Goal: Task Accomplishment & Management: Use online tool/utility

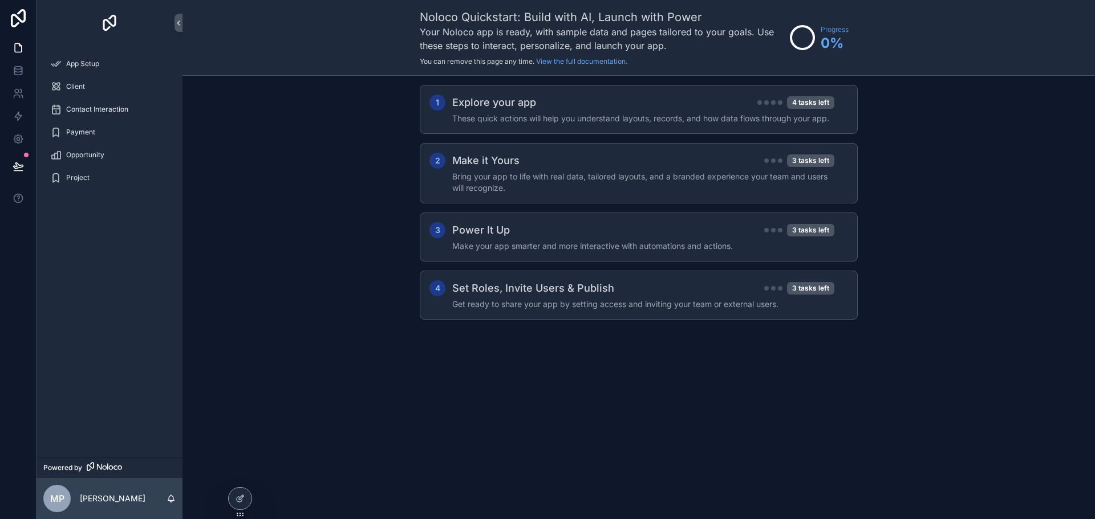
click at [288, 161] on div "1 Explore your app 4 tasks left These quick actions will help you understand la…" at bounding box center [638, 214] width 912 height 276
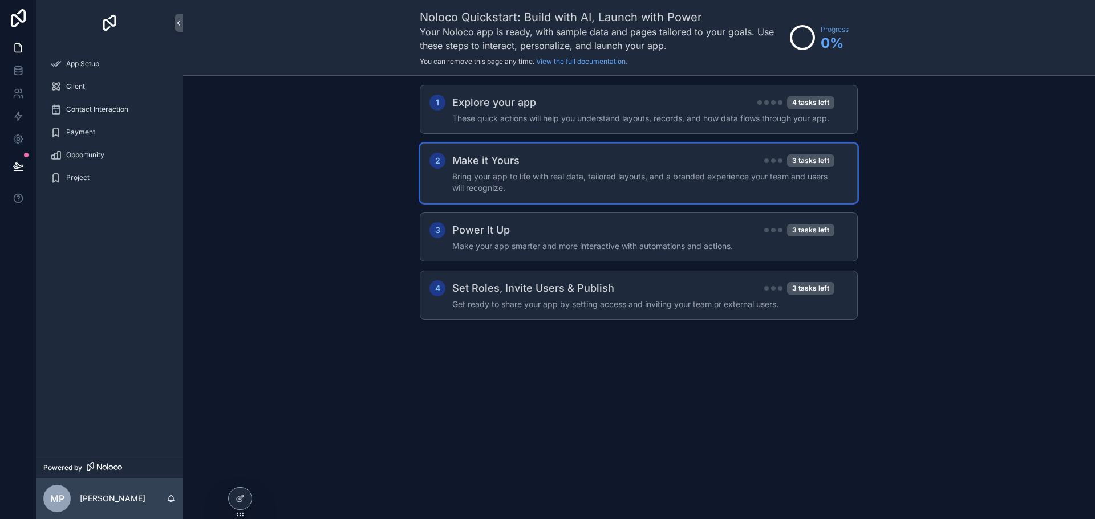
click at [696, 183] on h4 "Bring your app to life with real data, tailored layouts, and a branded experien…" at bounding box center [643, 182] width 382 height 23
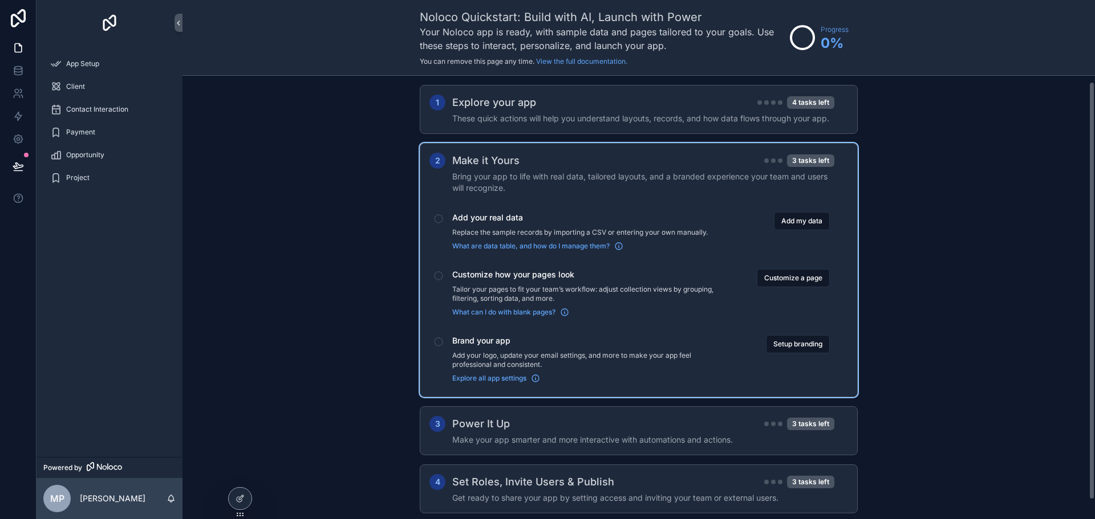
scroll to position [26, 0]
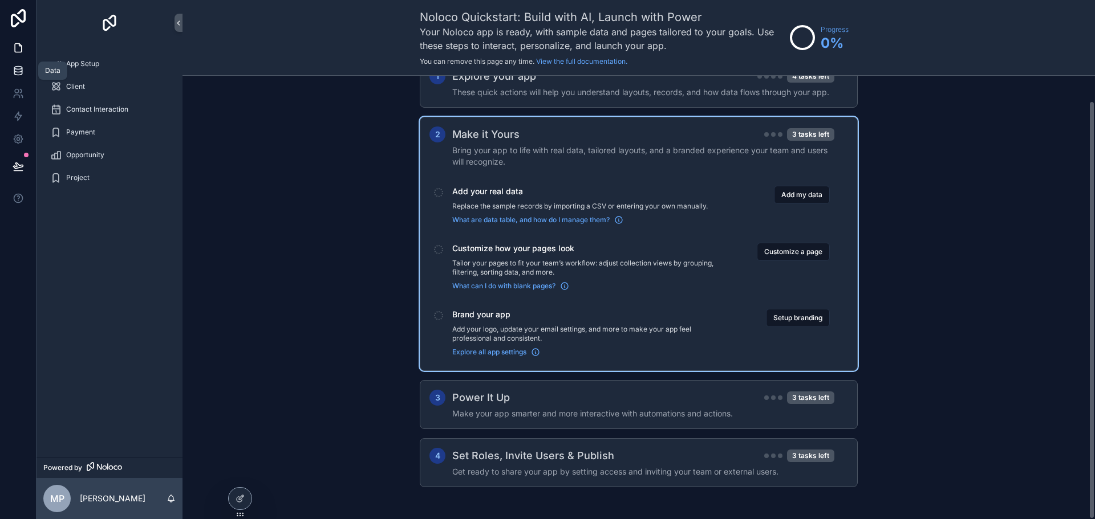
click at [16, 71] on icon at bounding box center [18, 70] width 11 height 11
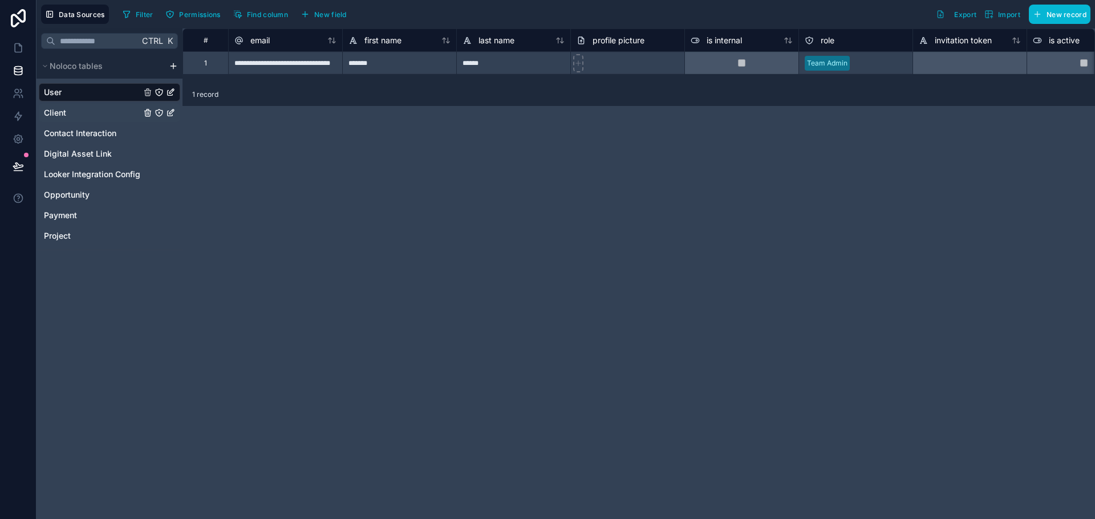
click at [96, 115] on link "Client" at bounding box center [92, 112] width 97 height 11
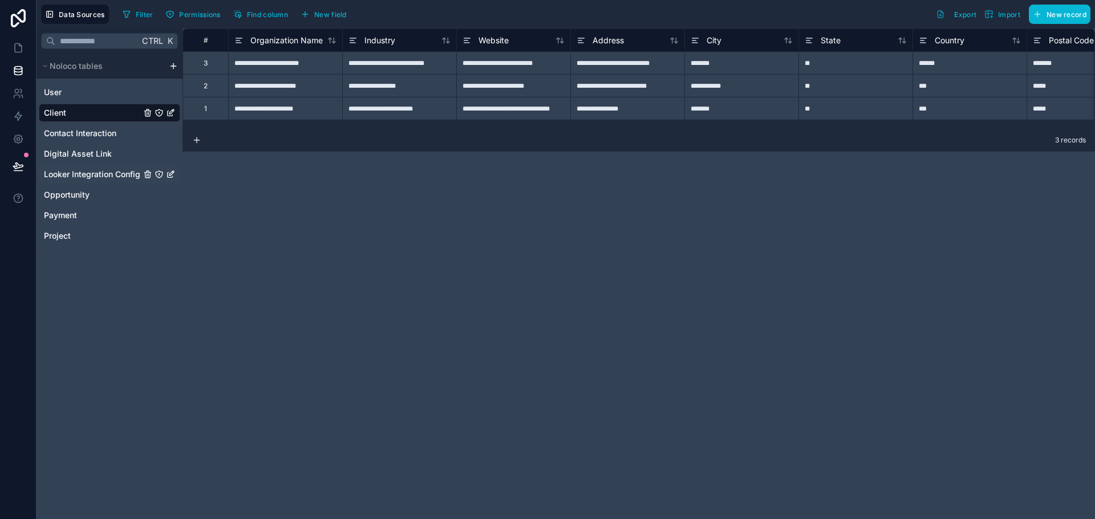
click at [124, 176] on span "Looker Integration Config" at bounding box center [92, 174] width 96 height 11
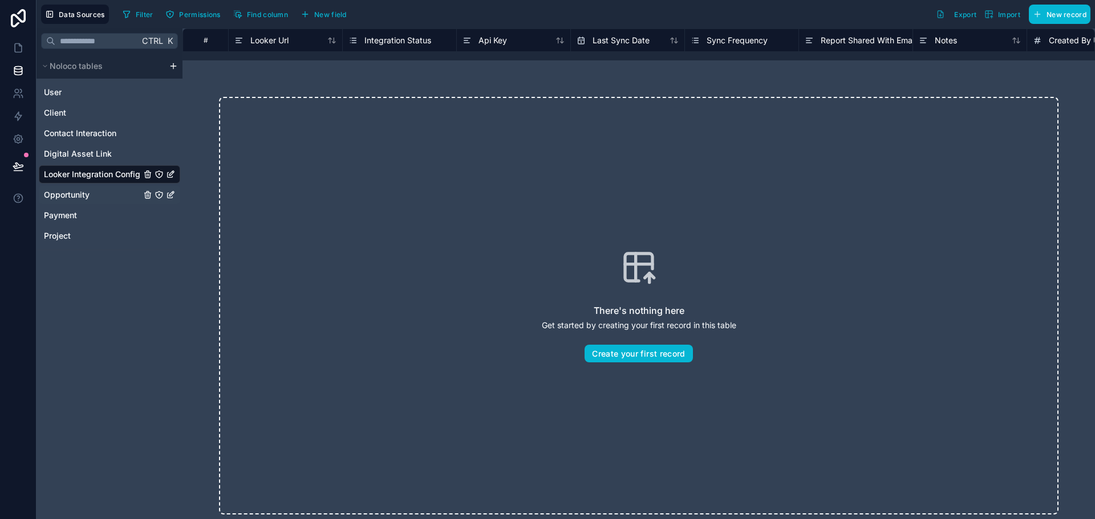
click at [113, 196] on link "Opportunity" at bounding box center [92, 194] width 97 height 11
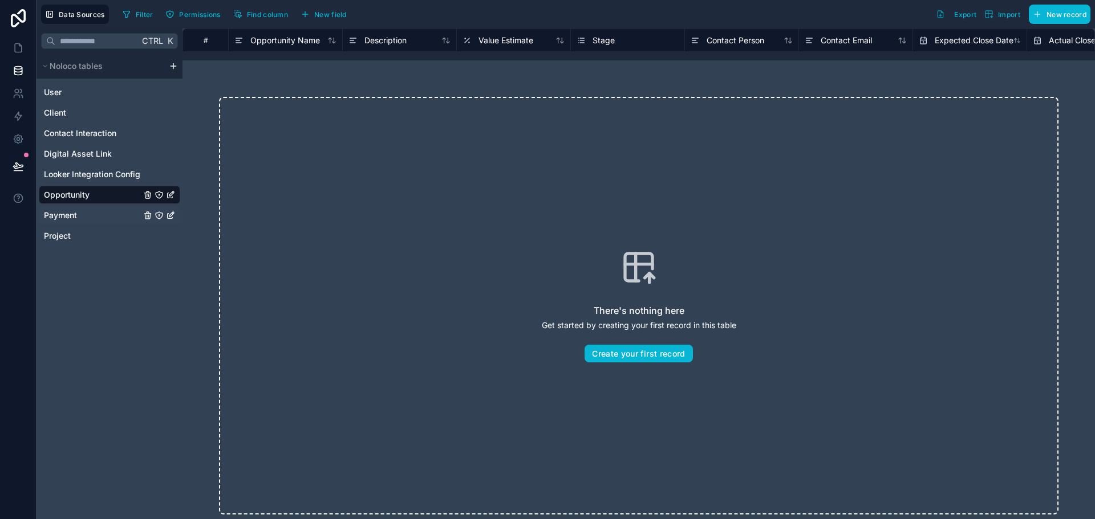
click at [109, 208] on div "Payment" at bounding box center [109, 215] width 141 height 18
click at [101, 224] on div "Payment" at bounding box center [109, 215] width 141 height 18
click at [101, 217] on link "Payment" at bounding box center [92, 215] width 97 height 11
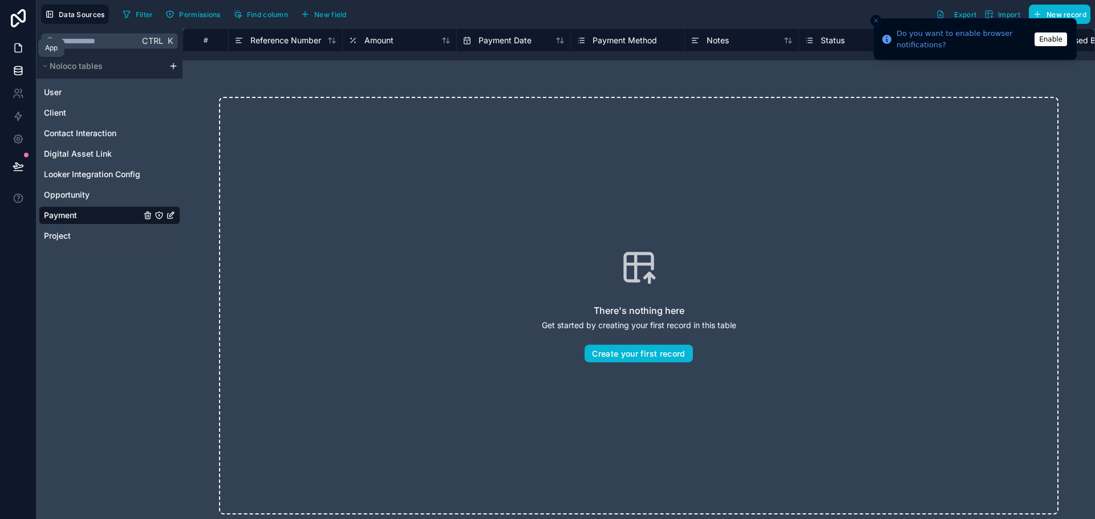
click at [21, 51] on icon at bounding box center [18, 47] width 11 height 11
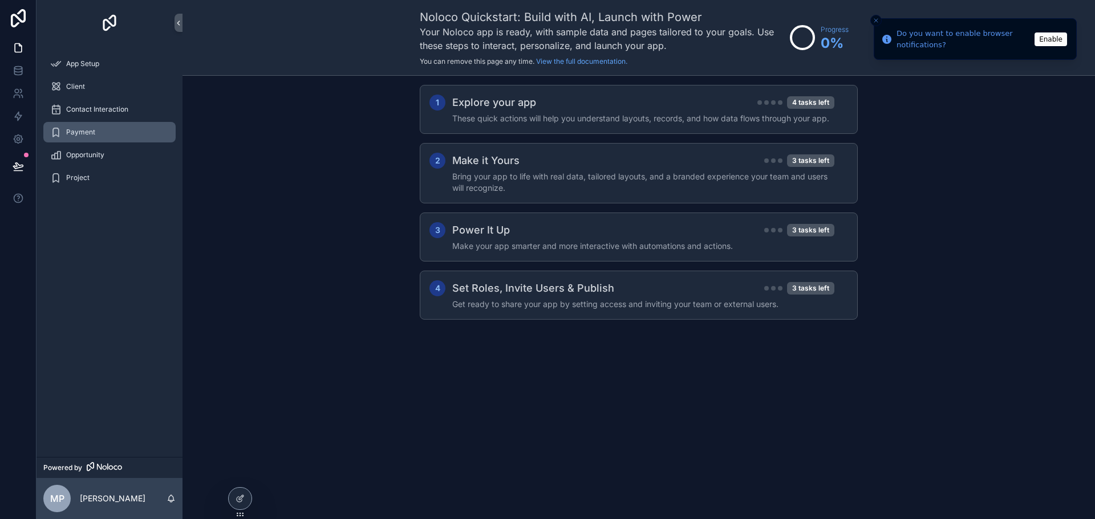
click at [109, 136] on div "Payment" at bounding box center [109, 132] width 119 height 18
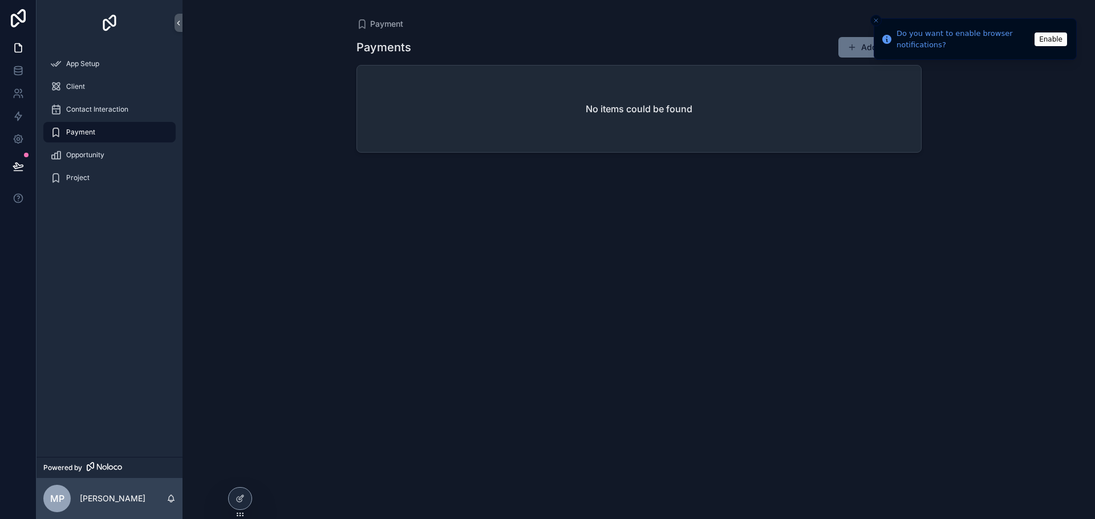
click at [876, 20] on icon "Close toast" at bounding box center [875, 20] width 7 height 7
click at [563, 108] on div "No items could be found" at bounding box center [639, 109] width 564 height 87
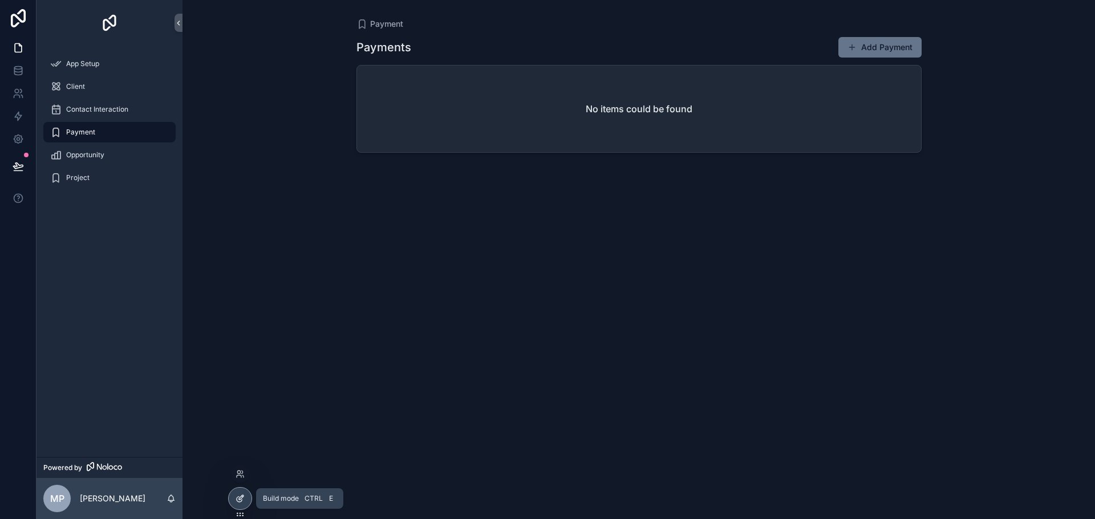
click at [242, 501] on icon at bounding box center [239, 498] width 9 height 9
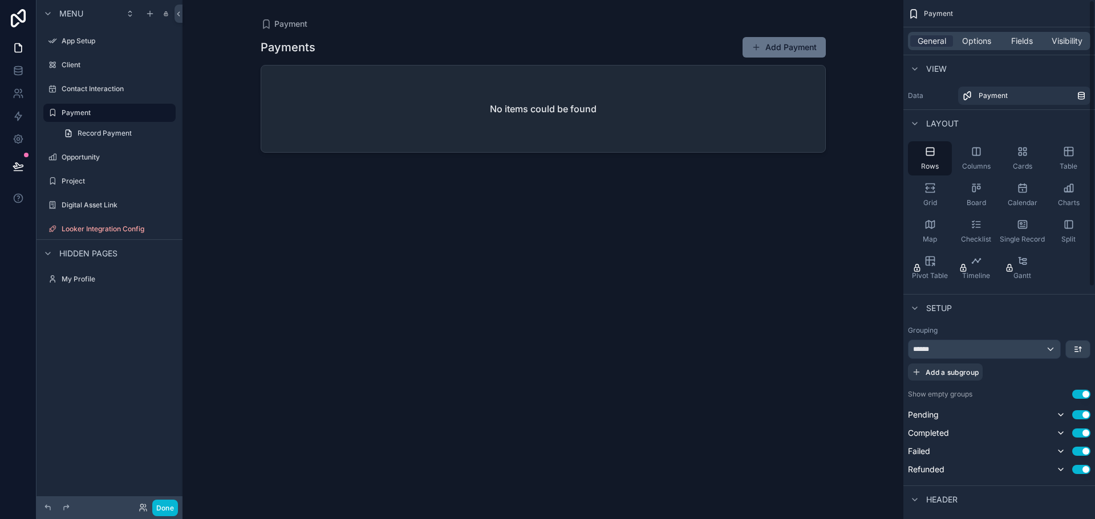
click at [1026, 33] on div "General Options Fields Visibility" at bounding box center [999, 41] width 182 height 18
click at [1017, 44] on span "Fields" at bounding box center [1022, 40] width 22 height 11
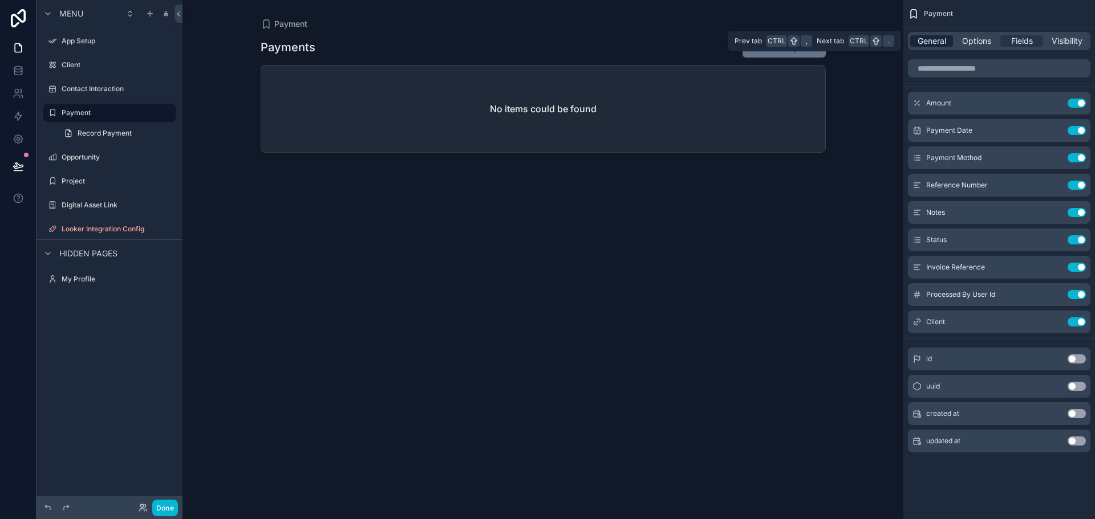
click at [949, 42] on div "General" at bounding box center [931, 40] width 43 height 11
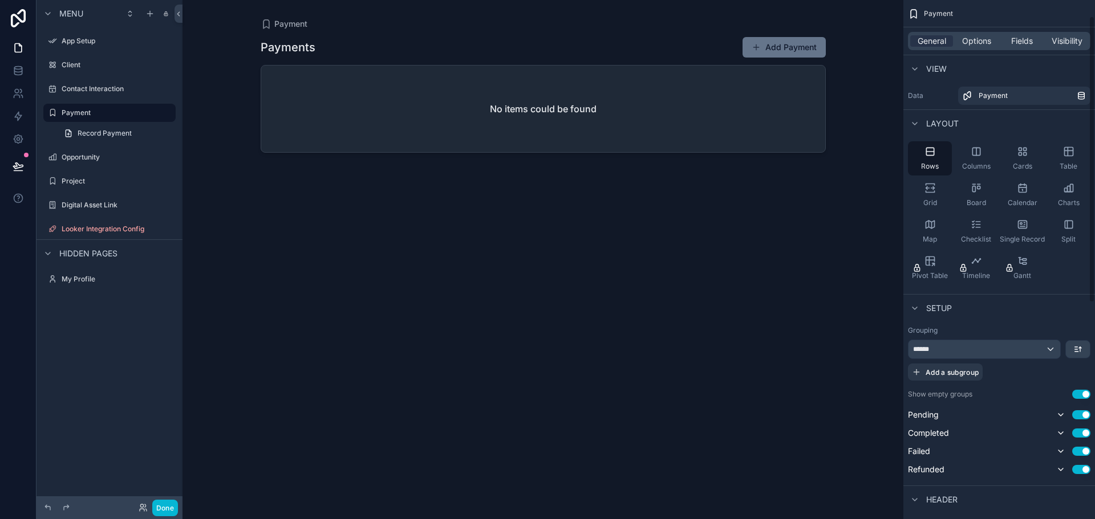
scroll to position [342, 0]
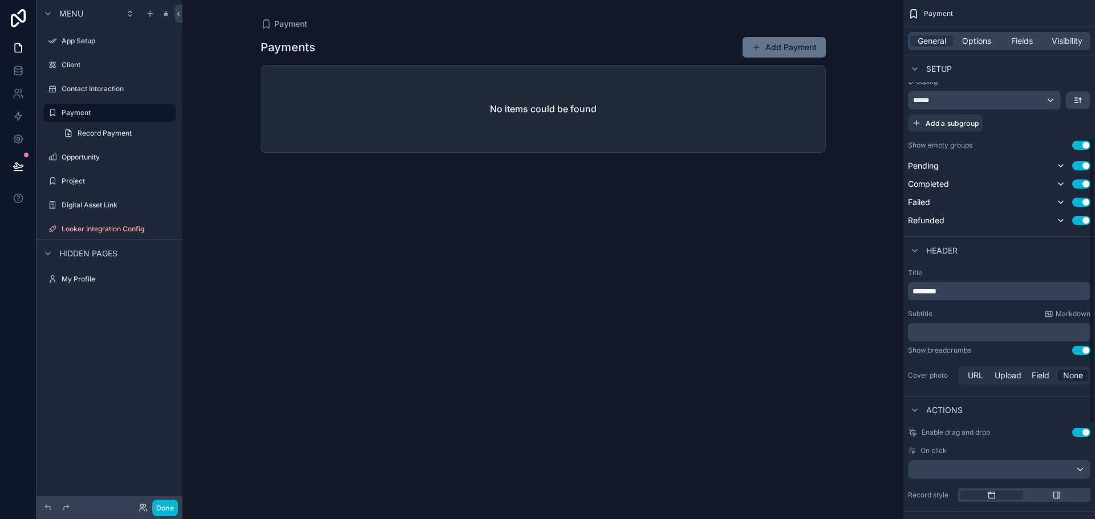
click at [595, 121] on div "scrollable content" at bounding box center [542, 253] width 583 height 506
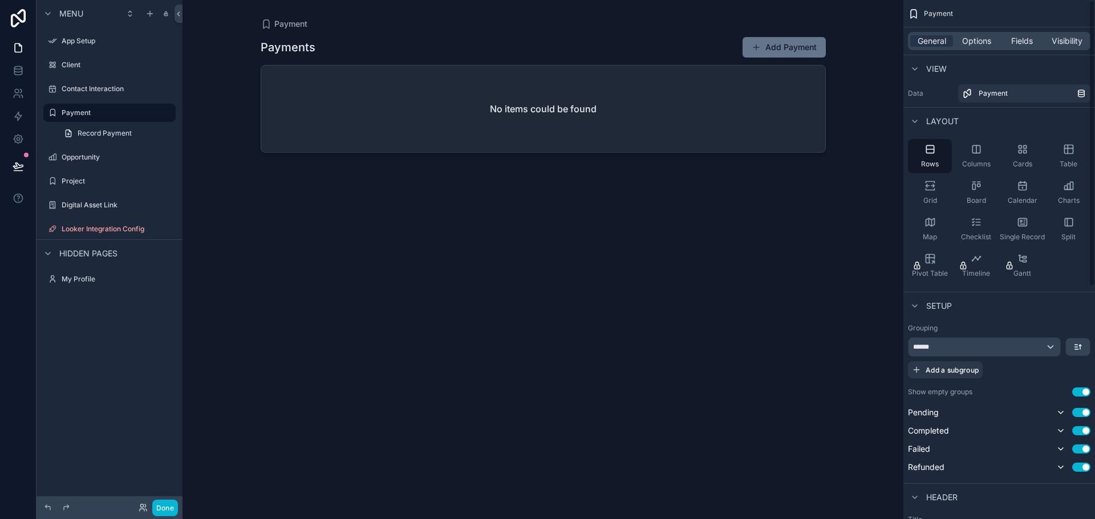
scroll to position [0, 0]
click at [1007, 153] on div "Cards" at bounding box center [1022, 158] width 44 height 34
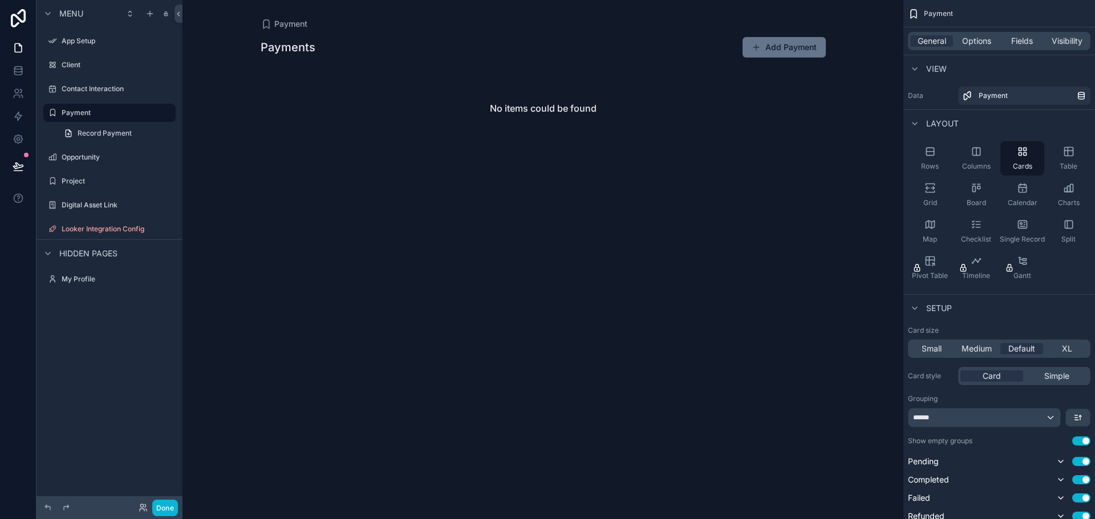
drag, startPoint x: 1026, startPoint y: 155, endPoint x: 826, endPoint y: 162, distance: 200.8
click at [826, 162] on div "App Setup Client Contact Interaction Payment Opportunity Project My Profile Pow…" at bounding box center [638, 259] width 912 height 519
click at [1017, 161] on div "Cards" at bounding box center [1022, 158] width 44 height 34
click at [914, 155] on div "Rows" at bounding box center [930, 158] width 44 height 34
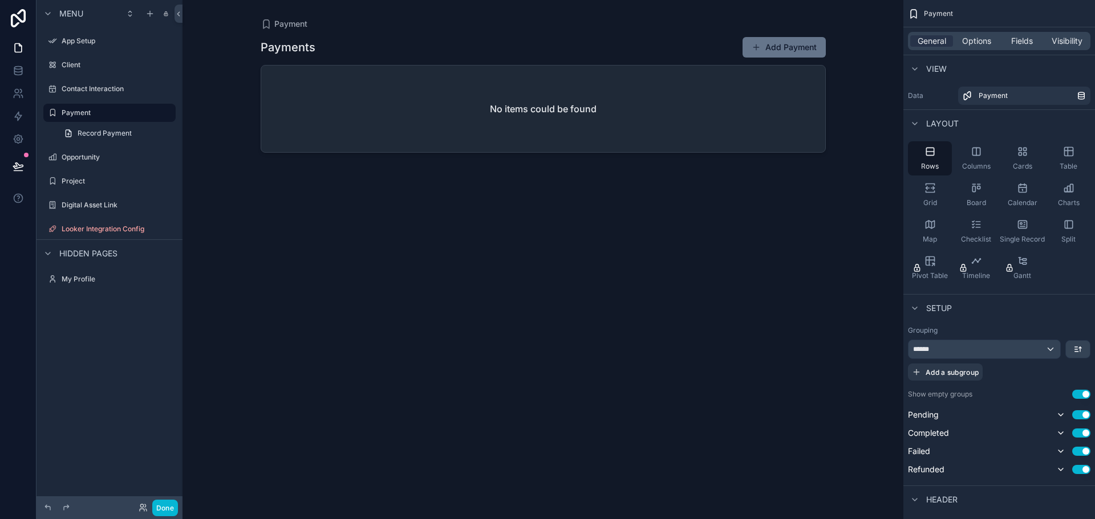
click at [638, 109] on div "No items could be found" at bounding box center [543, 109] width 564 height 87
click at [1034, 44] on div "Fields" at bounding box center [1021, 40] width 43 height 11
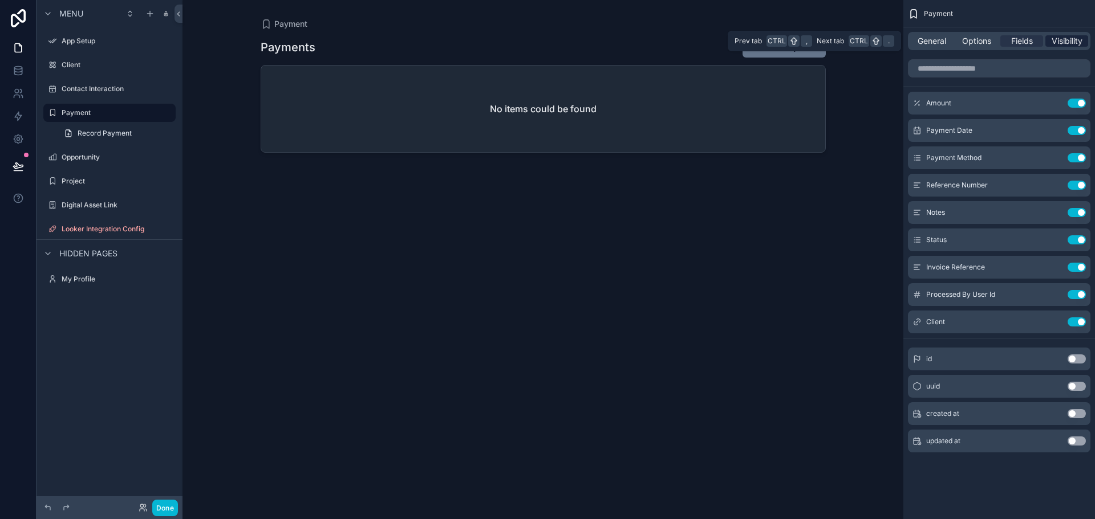
click at [1053, 41] on span "Visibility" at bounding box center [1066, 40] width 31 height 11
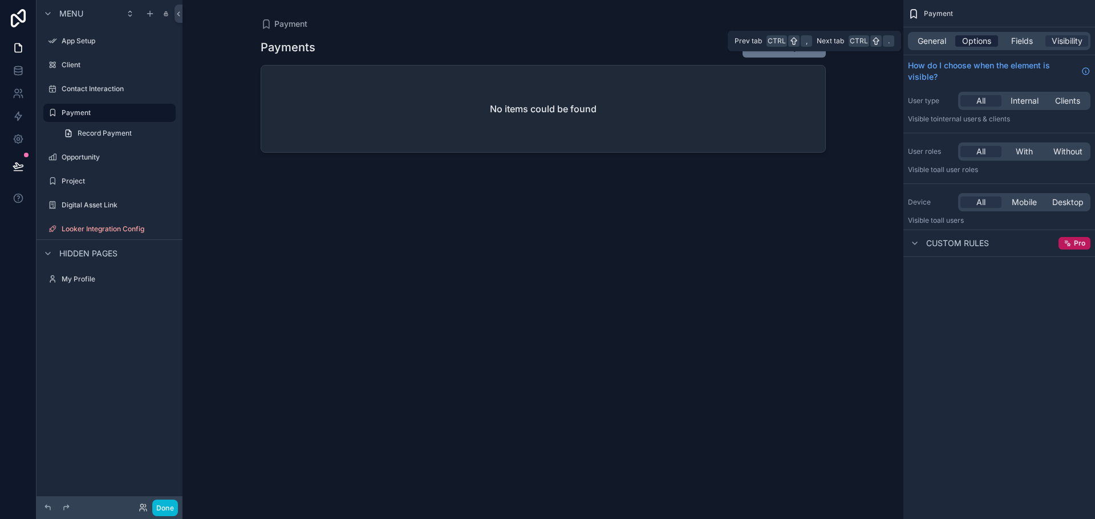
click at [962, 40] on span "Options" at bounding box center [976, 40] width 29 height 11
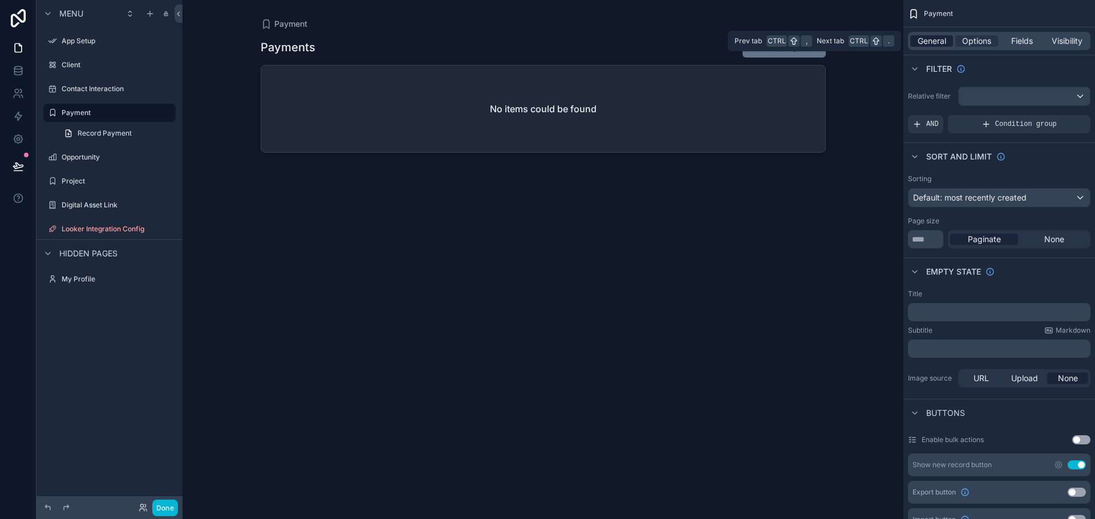
click at [935, 39] on span "General" at bounding box center [931, 40] width 29 height 11
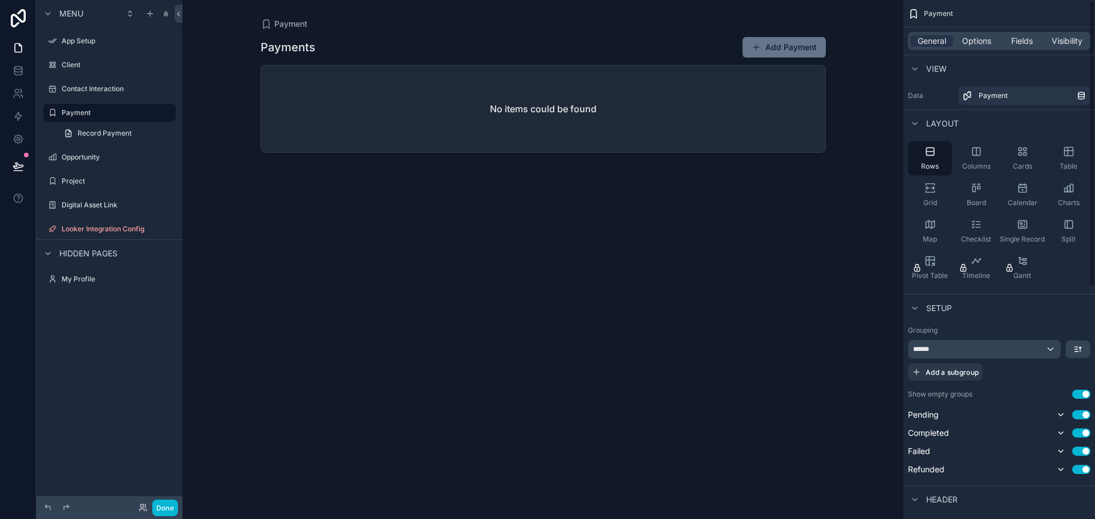
click at [876, 66] on div "Payment Payments Add Payment No items could be found" at bounding box center [542, 259] width 721 height 519
click at [554, 46] on div "Payments Add Payment" at bounding box center [543, 47] width 565 height 22
drag, startPoint x: 278, startPoint y: 220, endPoint x: 241, endPoint y: 188, distance: 48.5
click at [242, 188] on div "Payment Payments Add Payment No items could be found" at bounding box center [542, 259] width 721 height 519
click at [371, 185] on div "Payments Add Payment No items could be found" at bounding box center [543, 268] width 565 height 476
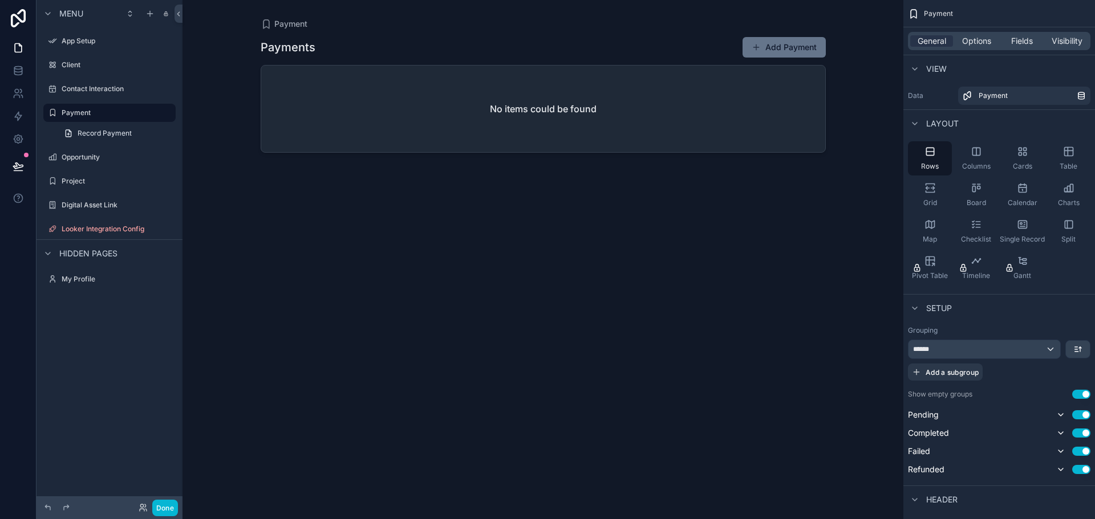
drag, startPoint x: 385, startPoint y: 125, endPoint x: 298, endPoint y: 106, distance: 89.2
click at [302, 109] on div "No items could be found" at bounding box center [543, 109] width 564 height 87
click at [283, 48] on h1 "Payments" at bounding box center [288, 47] width 55 height 16
click at [150, 113] on icon "scrollable content" at bounding box center [150, 112] width 9 height 9
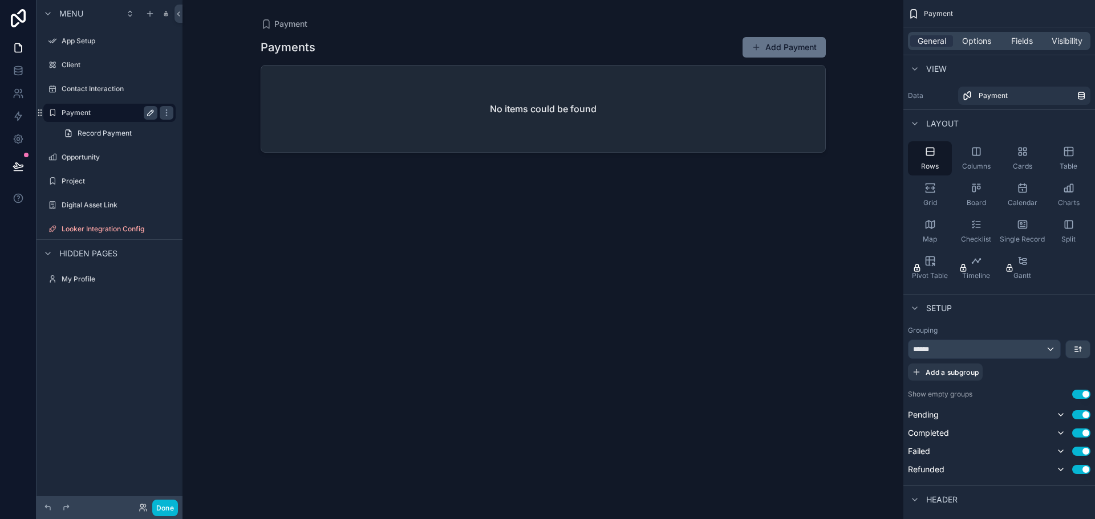
click at [176, 116] on div "Payment Record Payment" at bounding box center [109, 123] width 146 height 41
click at [138, 135] on link "Record Payment" at bounding box center [116, 133] width 119 height 18
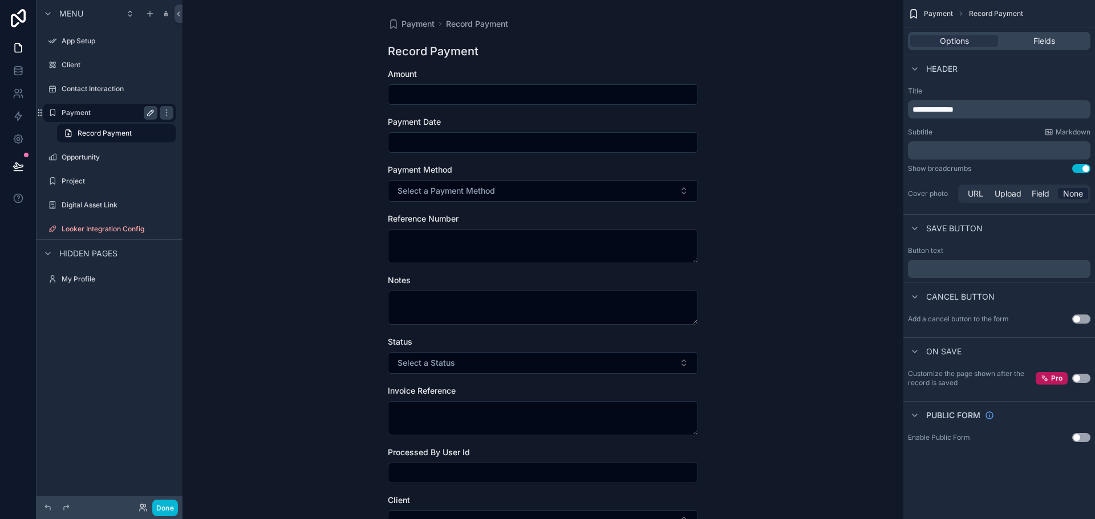
click at [158, 118] on div "scrollable content" at bounding box center [165, 113] width 16 height 18
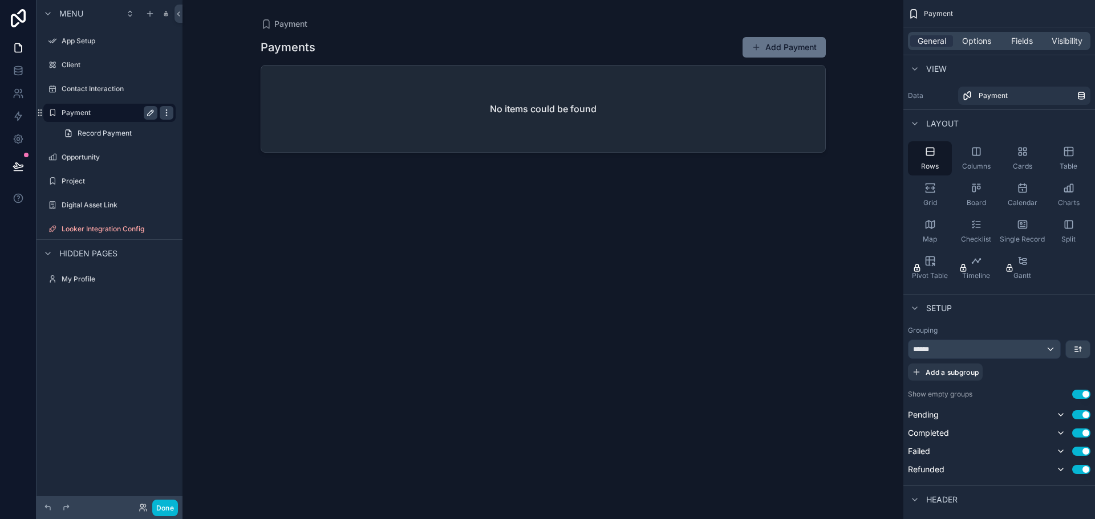
click at [164, 117] on div "scrollable content" at bounding box center [167, 113] width 14 height 14
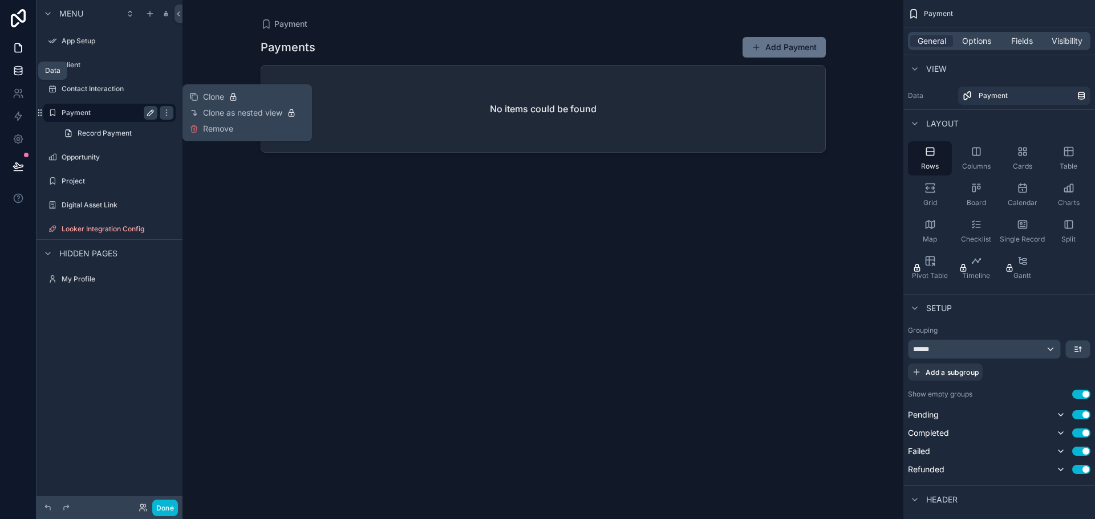
click at [23, 71] on icon at bounding box center [18, 70] width 11 height 11
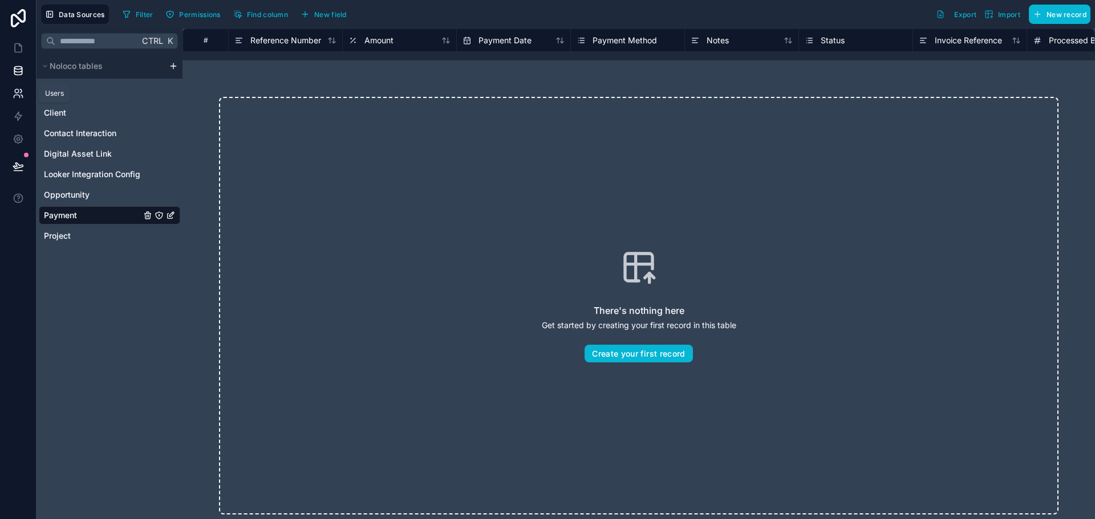
click at [24, 94] on link at bounding box center [18, 93] width 36 height 23
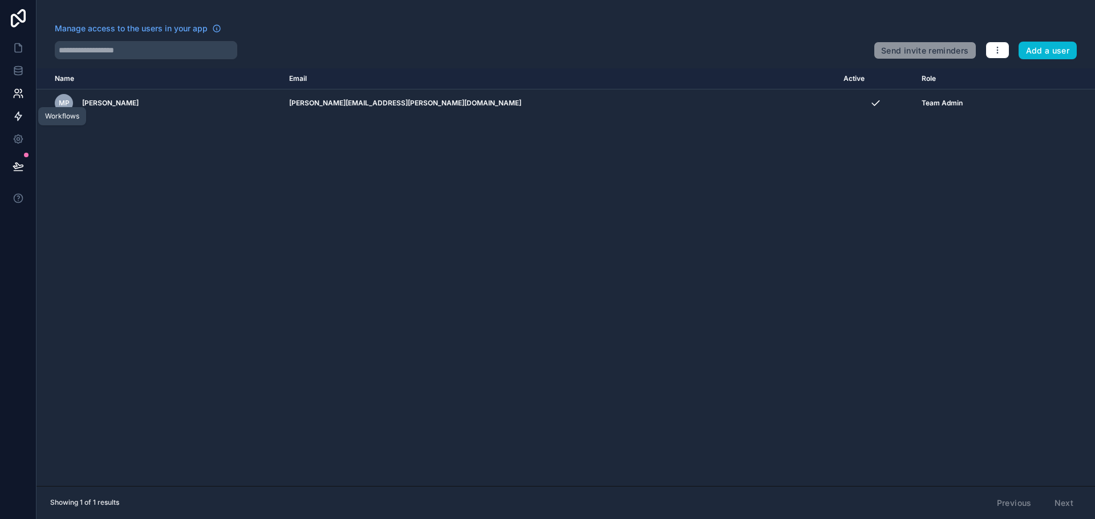
click at [21, 124] on link at bounding box center [18, 116] width 36 height 23
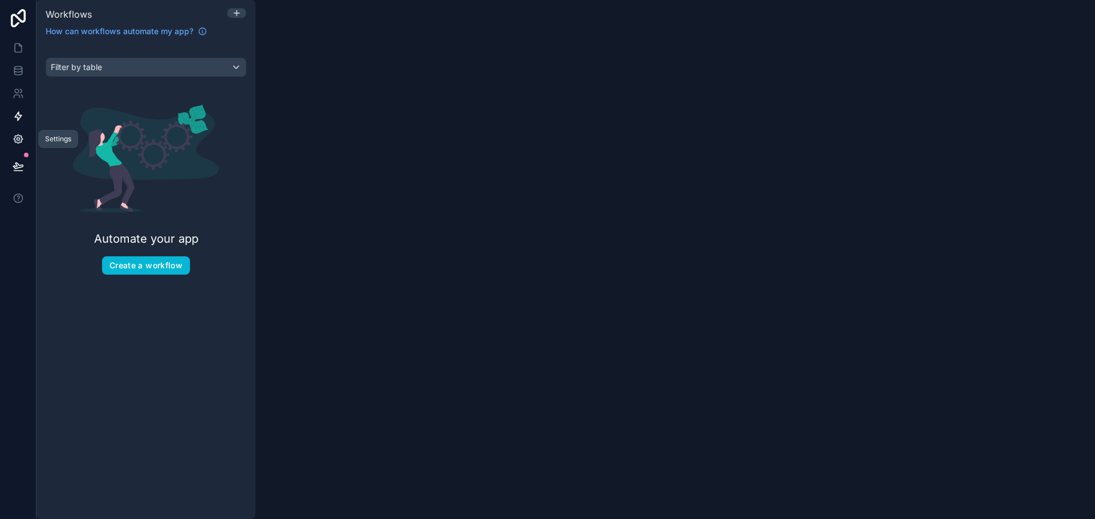
click at [23, 143] on icon at bounding box center [18, 138] width 11 height 11
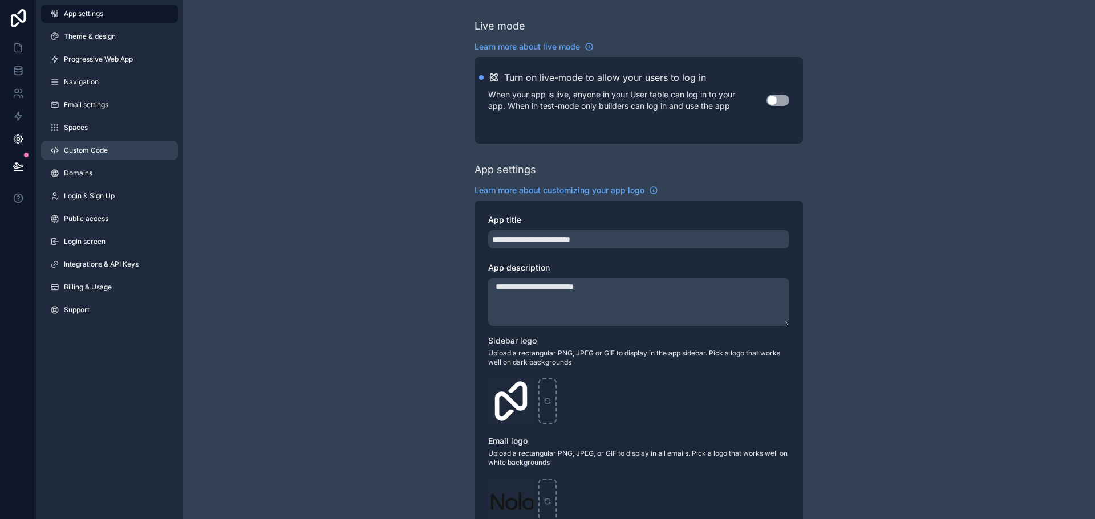
click at [123, 141] on link "Custom Code" at bounding box center [109, 150] width 137 height 18
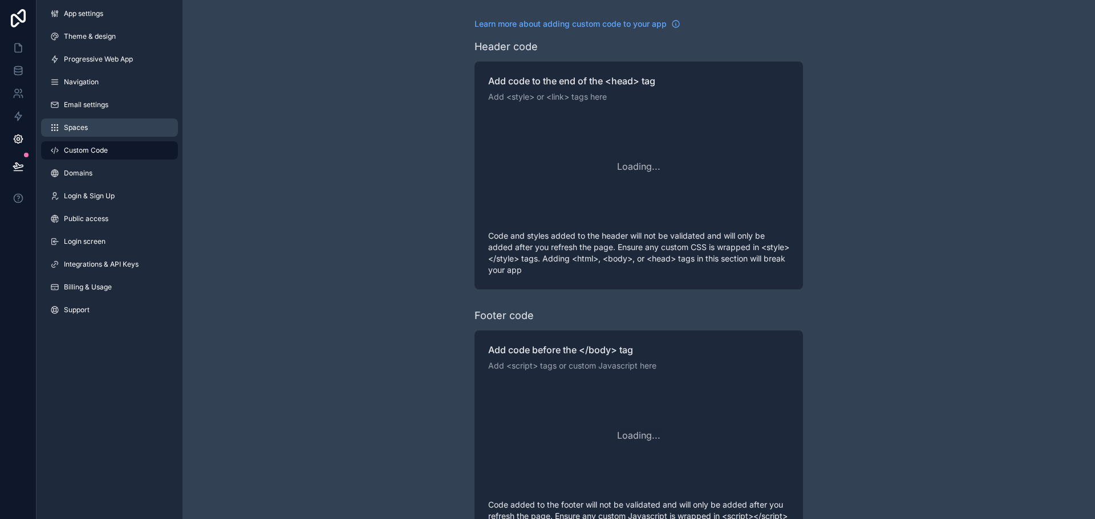
click at [122, 131] on link "Spaces" at bounding box center [109, 128] width 137 height 18
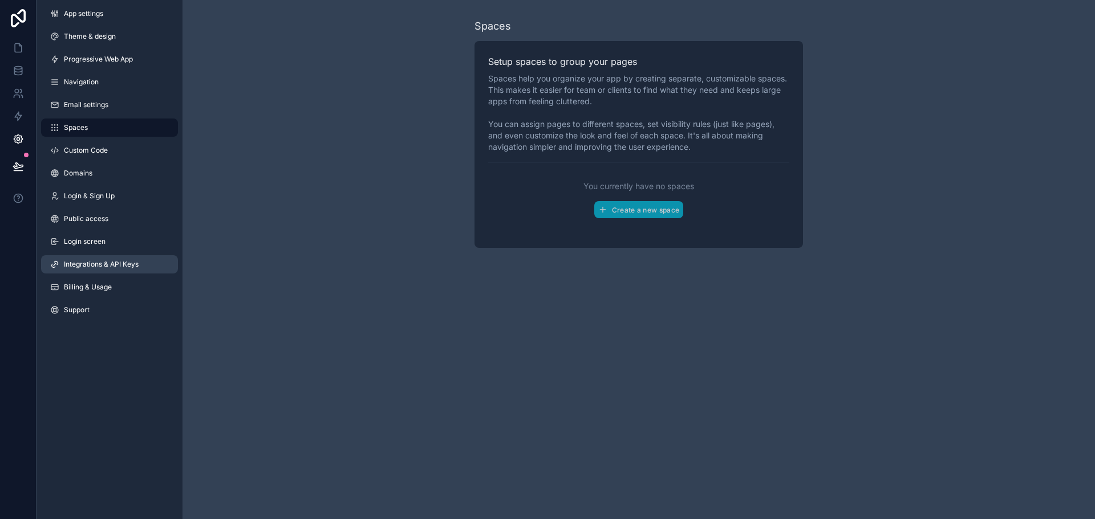
click at [114, 268] on span "Integrations & API Keys" at bounding box center [101, 264] width 75 height 9
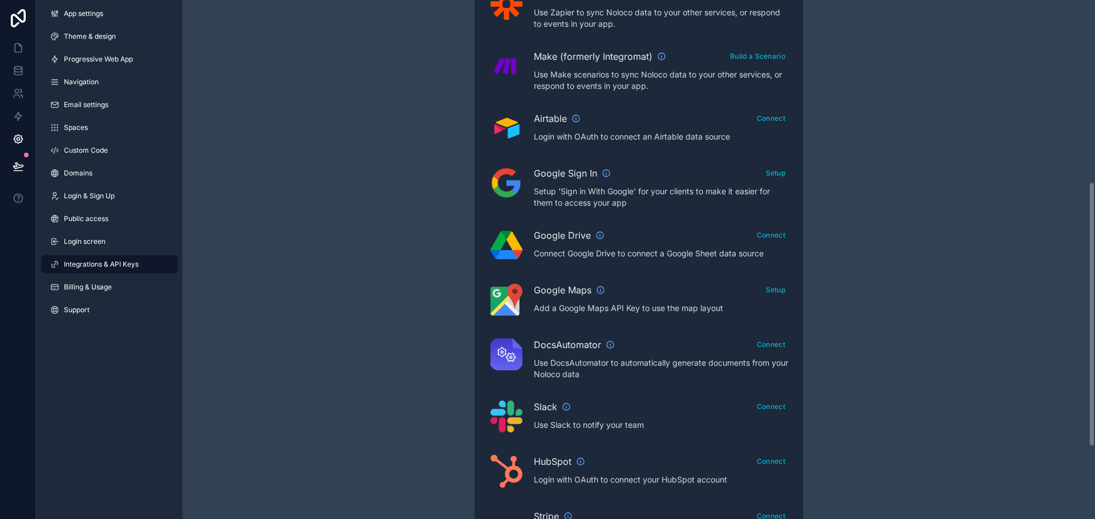
scroll to position [440, 0]
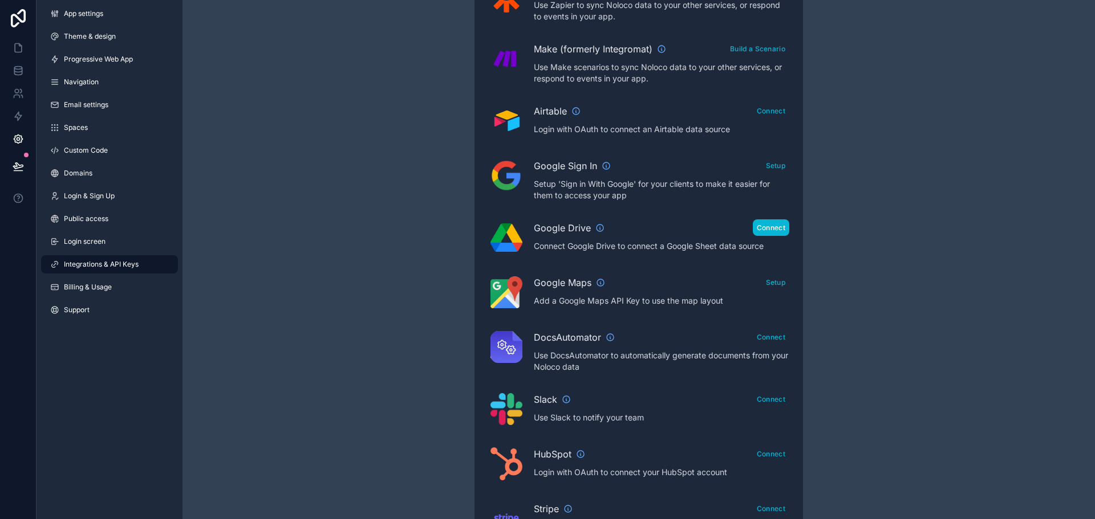
click at [774, 227] on button "Connect" at bounding box center [771, 228] width 36 height 17
click at [760, 226] on button "Reconnect" at bounding box center [767, 228] width 44 height 17
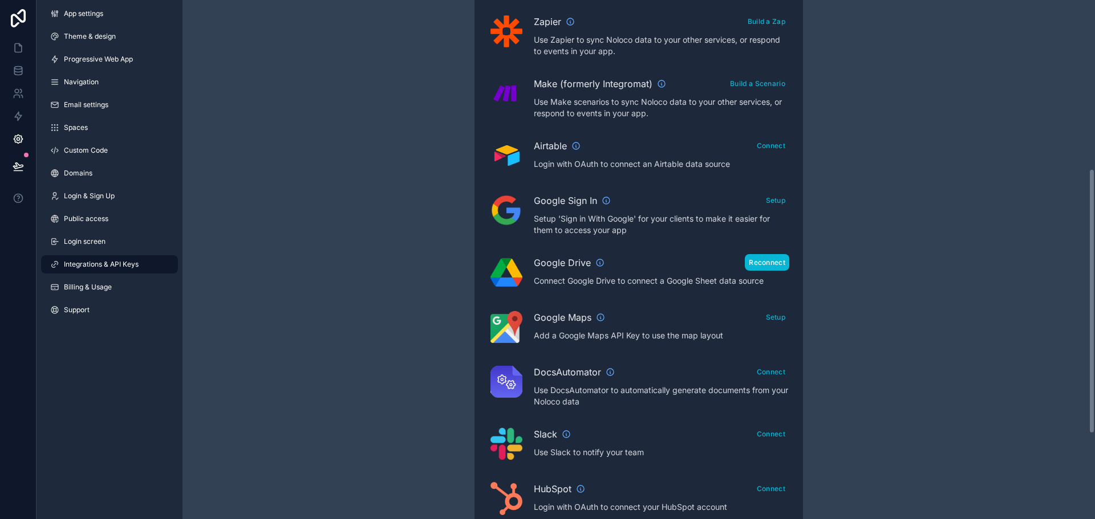
scroll to position [326, 0]
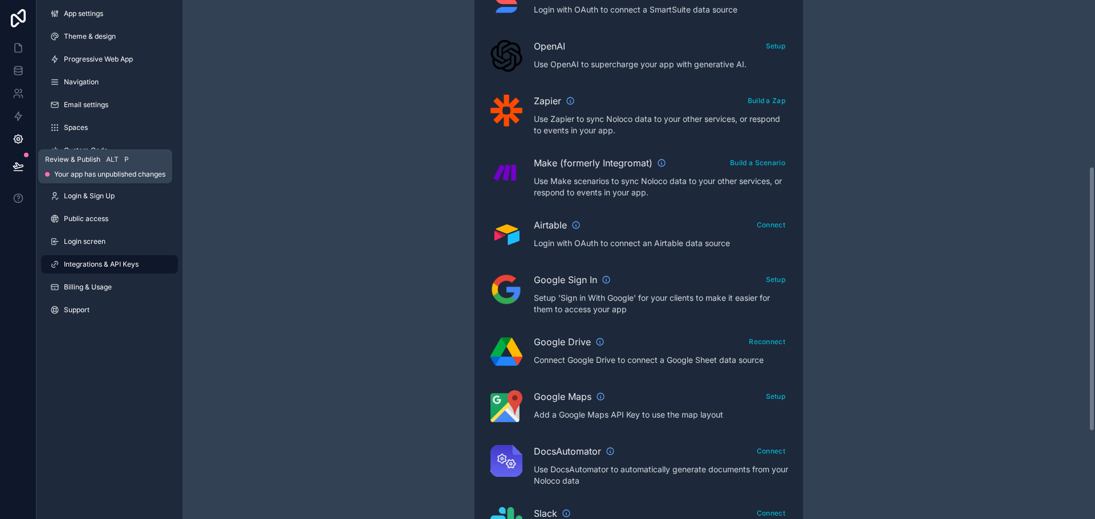
click at [17, 158] on button at bounding box center [18, 167] width 25 height 32
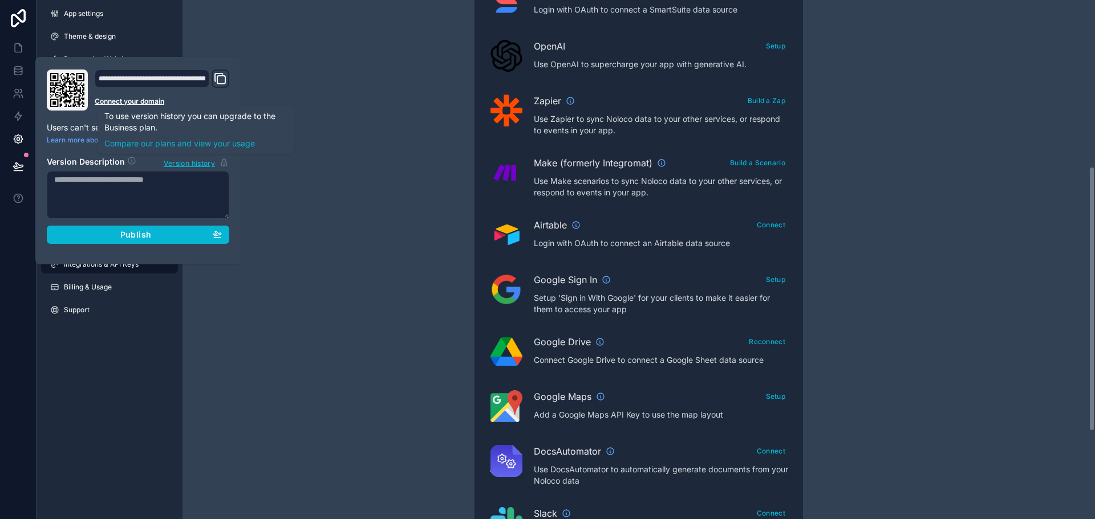
click at [356, 163] on div "Integrations & API Keys Learn more about your API keys Your API keys allow you …" at bounding box center [638, 182] width 912 height 1016
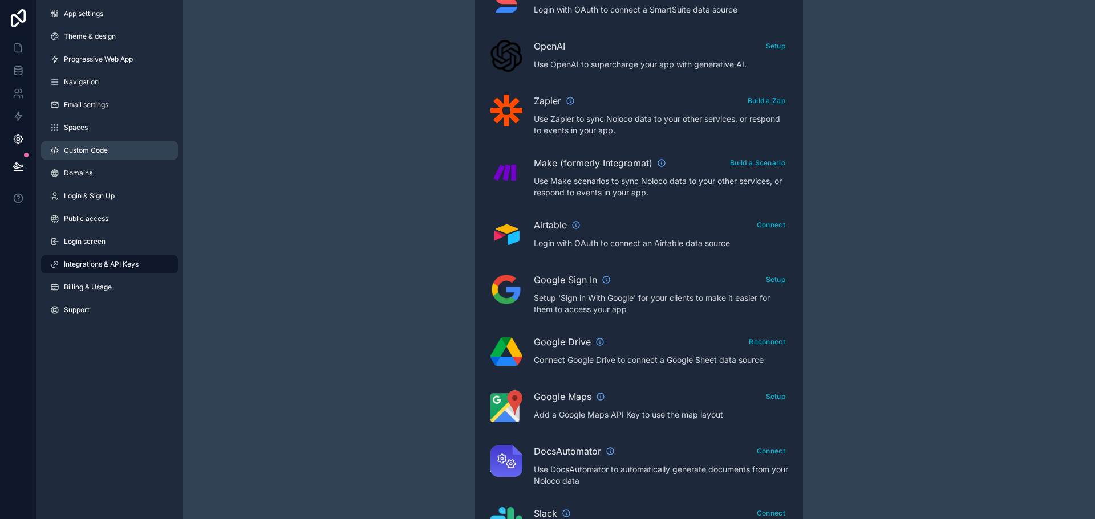
click at [93, 147] on span "Custom Code" at bounding box center [86, 150] width 44 height 9
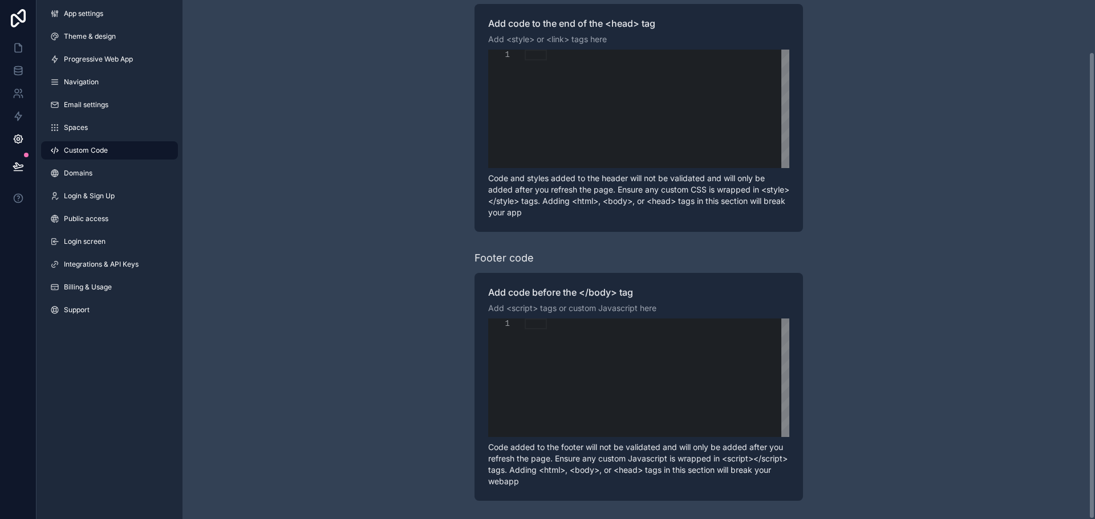
scroll to position [58, 0]
click at [16, 70] on icon at bounding box center [18, 70] width 11 height 11
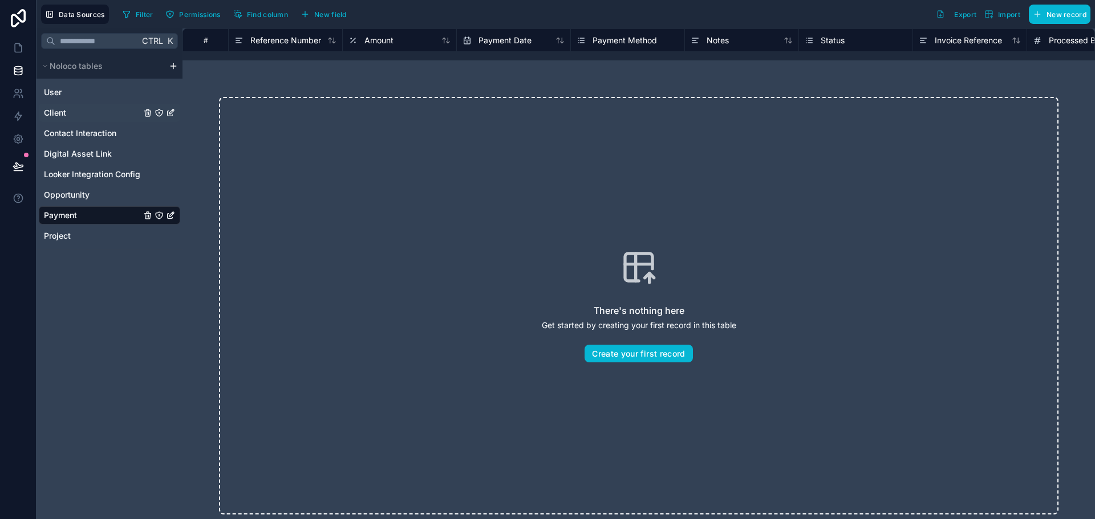
click at [76, 106] on div "Client" at bounding box center [109, 113] width 141 height 18
click at [68, 113] on link "Client" at bounding box center [92, 112] width 97 height 11
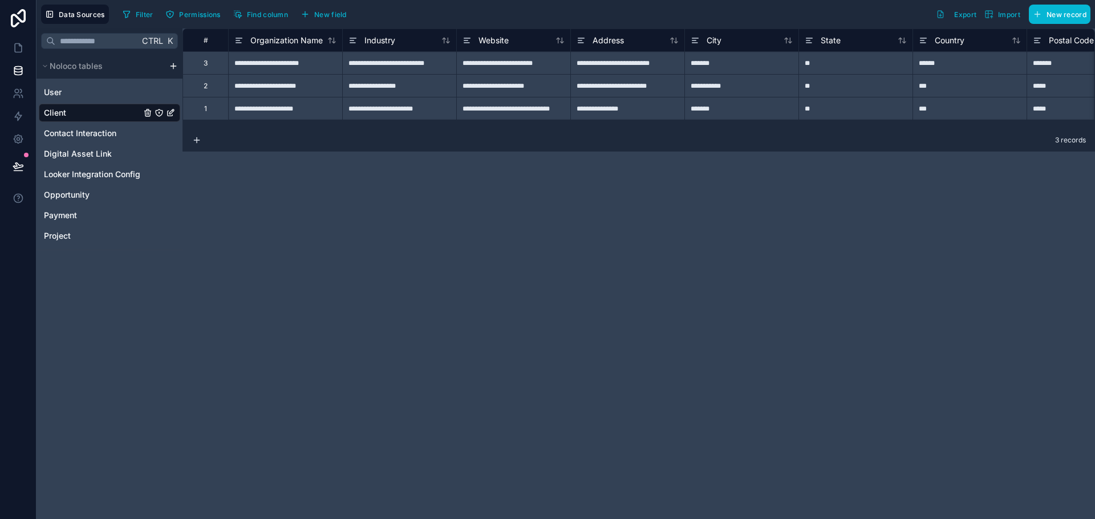
click at [168, 112] on icon "Client" at bounding box center [170, 113] width 5 height 5
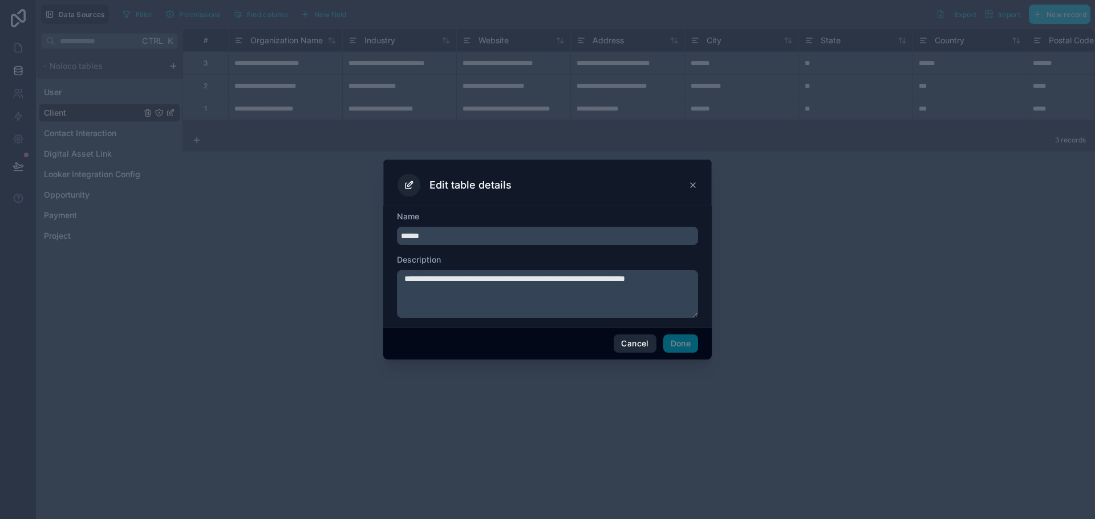
drag, startPoint x: 656, startPoint y: 340, endPoint x: 644, endPoint y: 340, distance: 12.0
click at [644, 340] on div "Cancel Done" at bounding box center [547, 343] width 328 height 33
click at [697, 183] on icon at bounding box center [692, 185] width 9 height 9
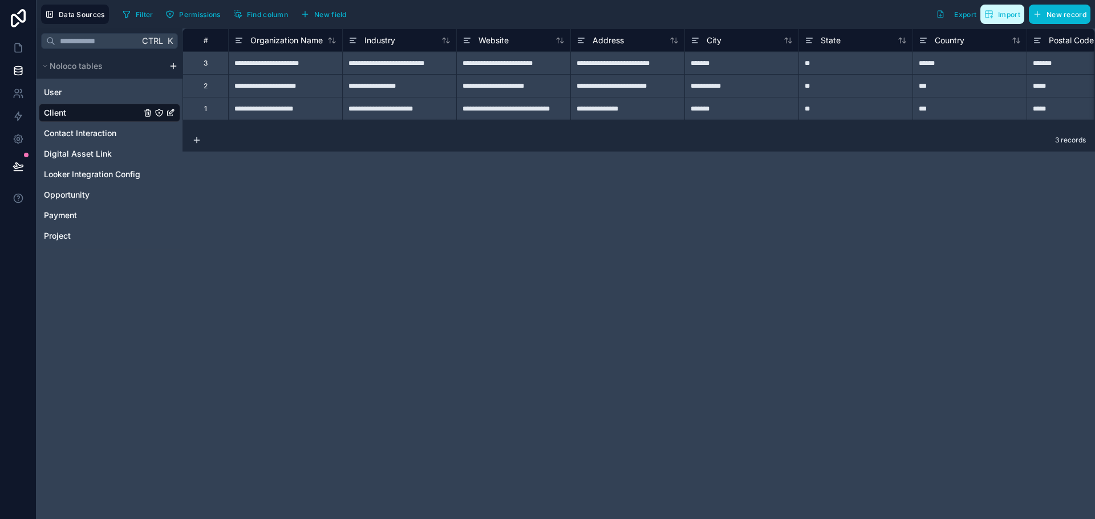
click at [987, 17] on icon "button" at bounding box center [988, 14] width 9 height 9
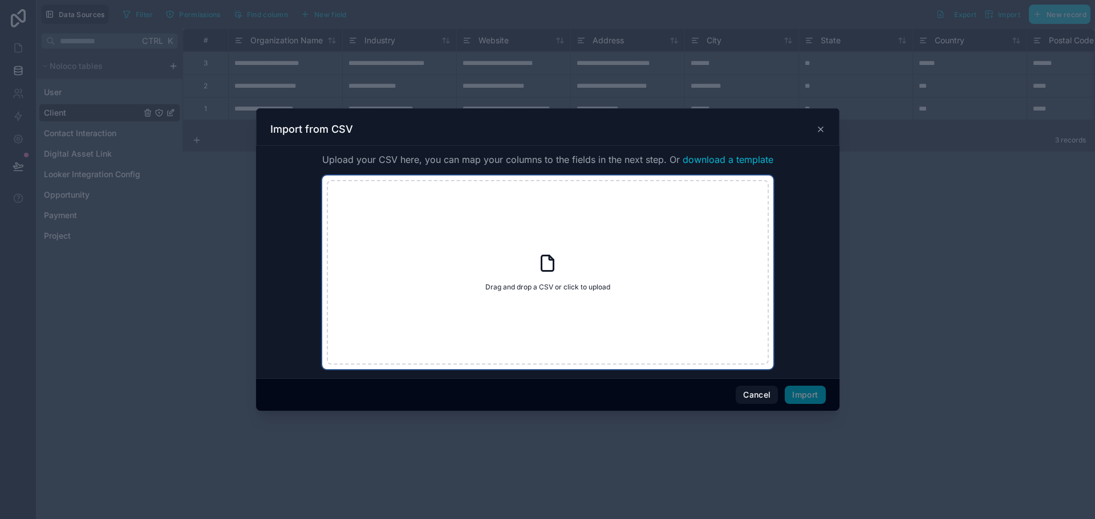
click at [542, 273] on icon at bounding box center [547, 263] width 21 height 21
click at [759, 391] on button "Cancel" at bounding box center [757, 395] width 42 height 18
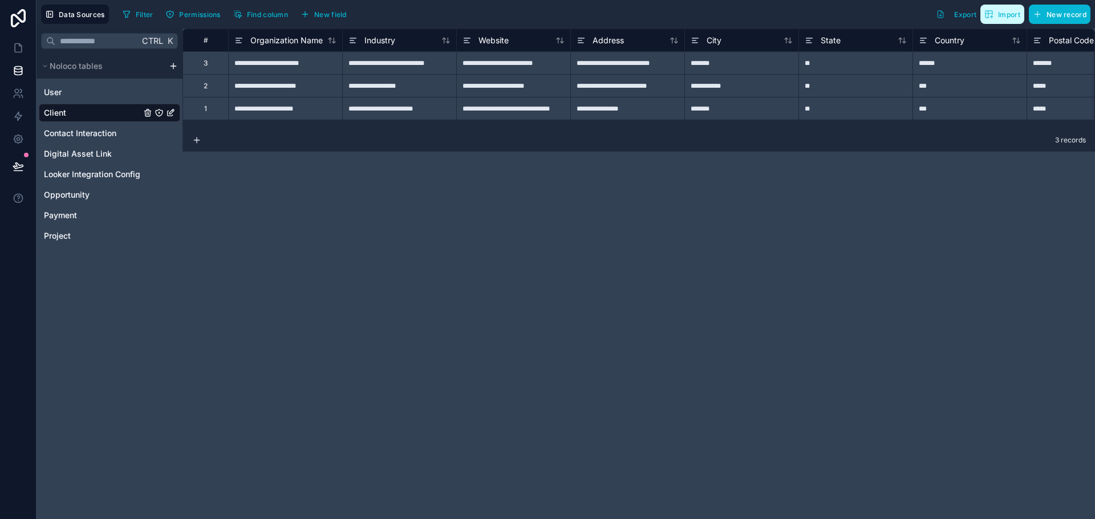
click at [995, 21] on button "Import" at bounding box center [1002, 14] width 44 height 19
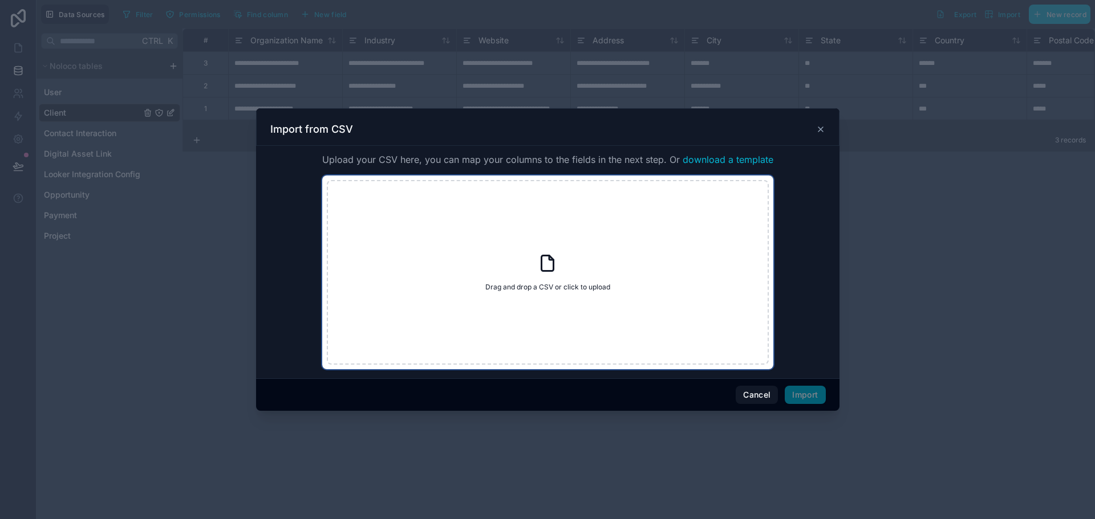
click at [622, 267] on div "Drag and drop a CSV or click to upload Drag and drop a CSV or click to upload" at bounding box center [548, 272] width 442 height 185
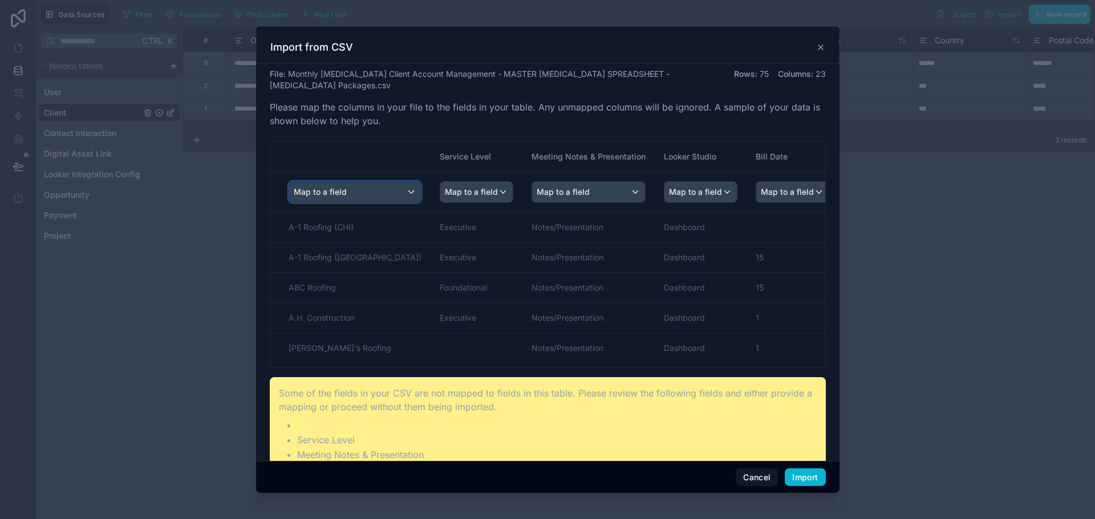
click at [350, 185] on div "Map to a field" at bounding box center [355, 192] width 132 height 21
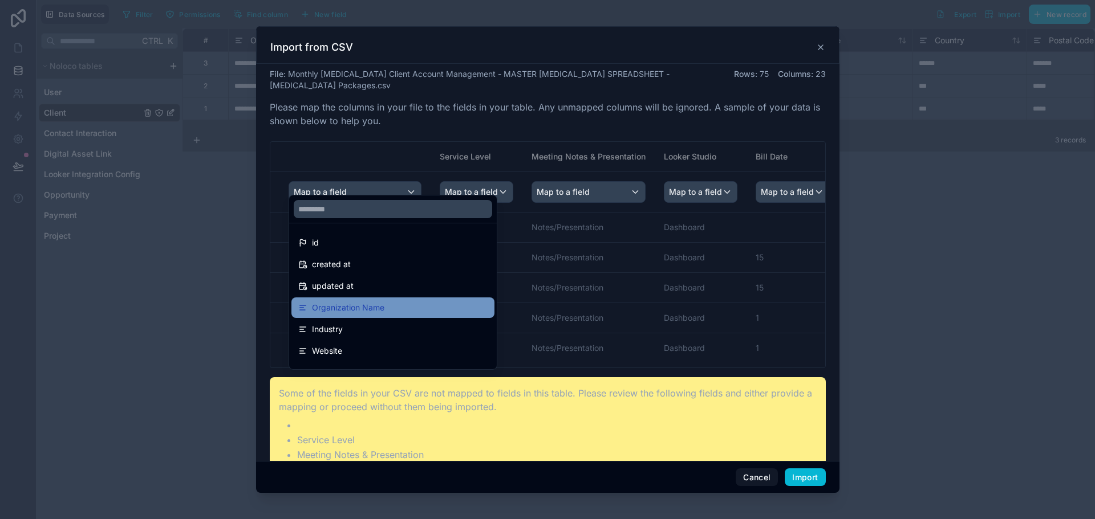
click at [378, 308] on span "Organization Name" at bounding box center [348, 308] width 72 height 14
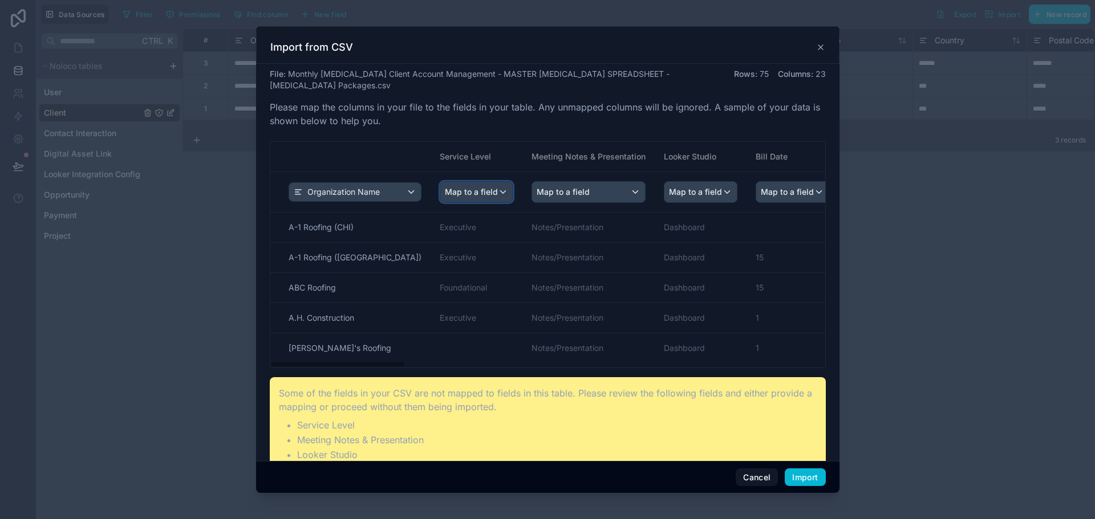
click at [466, 183] on span "Map to a field" at bounding box center [471, 192] width 53 height 21
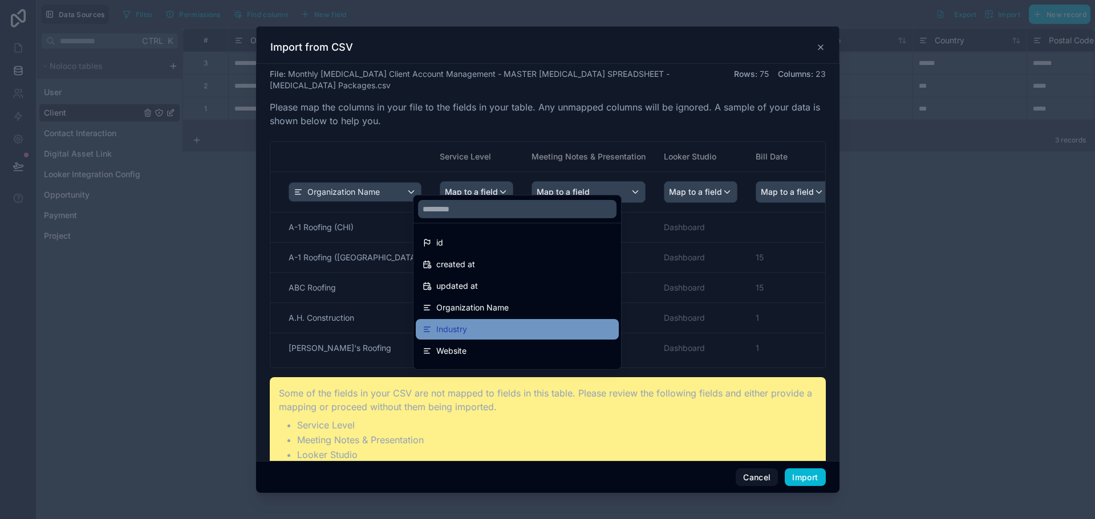
click at [468, 334] on div "Industry" at bounding box center [517, 330] width 189 height 14
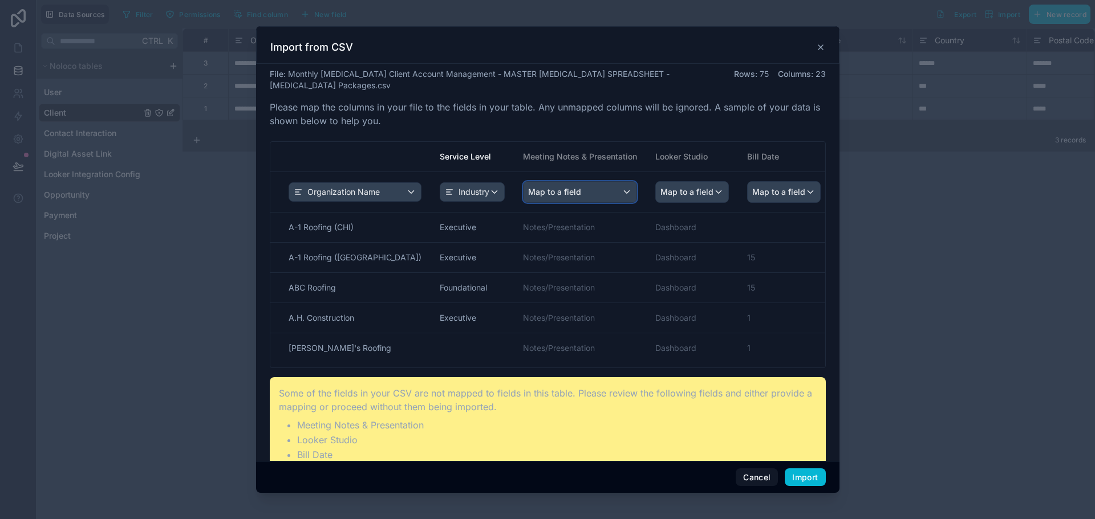
click at [564, 185] on div "Map to a field" at bounding box center [579, 192] width 113 height 21
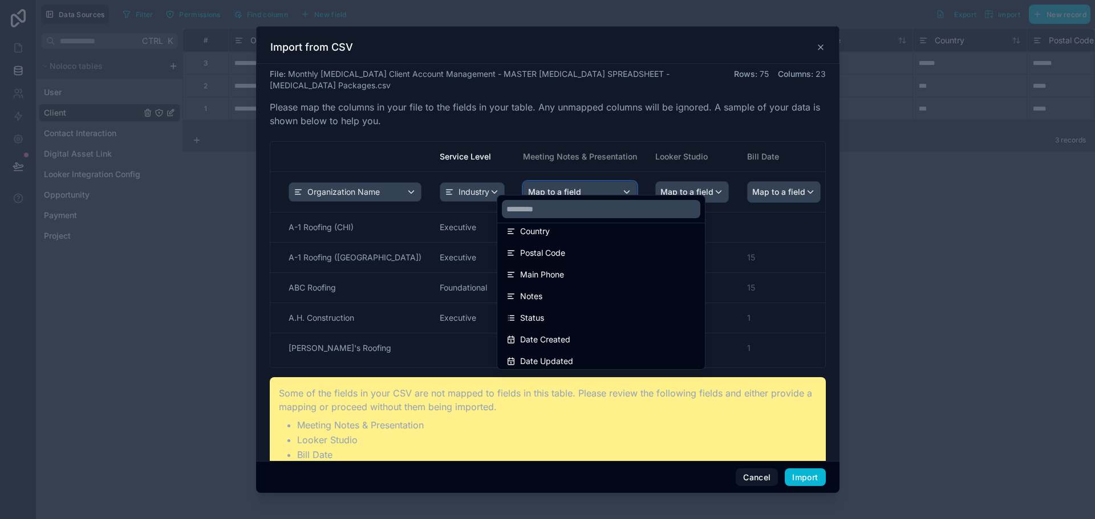
scroll to position [135, 0]
click at [751, 422] on div "scrollable content" at bounding box center [547, 260] width 583 height 468
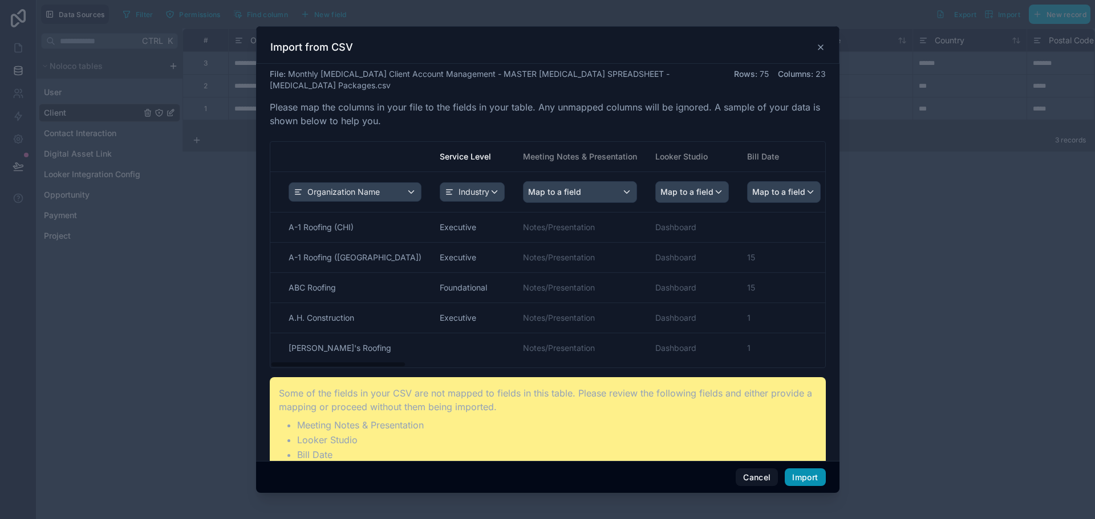
click at [810, 472] on button "Import" at bounding box center [805, 478] width 40 height 18
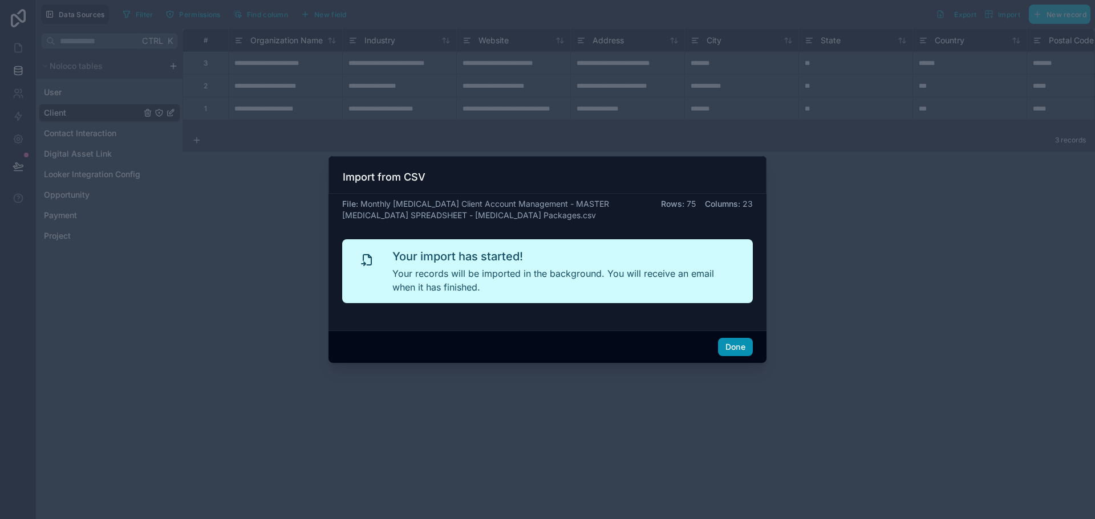
click at [737, 346] on button "Done" at bounding box center [735, 347] width 35 height 18
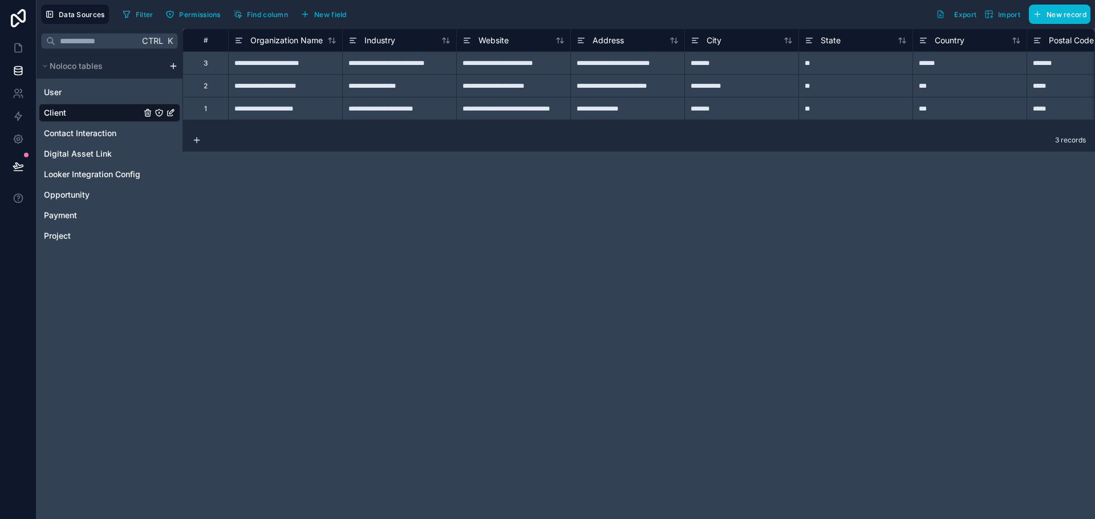
drag, startPoint x: 329, startPoint y: 279, endPoint x: 150, endPoint y: 206, distance: 193.6
click at [328, 279] on div "**********" at bounding box center [638, 274] width 912 height 491
click at [19, 166] on icon at bounding box center [18, 166] width 10 height 6
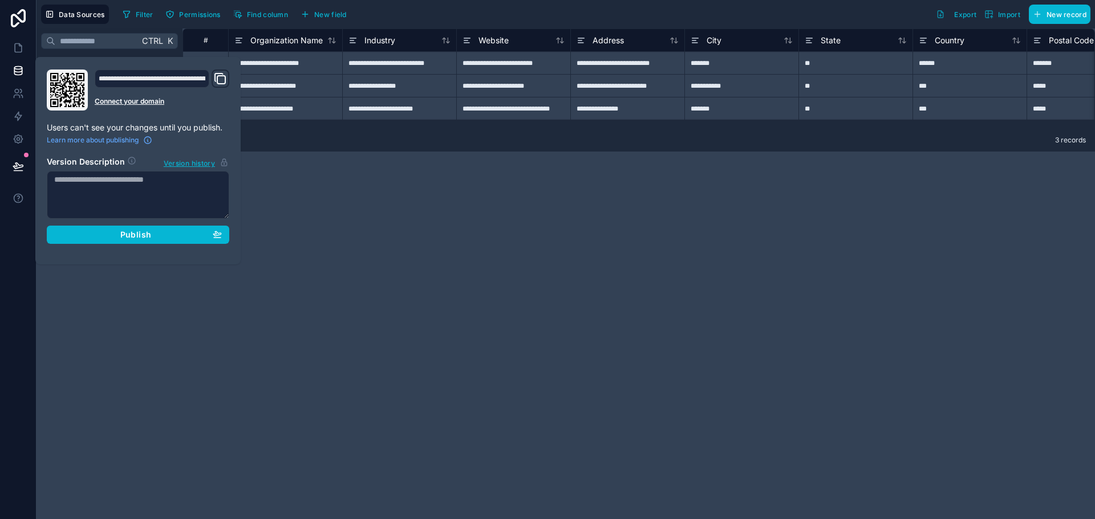
click at [347, 257] on div "**********" at bounding box center [638, 274] width 912 height 491
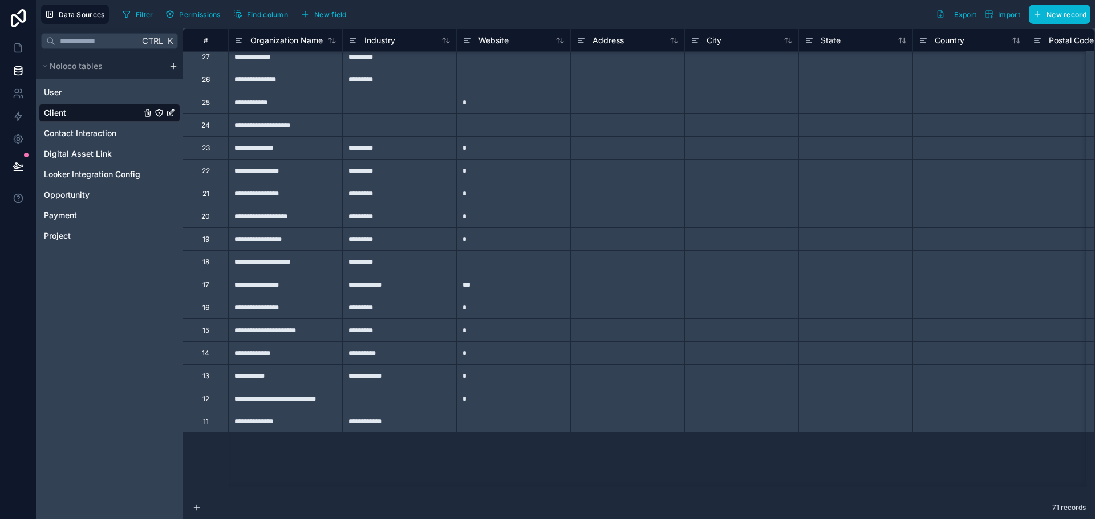
scroll to position [784, 0]
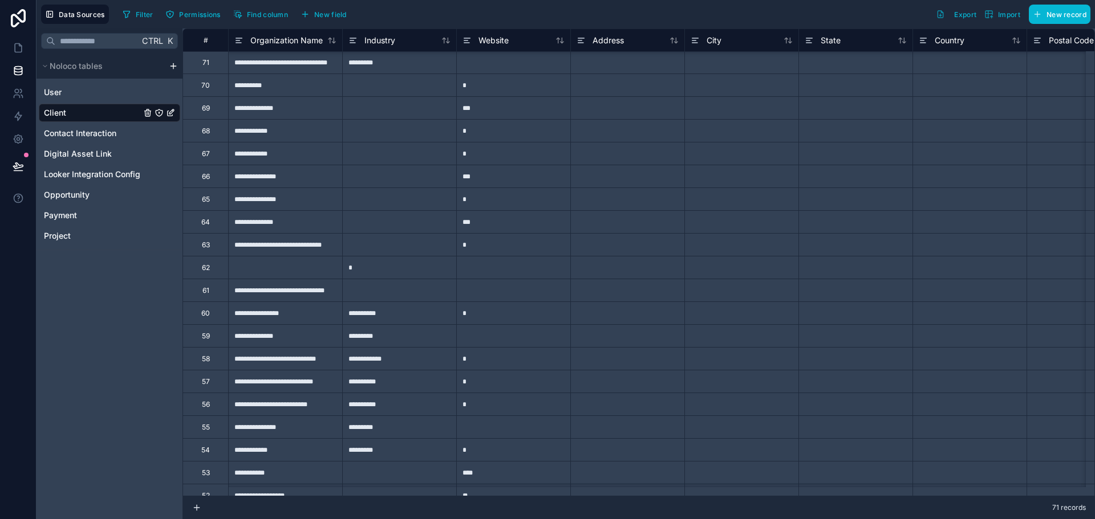
scroll to position [0, 0]
click at [213, 38] on div "#" at bounding box center [206, 40] width 28 height 9
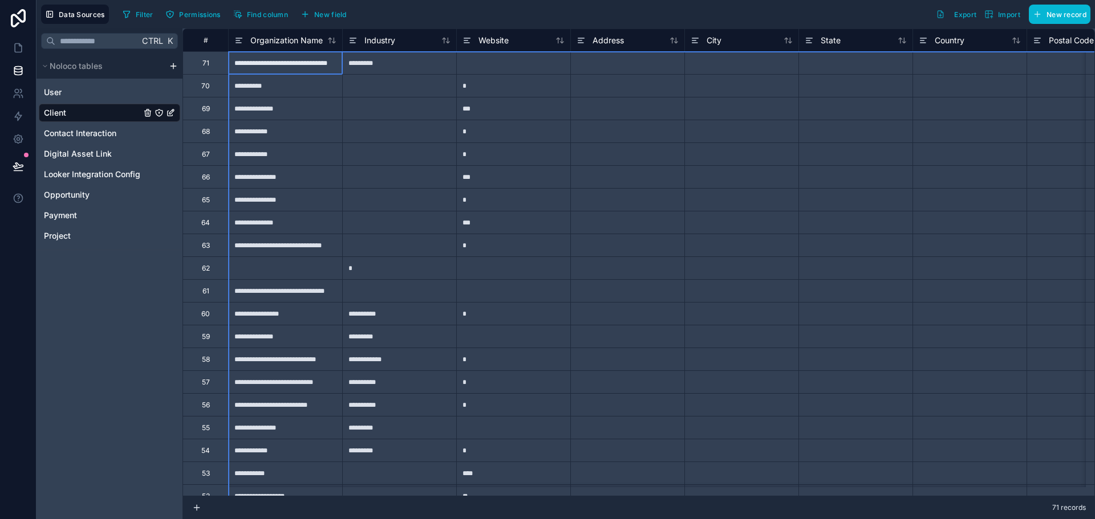
click at [220, 68] on div "71" at bounding box center [205, 62] width 46 height 23
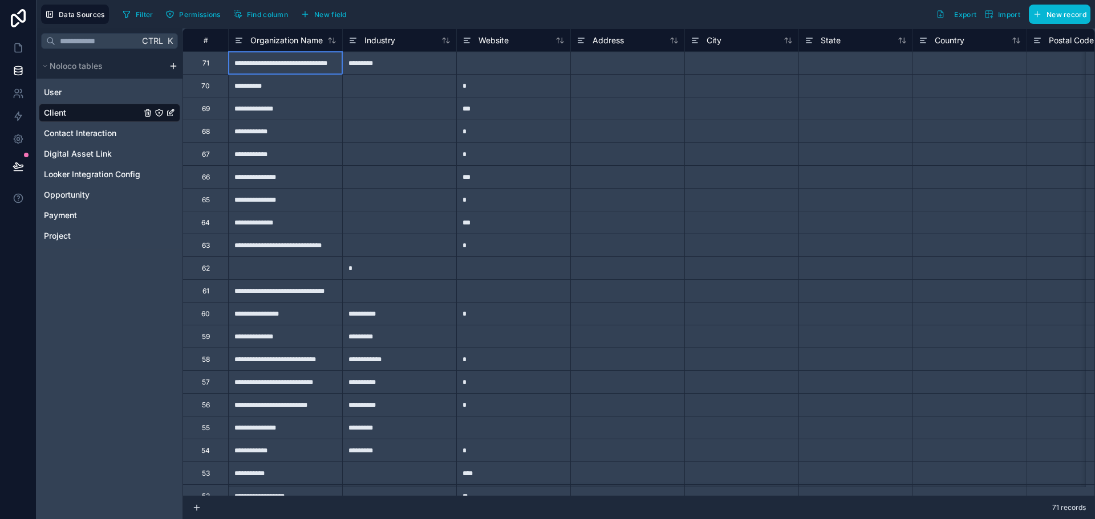
click at [268, 66] on div "**********" at bounding box center [285, 62] width 114 height 23
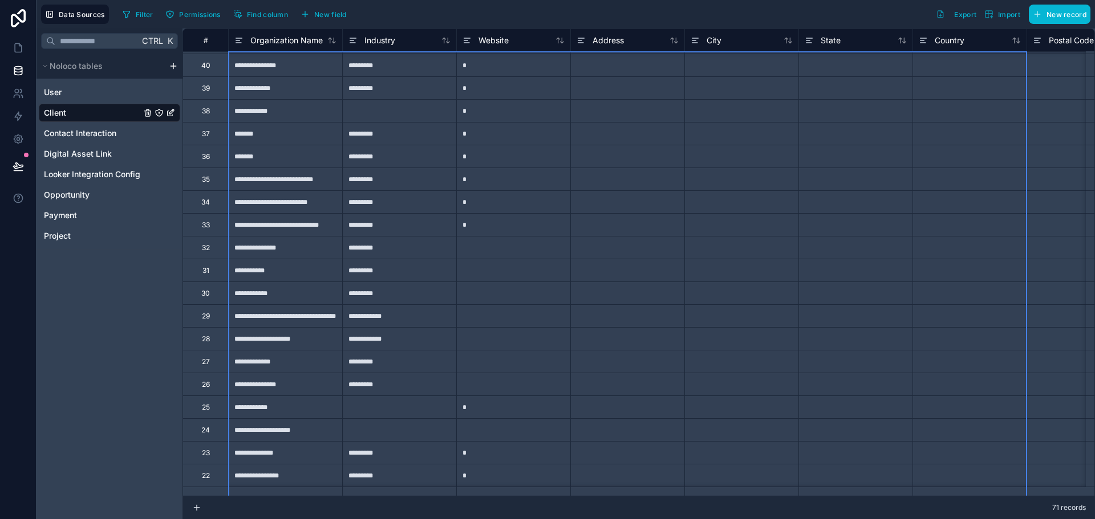
scroll to position [773, 55]
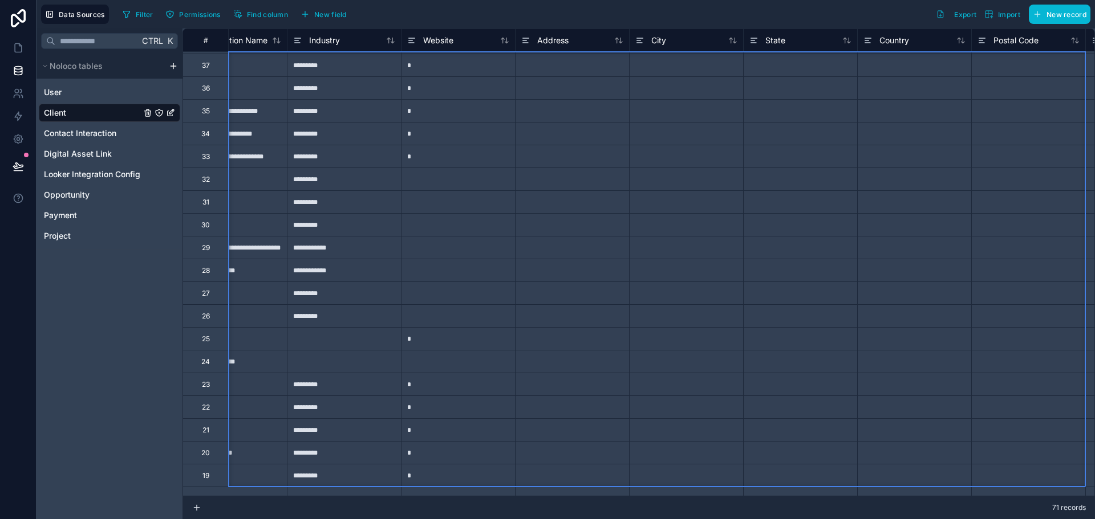
drag, startPoint x: 300, startPoint y: 66, endPoint x: 1094, endPoint y: 546, distance: 927.9
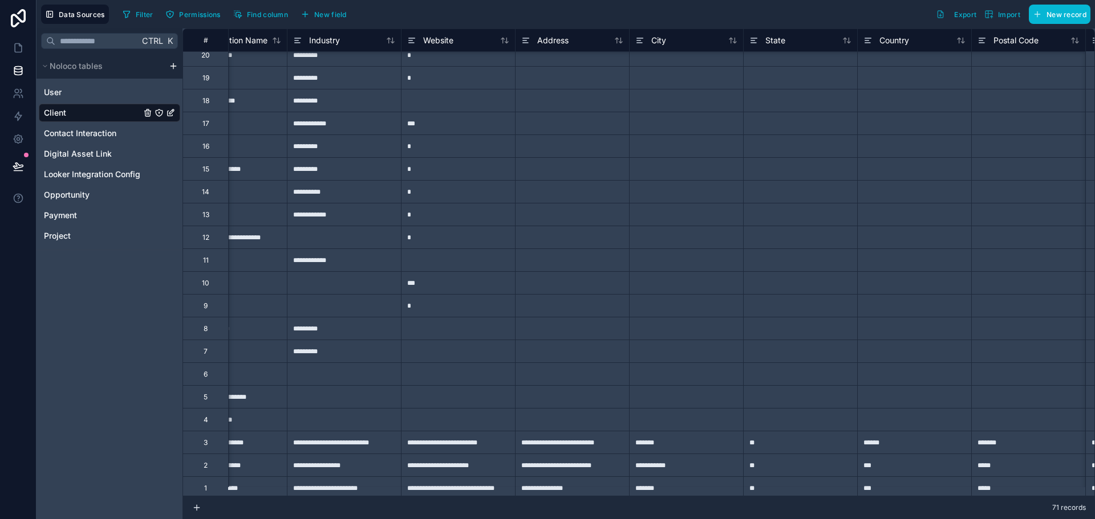
scroll to position [1183, 55]
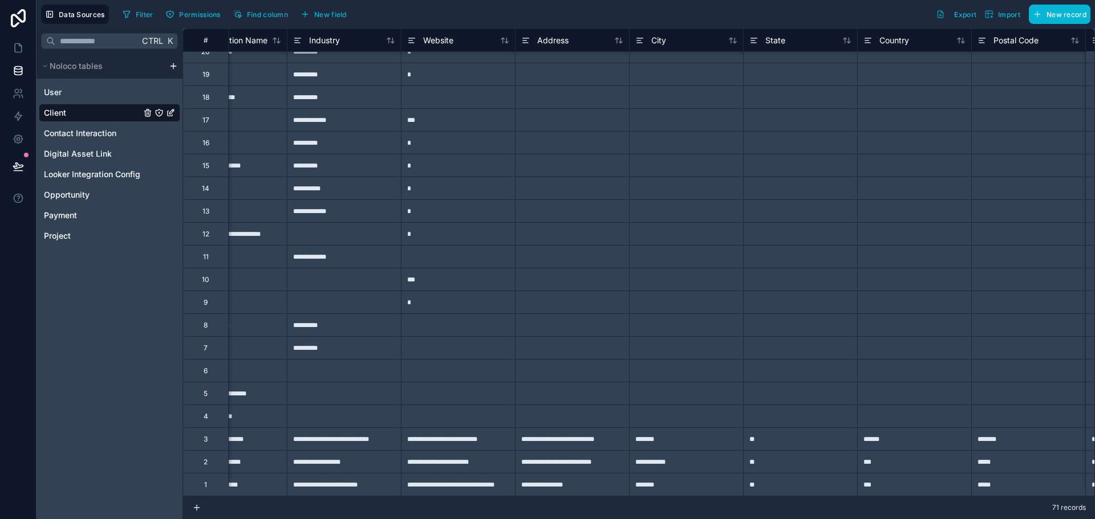
click at [527, 409] on div at bounding box center [572, 416] width 114 height 23
click at [273, 405] on div "**********" at bounding box center [230, 416] width 114 height 23
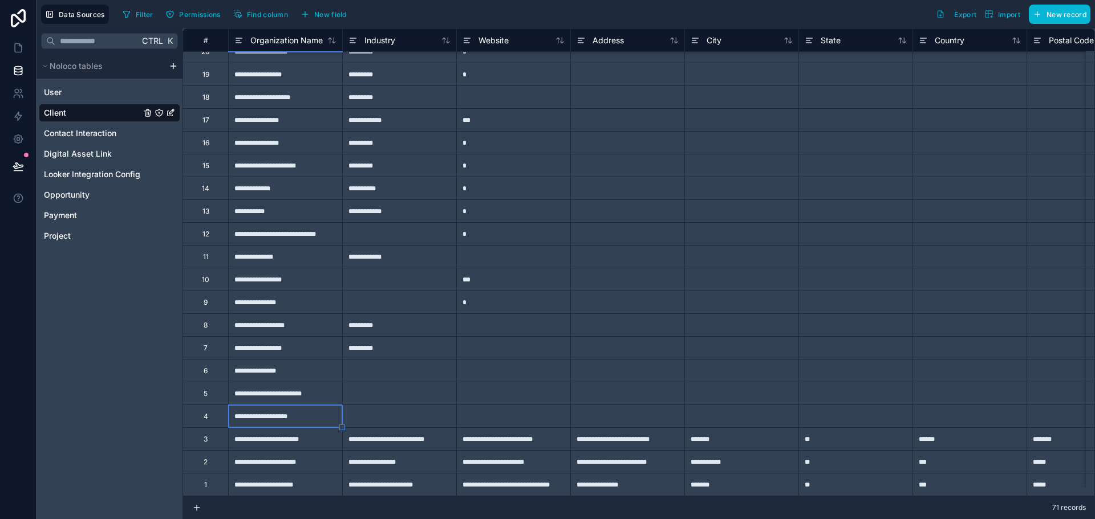
click at [206, 412] on div "4" at bounding box center [206, 416] width 5 height 9
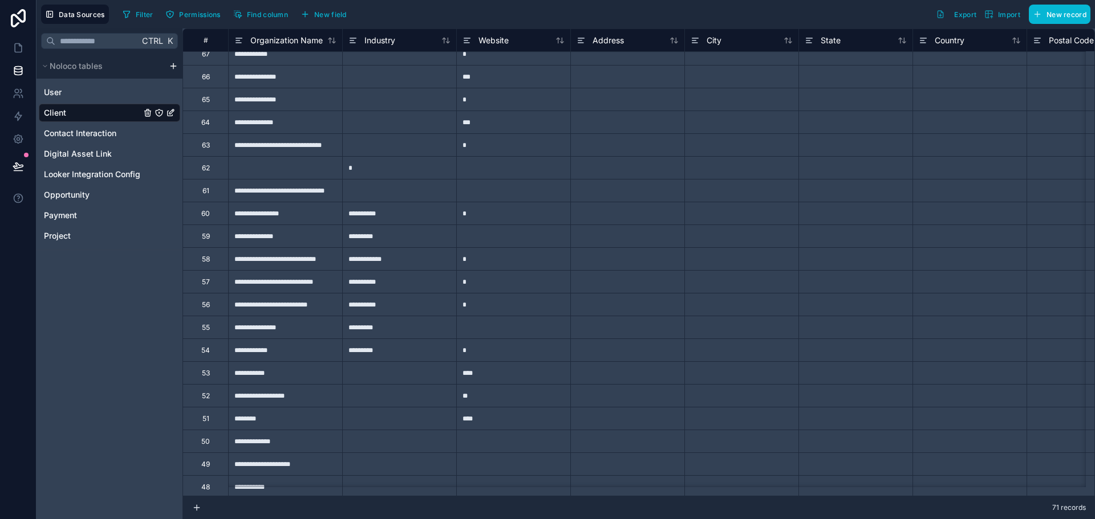
scroll to position [0, 0]
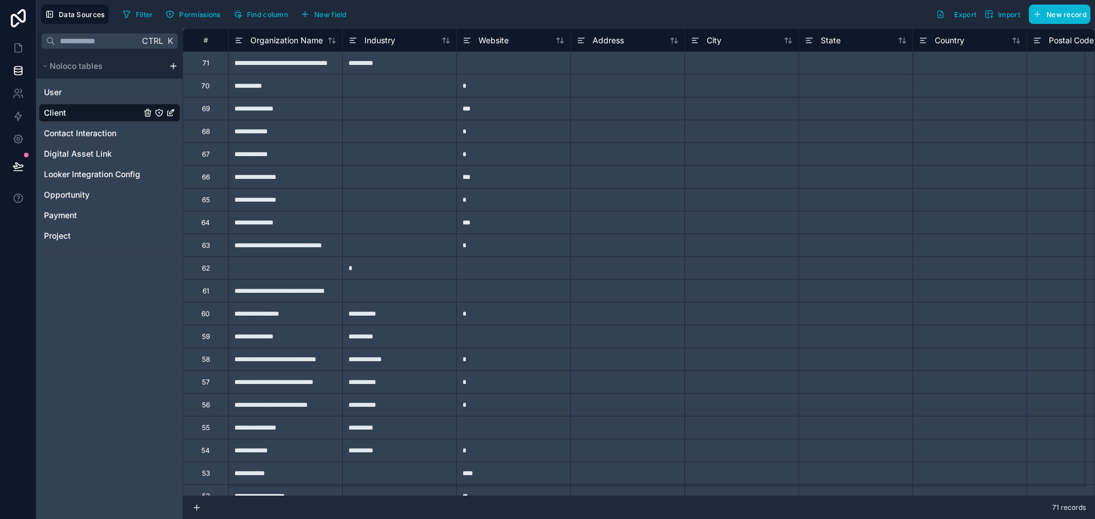
click at [205, 67] on div "71" at bounding box center [205, 63] width 7 height 9
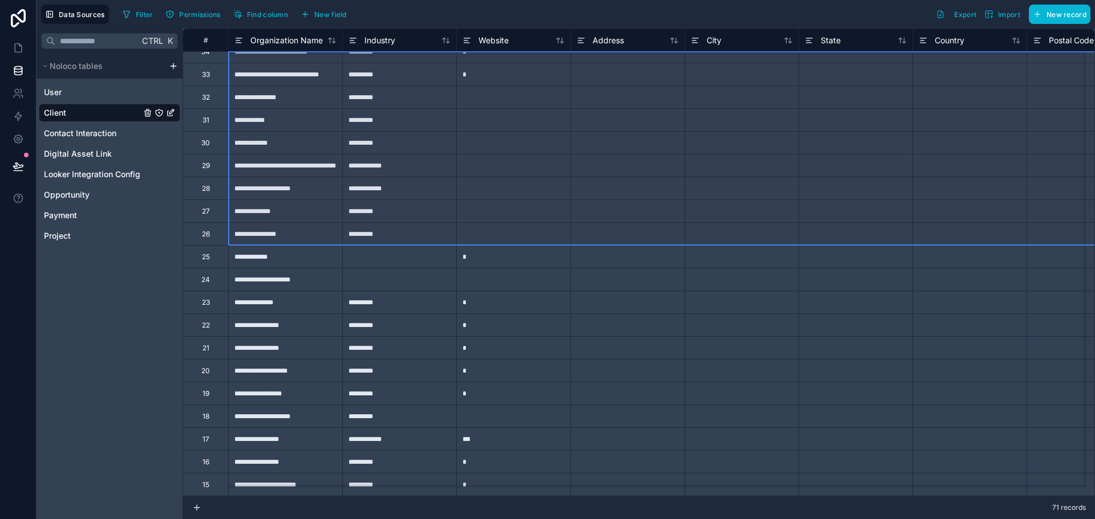
scroll to position [1183, 0]
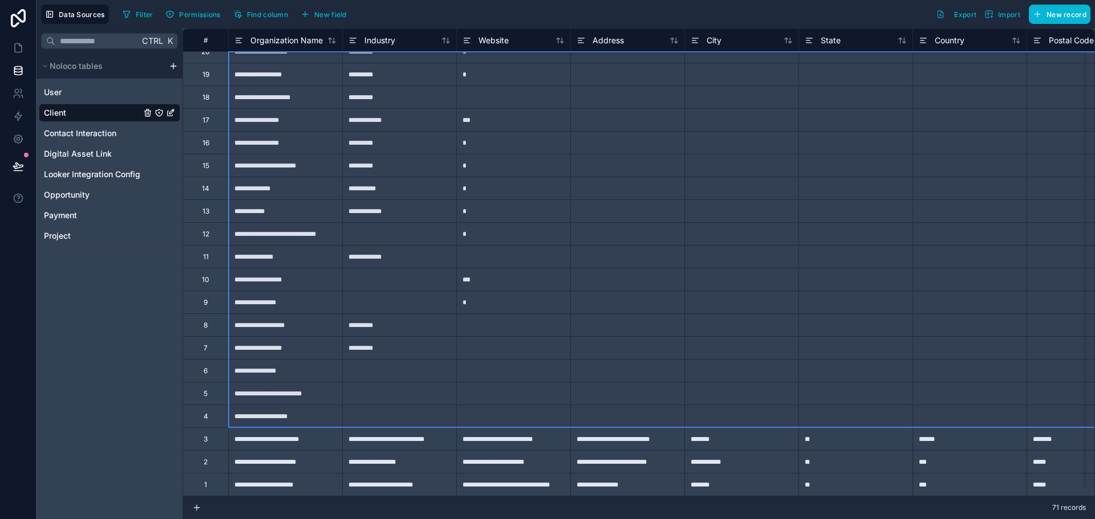
drag, startPoint x: 197, startPoint y: 67, endPoint x: 245, endPoint y: 409, distance: 345.5
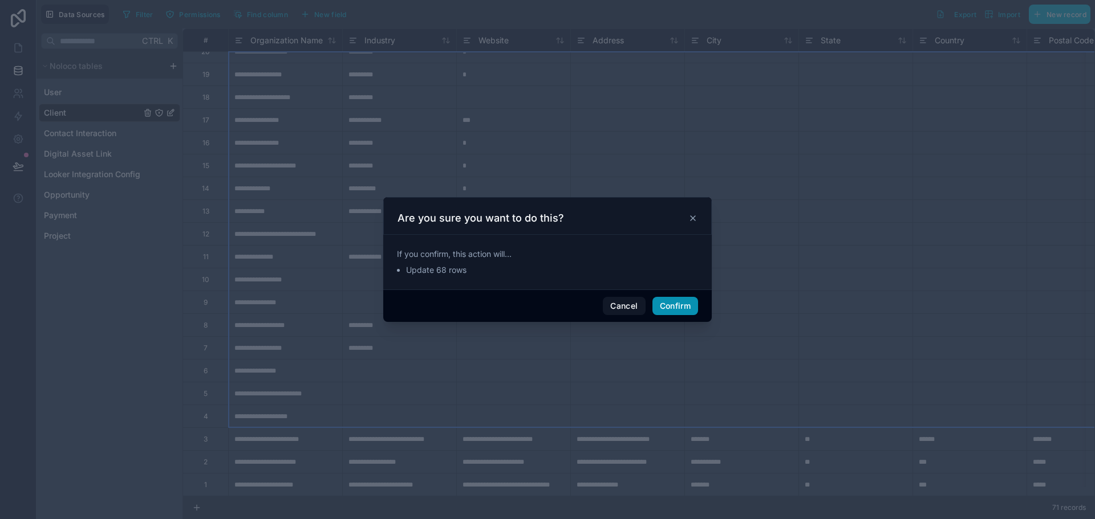
click at [664, 310] on button "Confirm" at bounding box center [675, 306] width 46 height 18
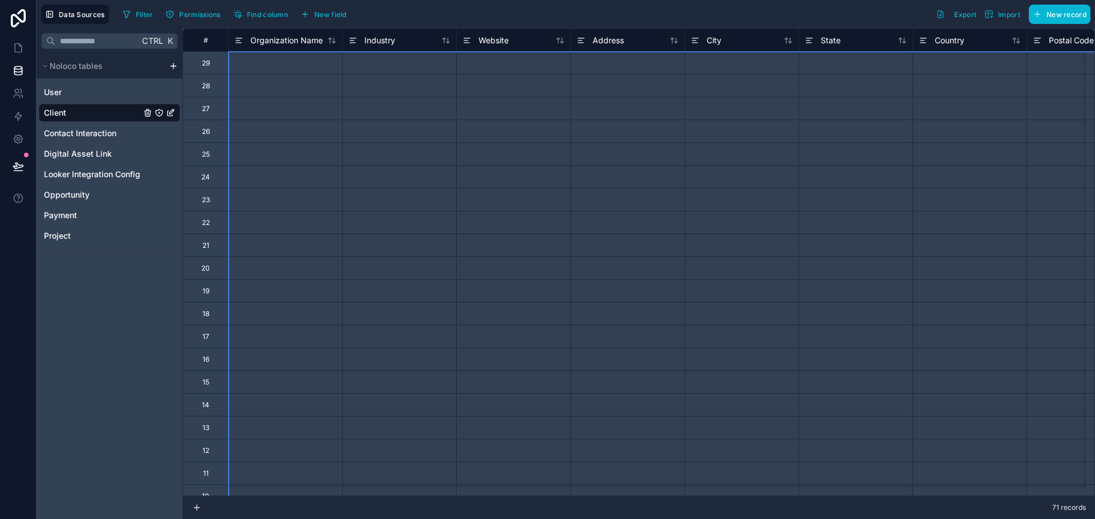
scroll to position [867, 0]
drag, startPoint x: 209, startPoint y: 413, endPoint x: 198, endPoint y: -28, distance: 440.9
drag, startPoint x: 194, startPoint y: 60, endPoint x: 204, endPoint y: 56, distance: 10.2
click at [204, 56] on div "33" at bounding box center [205, 62] width 46 height 23
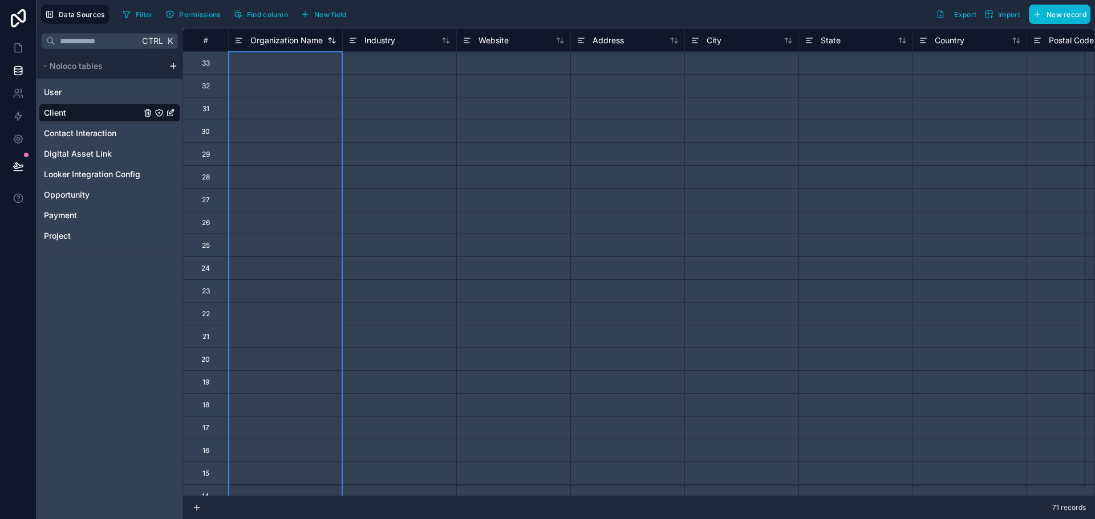
click at [333, 40] on icon at bounding box center [331, 40] width 9 height 9
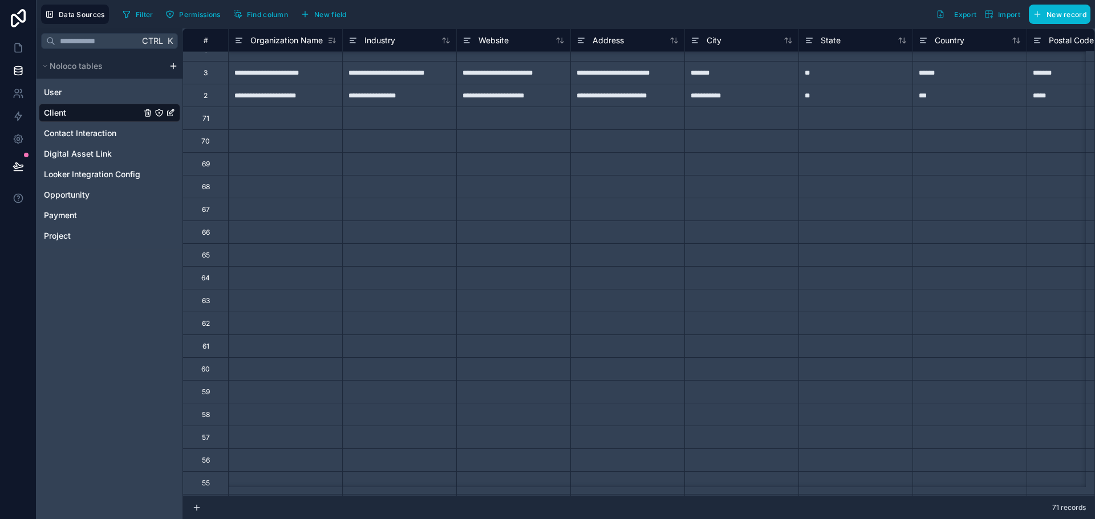
scroll to position [0, 0]
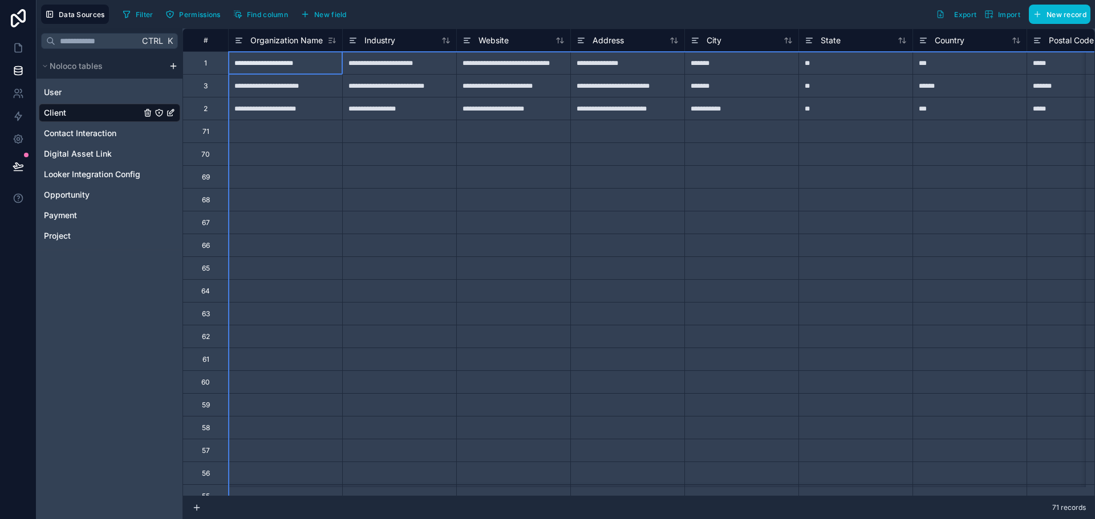
click at [209, 50] on div "#" at bounding box center [205, 40] width 46 height 23
click at [207, 35] on div "#" at bounding box center [205, 40] width 46 height 23
click at [206, 38] on div "#" at bounding box center [206, 40] width 28 height 9
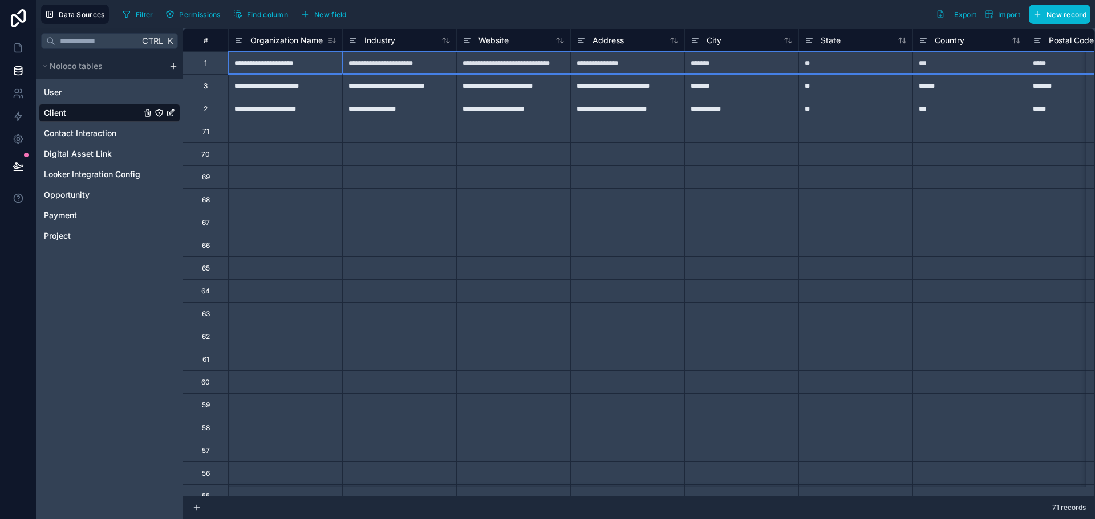
click at [205, 64] on div "1" at bounding box center [205, 63] width 3 height 9
click at [205, 48] on div "#" at bounding box center [205, 40] width 46 height 23
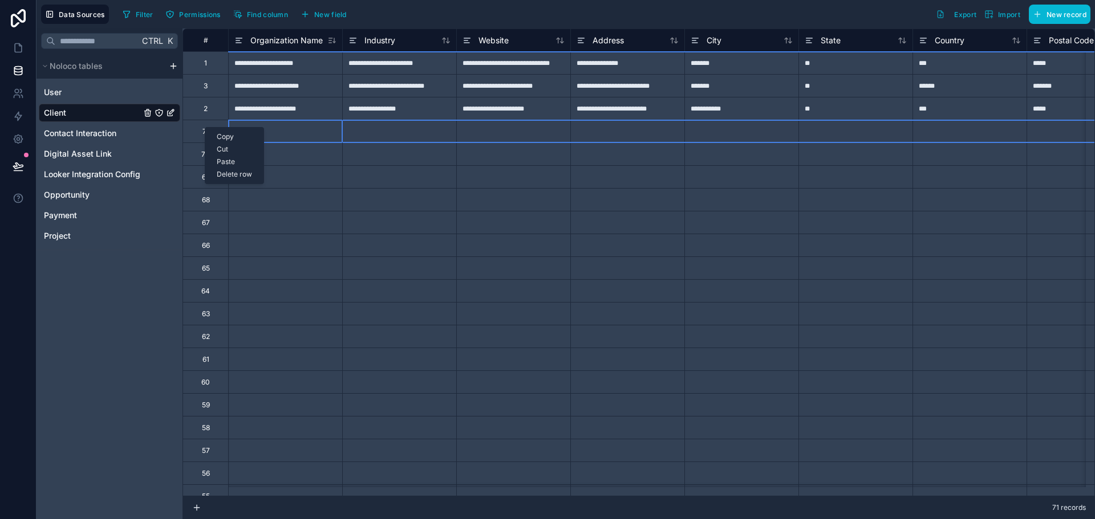
click at [198, 130] on div "71" at bounding box center [205, 131] width 46 height 23
click at [197, 137] on div "71" at bounding box center [205, 131] width 46 height 23
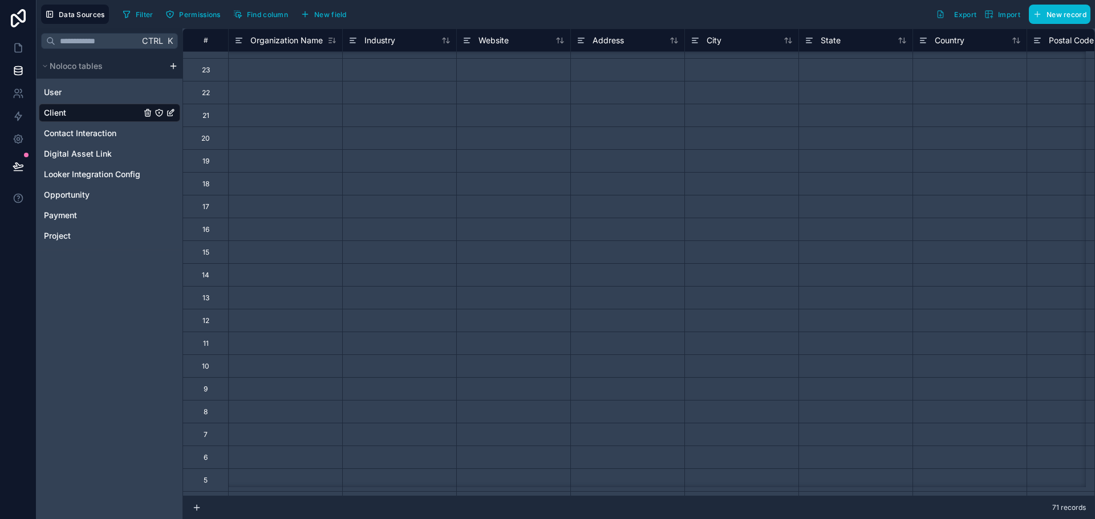
scroll to position [1252, 0]
click at [225, 475] on div "4" at bounding box center [205, 484] width 46 height 23
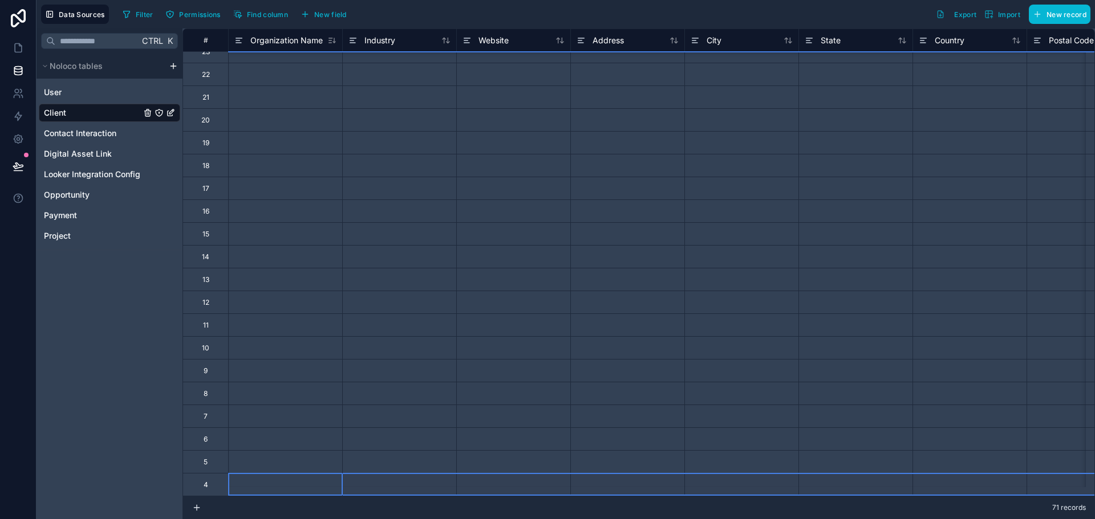
scroll to position [1023, 0]
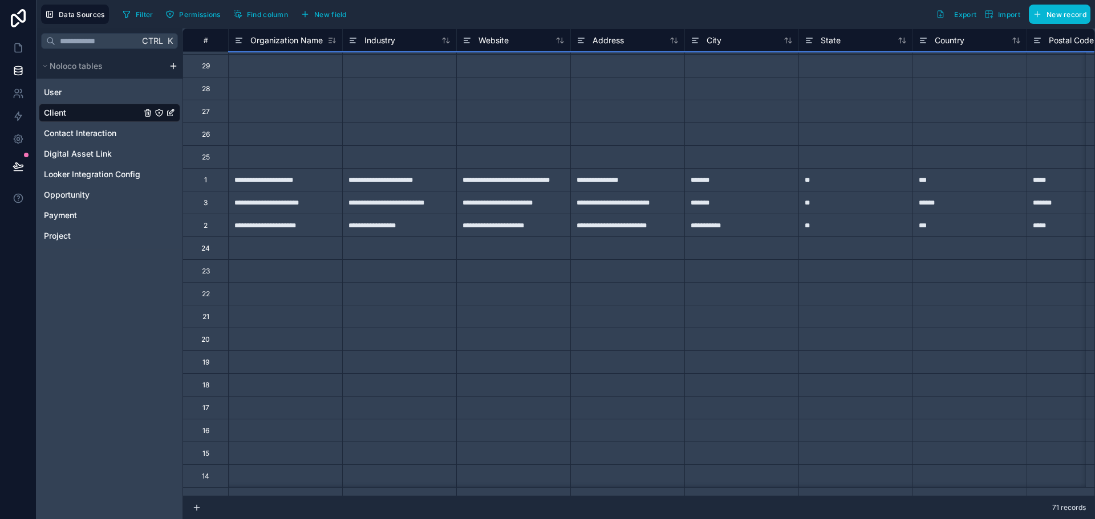
drag, startPoint x: 222, startPoint y: 475, endPoint x: 216, endPoint y: 213, distance: 262.4
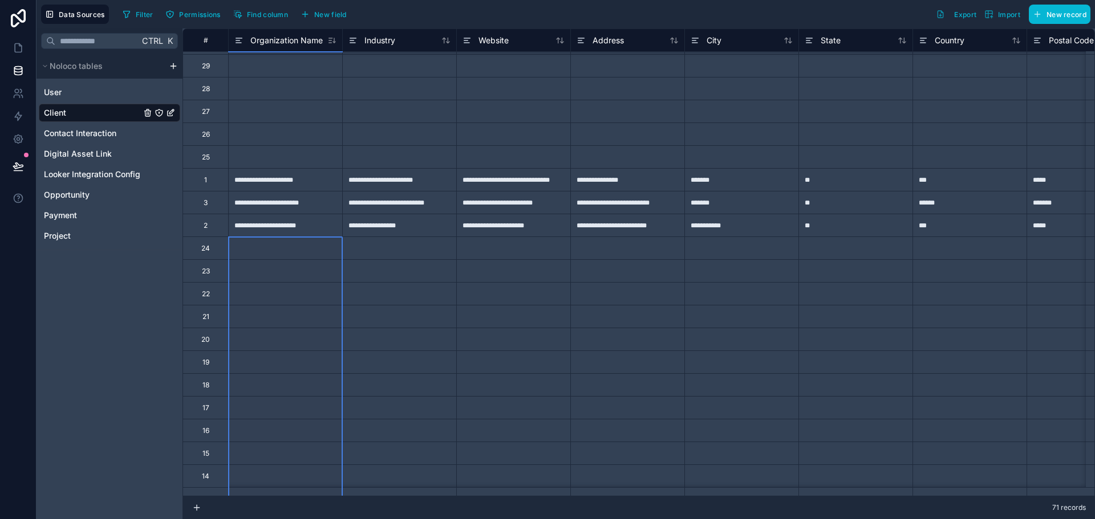
click at [205, 254] on div "24" at bounding box center [205, 248] width 46 height 23
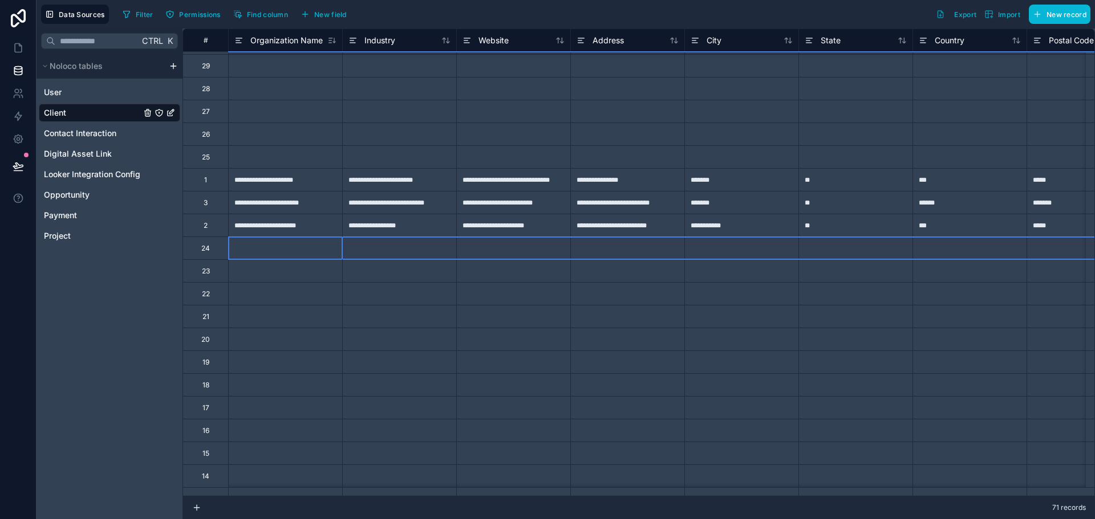
click at [206, 254] on div "24" at bounding box center [205, 248] width 46 height 23
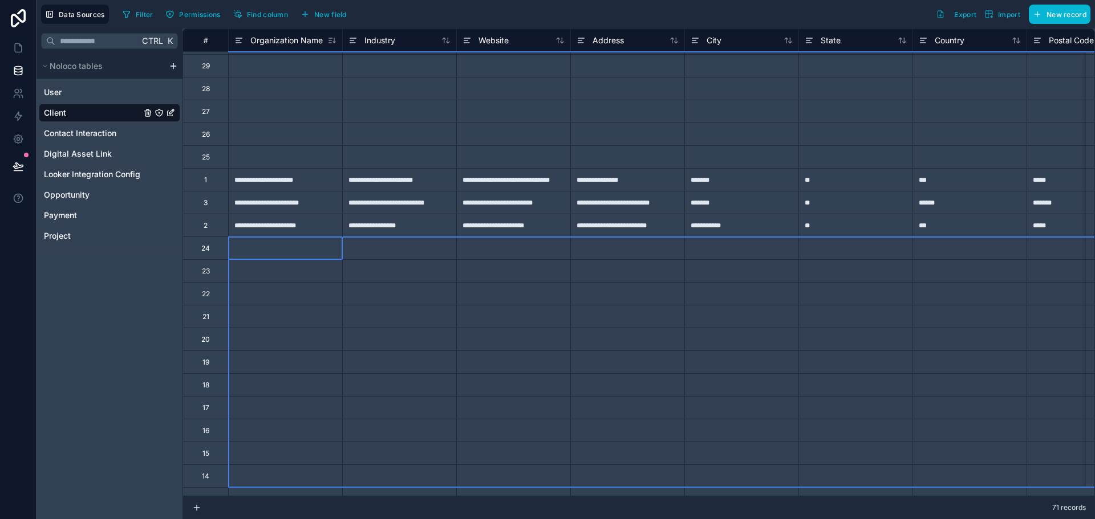
scroll to position [1252, 0]
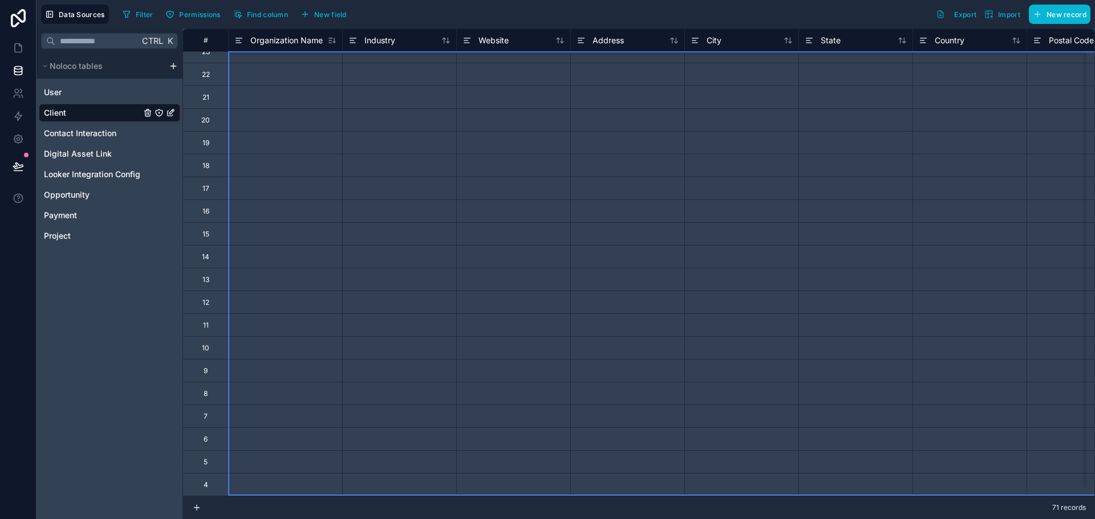
drag, startPoint x: 205, startPoint y: 251, endPoint x: 217, endPoint y: 525, distance: 274.5
click at [217, 519] on html "**********" at bounding box center [547, 259] width 1095 height 519
click at [265, 379] on div "Delete rows 54 to 74" at bounding box center [279, 379] width 84 height 13
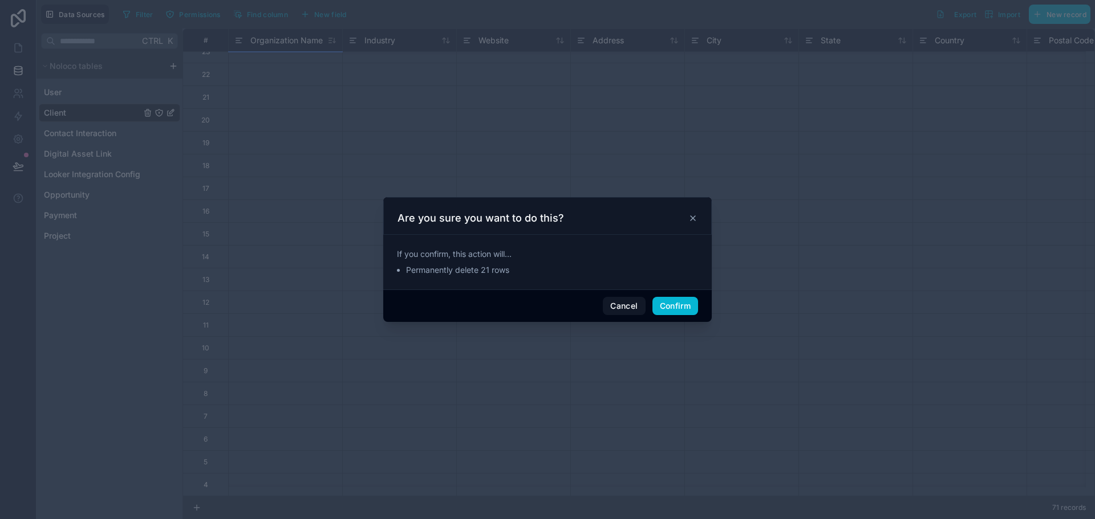
scroll to position [1186, 0]
click at [661, 312] on button "Confirm" at bounding box center [675, 306] width 46 height 18
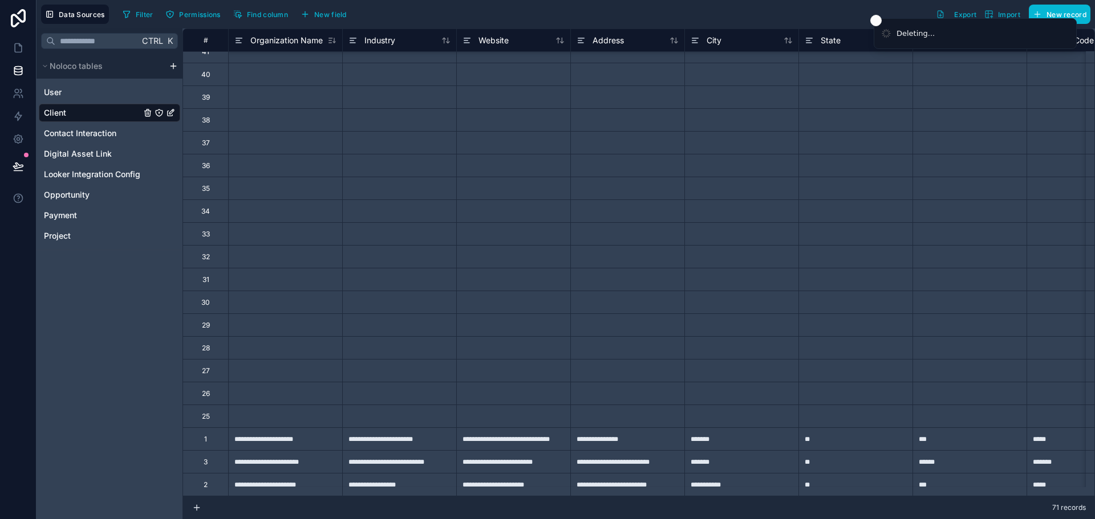
scroll to position [773, 0]
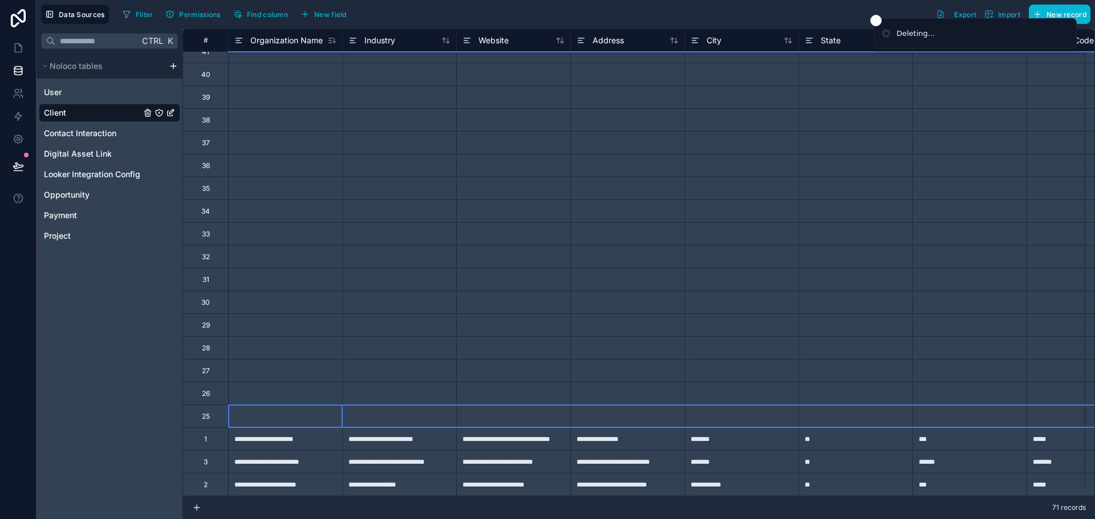
click at [220, 411] on div "25" at bounding box center [205, 416] width 46 height 23
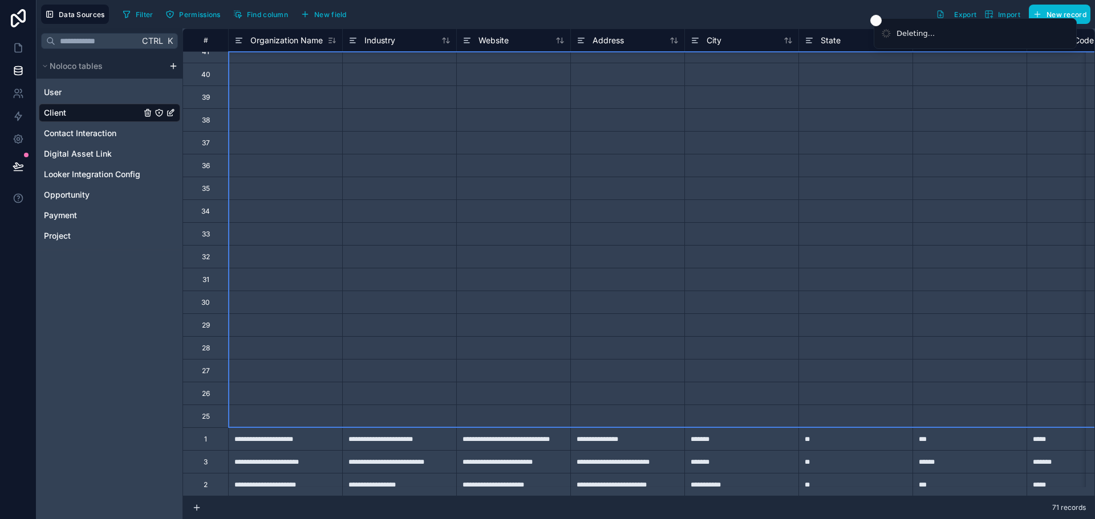
drag, startPoint x: 225, startPoint y: 126, endPoint x: 274, endPoint y: 413, distance: 291.5
click at [251, 340] on div "Delete rows 4 to 50" at bounding box center [248, 344] width 81 height 13
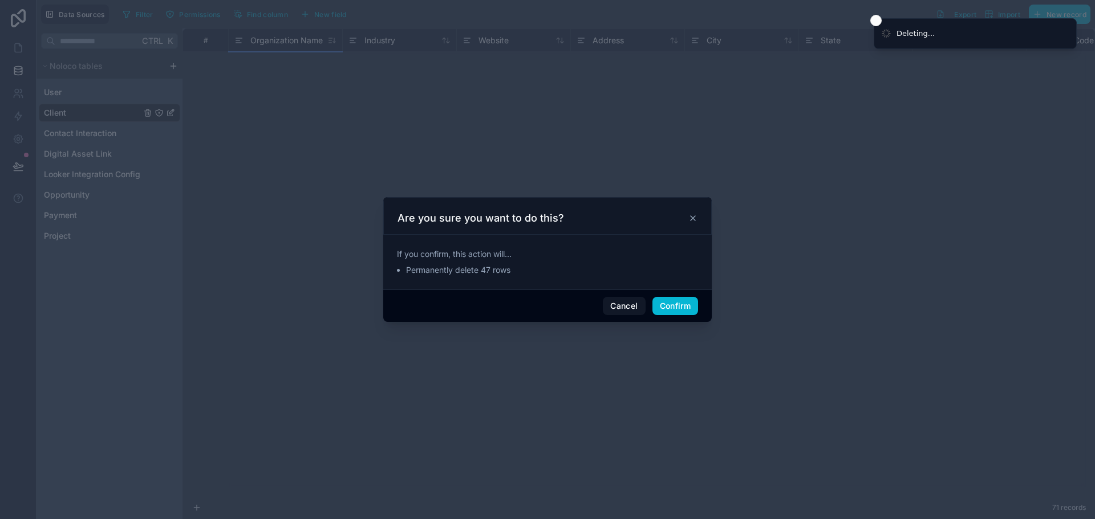
scroll to position [68, 0]
click at [686, 312] on button "Confirm" at bounding box center [675, 306] width 46 height 18
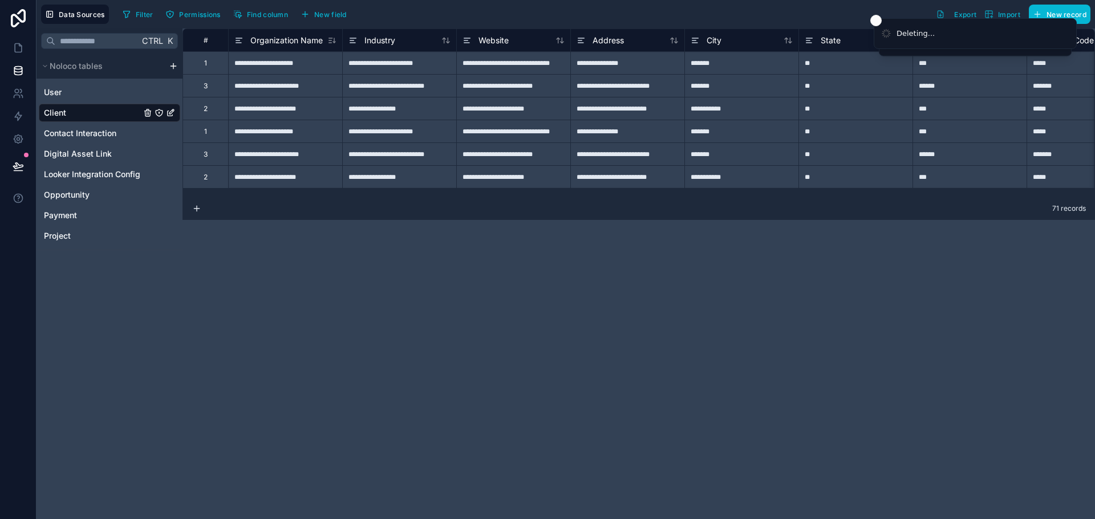
scroll to position [0, 0]
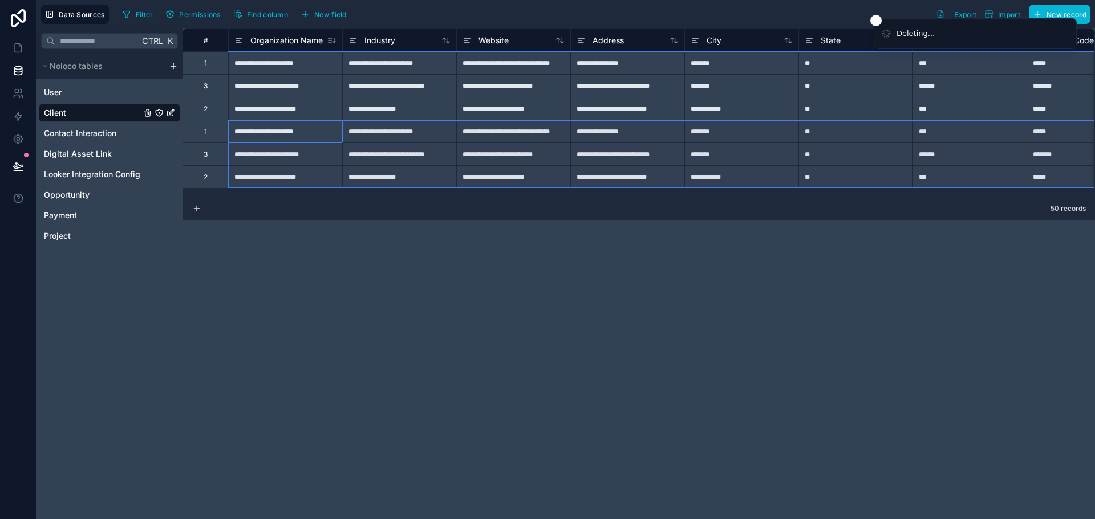
drag, startPoint x: 219, startPoint y: 135, endPoint x: 220, endPoint y: 176, distance: 41.1
click at [282, 198] on div "Delete rows 4 to 6" at bounding box center [273, 201] width 77 height 13
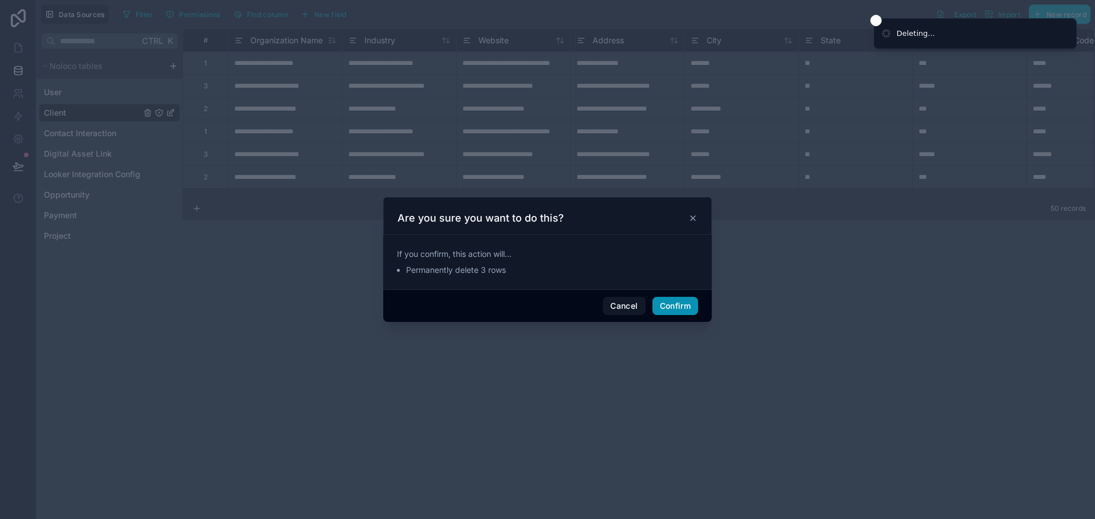
click at [676, 307] on button "Confirm" at bounding box center [675, 306] width 46 height 18
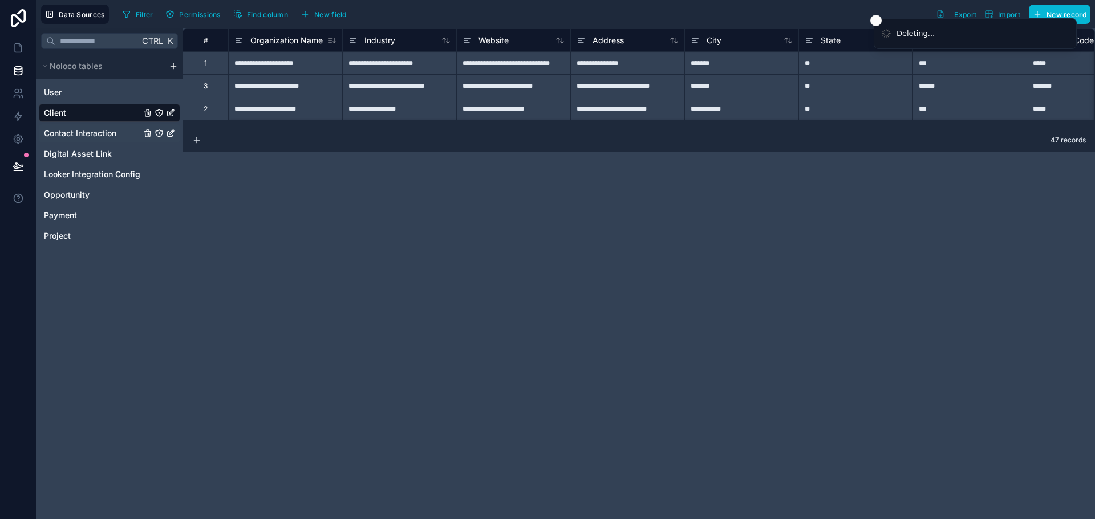
click at [84, 137] on span "Contact Interaction" at bounding box center [80, 133] width 72 height 11
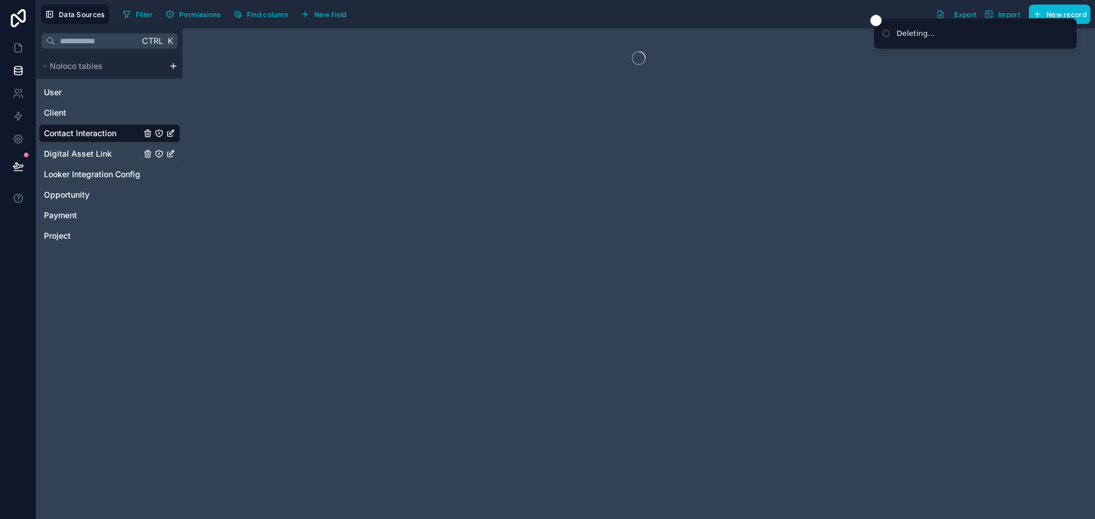
click at [85, 155] on span "Digital Asset Link" at bounding box center [78, 153] width 68 height 11
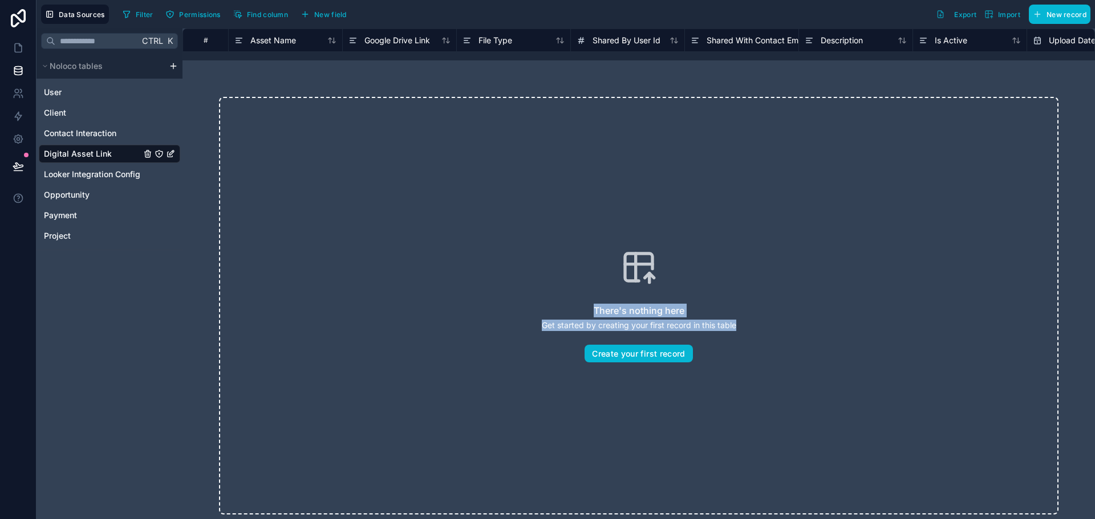
drag, startPoint x: 630, startPoint y: 121, endPoint x: 870, endPoint y: 138, distance: 240.6
click at [870, 138] on div "There's nothing here Get started by creating your first record in this table Cr…" at bounding box center [638, 306] width 839 height 418
drag, startPoint x: 689, startPoint y: 187, endPoint x: 401, endPoint y: 167, distance: 288.6
click at [401, 167] on div "There's nothing here Get started by creating your first record in this table Cr…" at bounding box center [638, 306] width 839 height 418
click at [638, 245] on div "There's nothing here Get started by creating your first record in this table Cr…" at bounding box center [638, 306] width 839 height 418
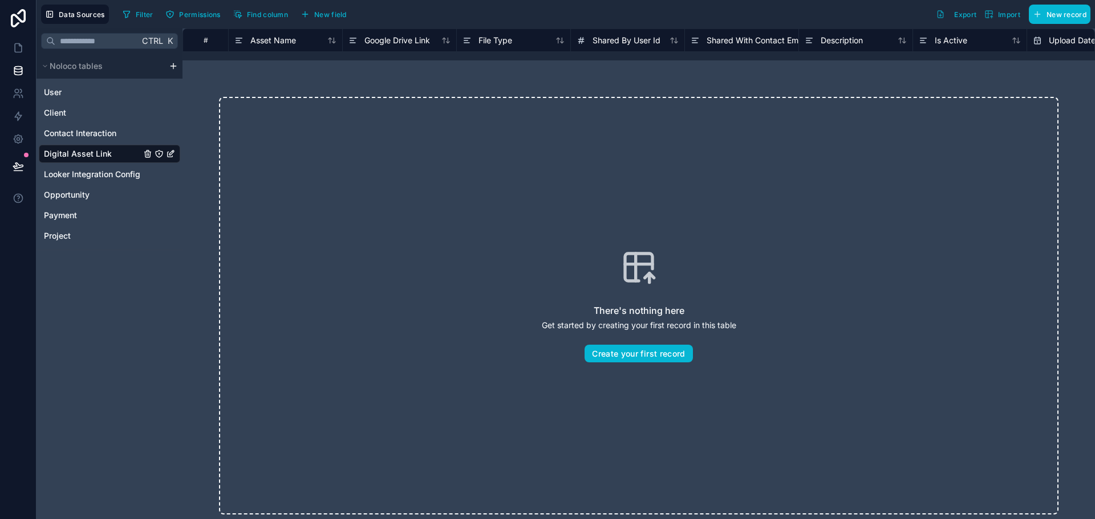
drag, startPoint x: 356, startPoint y: 208, endPoint x: 307, endPoint y: 201, distance: 49.6
click at [318, 201] on div "There's nothing here Get started by creating your first record in this table Cr…" at bounding box center [638, 306] width 839 height 418
click at [336, 17] on span "New field" at bounding box center [330, 14] width 33 height 9
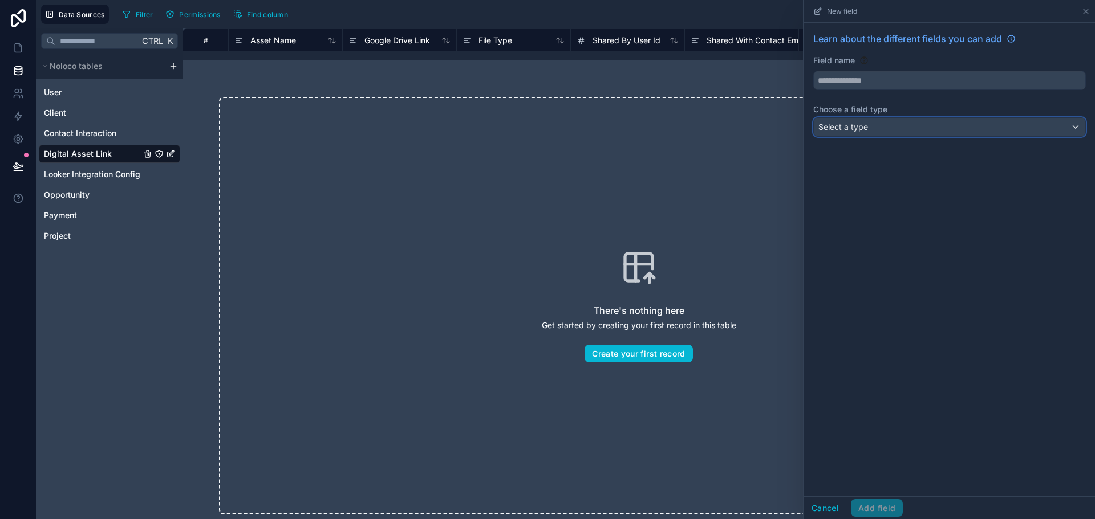
click at [1021, 134] on div "Select a type" at bounding box center [949, 127] width 271 height 18
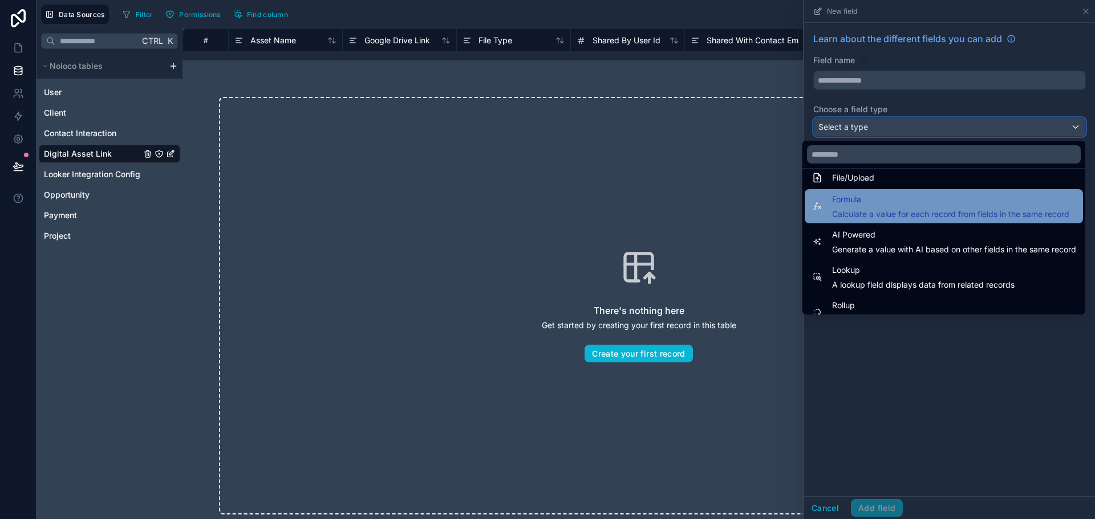
scroll to position [217, 0]
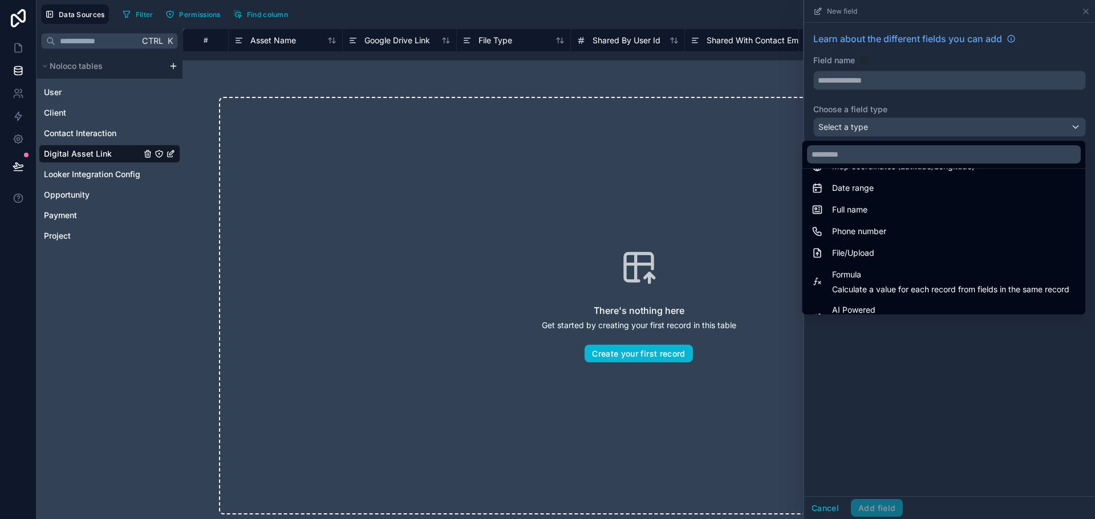
click at [904, 427] on div at bounding box center [949, 259] width 291 height 519
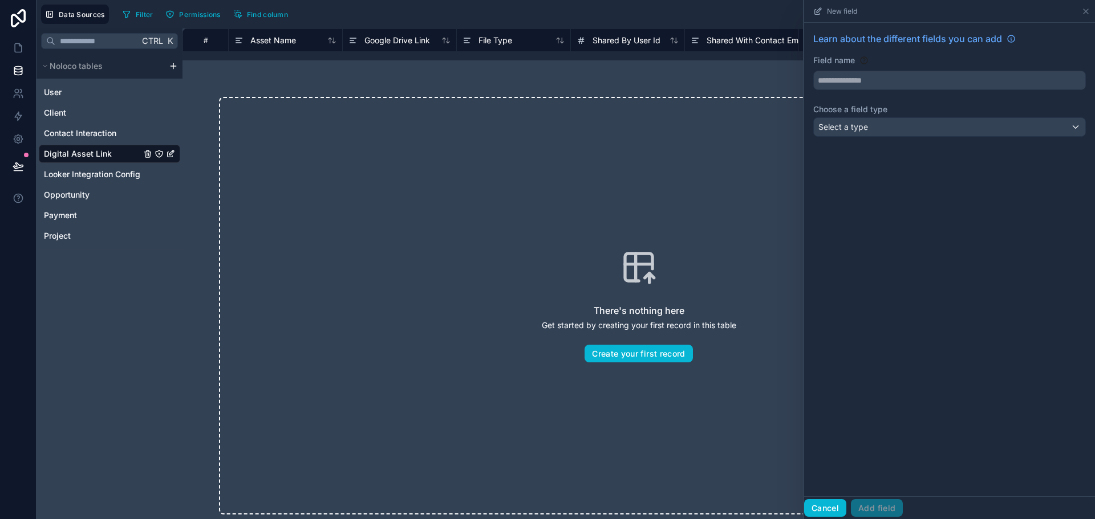
drag, startPoint x: 827, startPoint y: 509, endPoint x: 826, endPoint y: 490, distance: 18.3
click at [826, 509] on button "Cancel" at bounding box center [825, 508] width 42 height 18
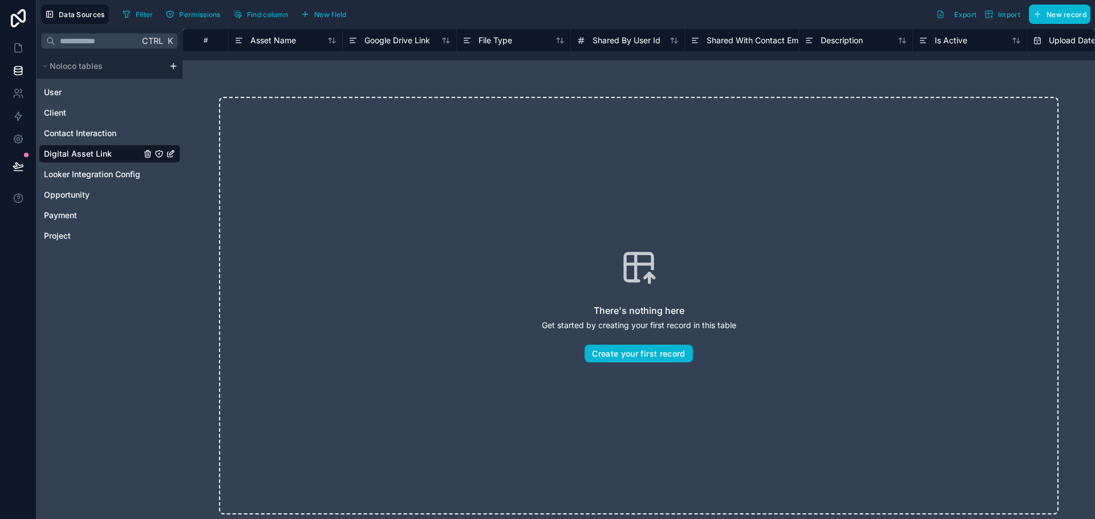
drag, startPoint x: 992, startPoint y: 116, endPoint x: 1017, endPoint y: 100, distance: 30.2
click at [999, 112] on div "There's nothing here Get started by creating your first record in this table Cr…" at bounding box center [638, 306] width 839 height 418
click at [13, 50] on icon at bounding box center [18, 47] width 11 height 11
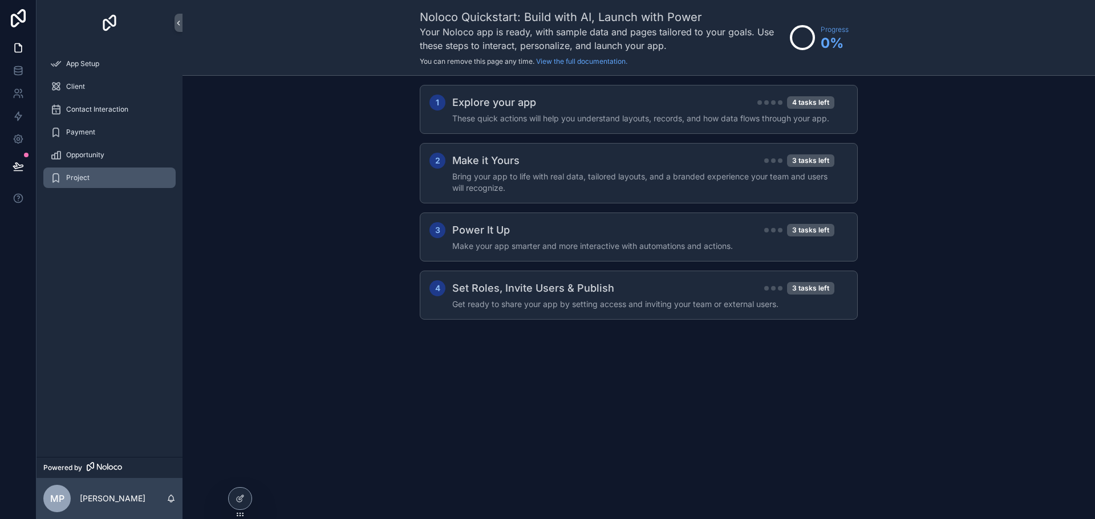
click at [107, 173] on div "Project" at bounding box center [109, 178] width 119 height 18
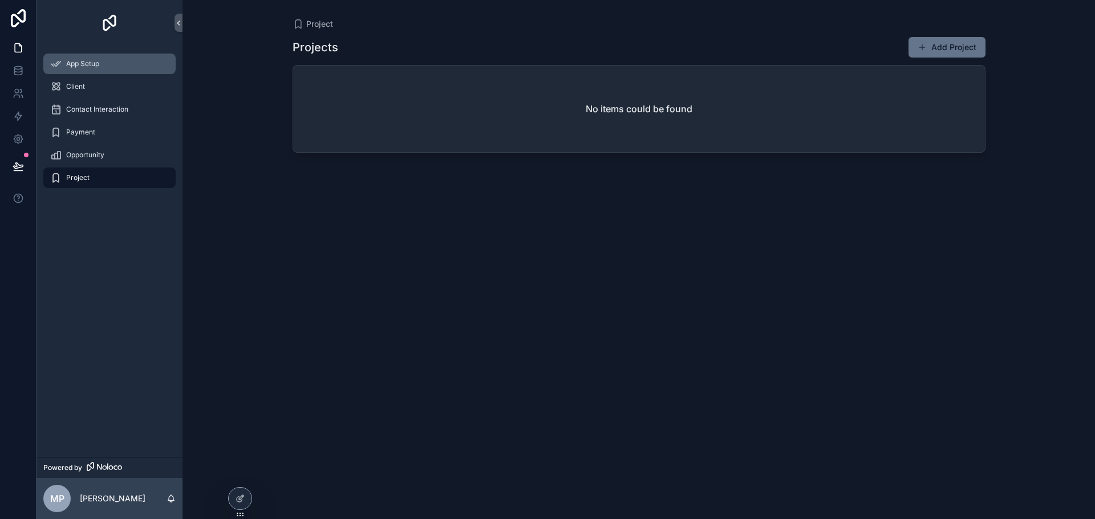
click at [159, 69] on div "App Setup" at bounding box center [109, 64] width 119 height 18
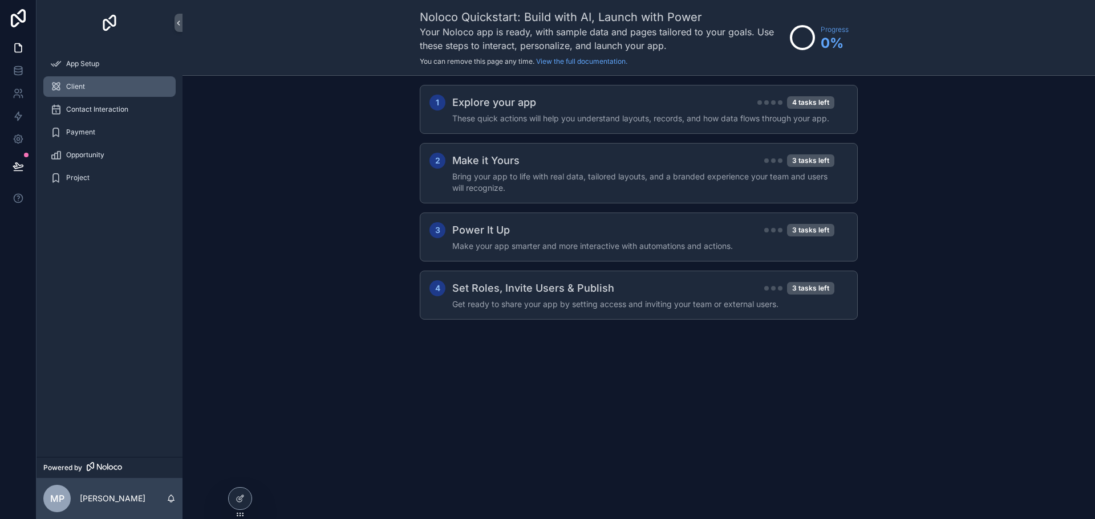
click at [129, 92] on div "Client" at bounding box center [109, 87] width 119 height 18
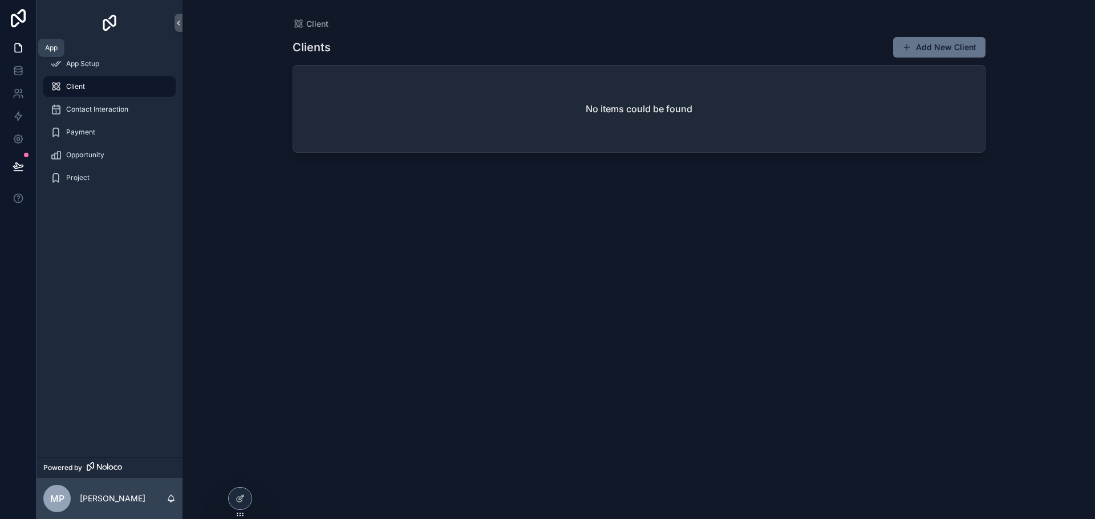
click at [22, 50] on icon at bounding box center [18, 48] width 7 height 9
click at [178, 24] on icon "scrollable content" at bounding box center [178, 23] width 2 height 4
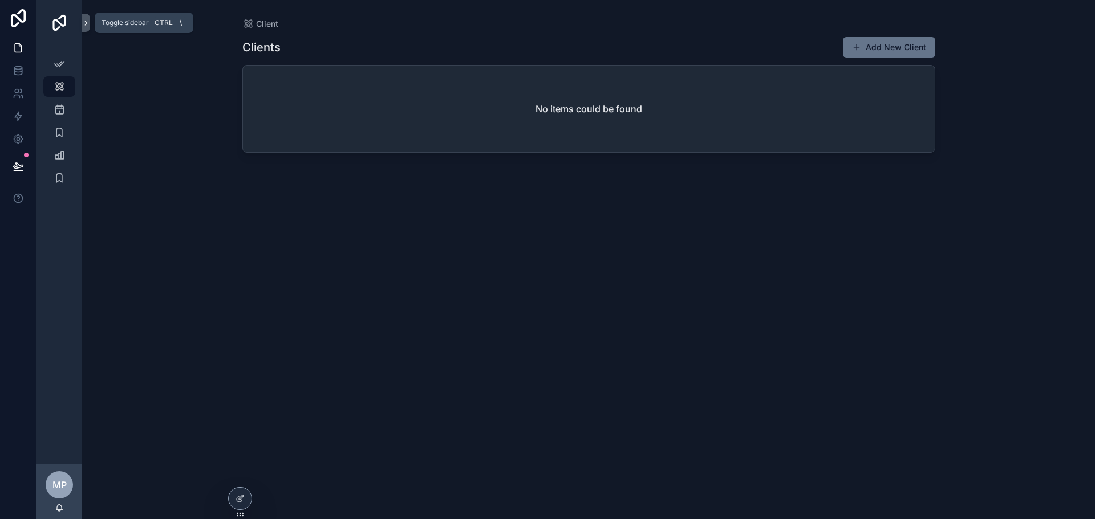
click at [84, 26] on icon "scrollable content" at bounding box center [86, 23] width 8 height 9
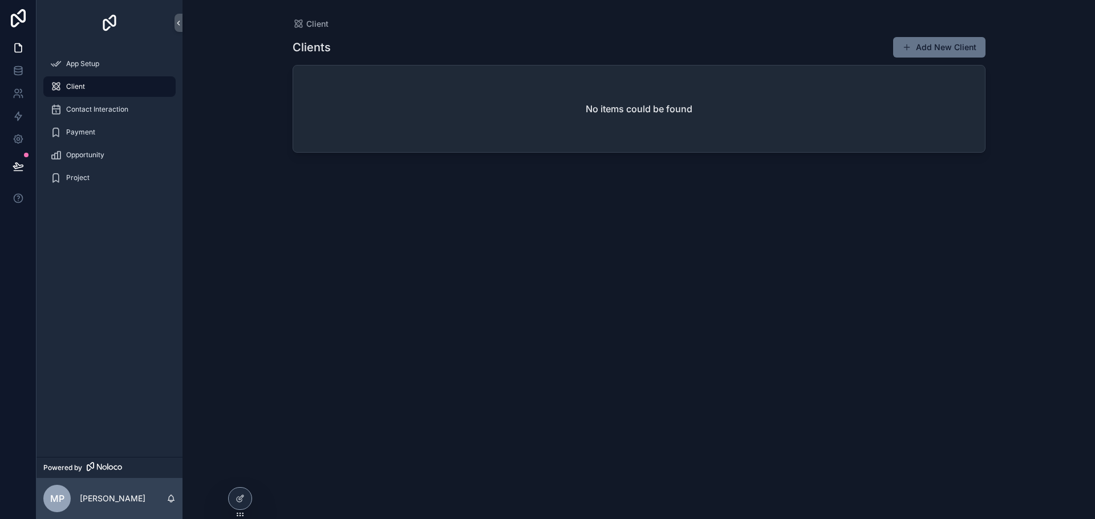
click at [694, 112] on div "No items could be found" at bounding box center [639, 109] width 692 height 87
click at [242, 499] on icon at bounding box center [239, 498] width 9 height 9
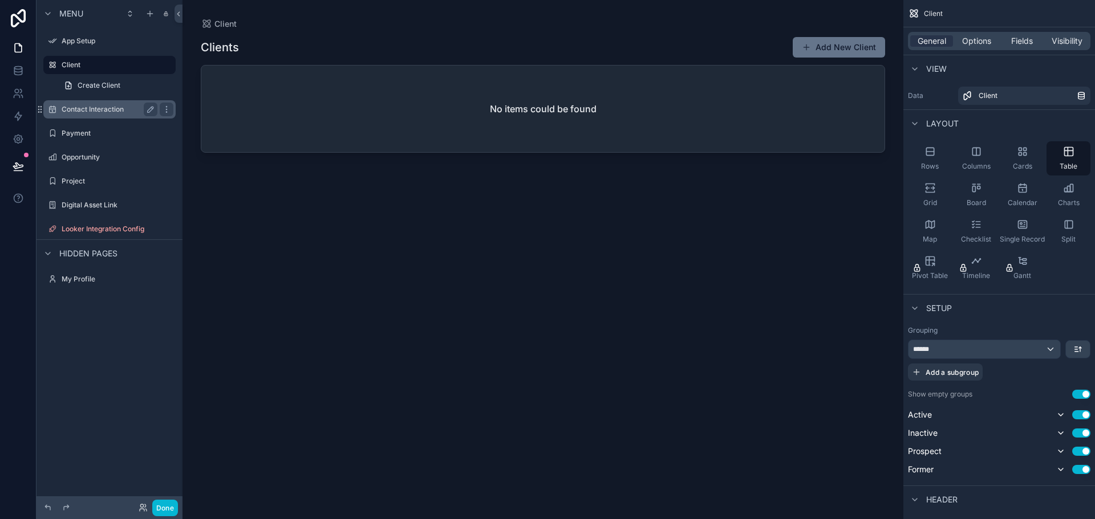
click at [91, 109] on label "Contact Interaction" at bounding box center [107, 109] width 91 height 9
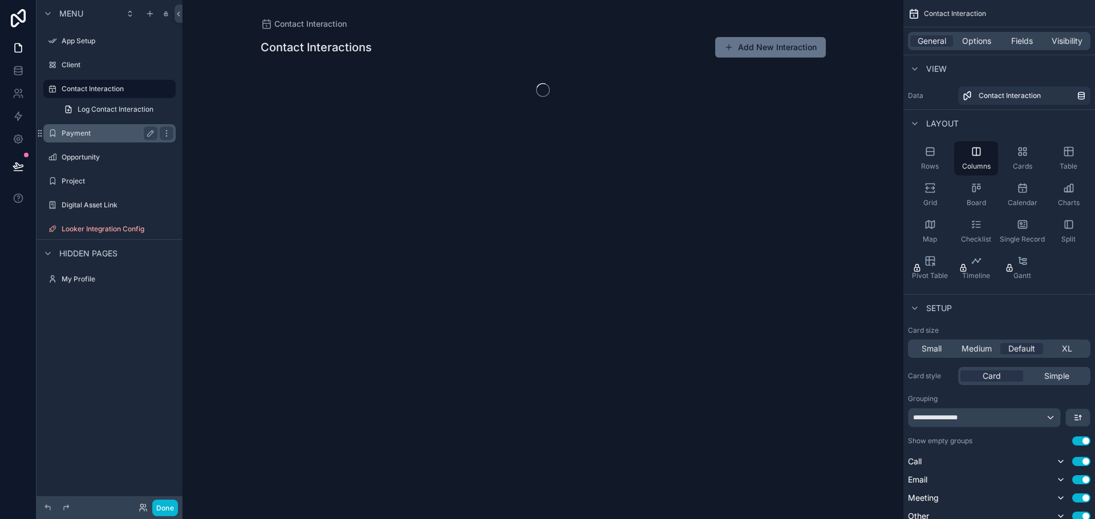
click at [83, 124] on div "Payment" at bounding box center [110, 133] width 128 height 18
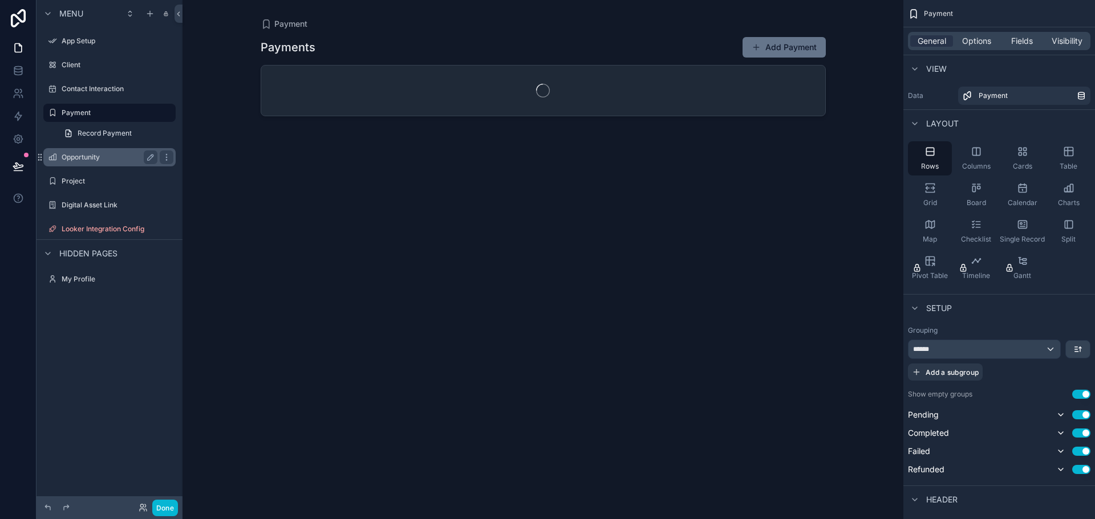
click at [87, 163] on div "Opportunity" at bounding box center [110, 158] width 96 height 14
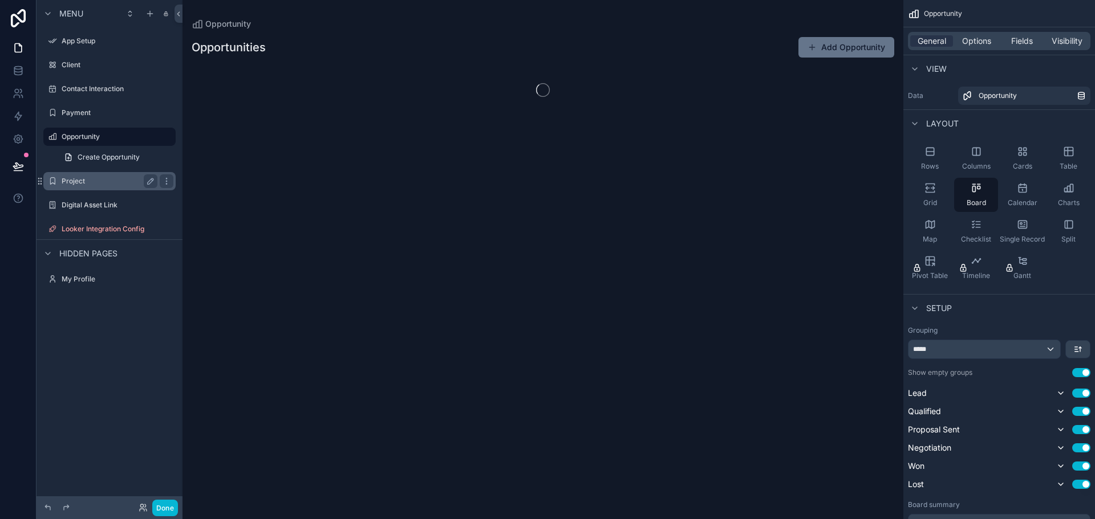
click at [84, 182] on label "Project" at bounding box center [107, 181] width 91 height 9
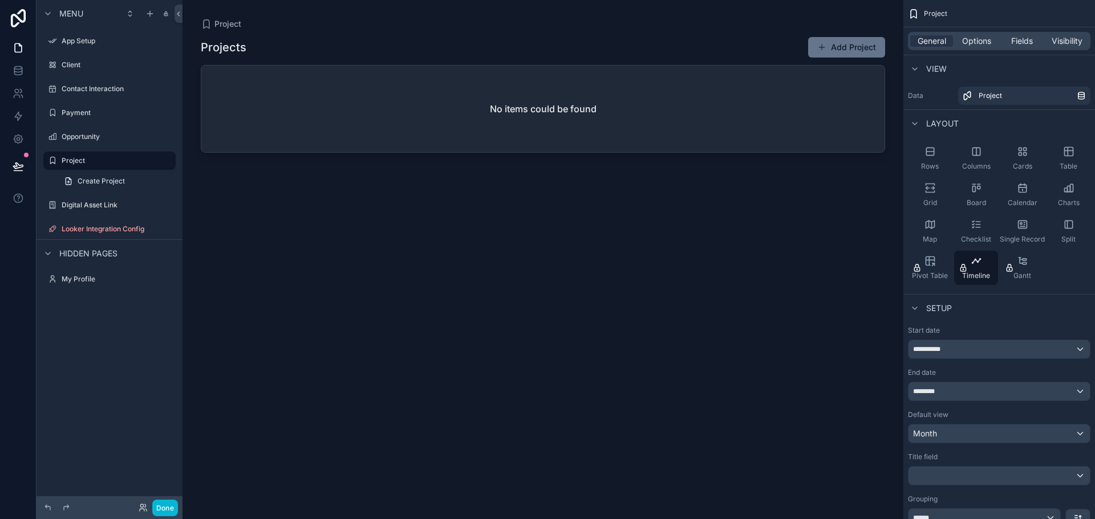
click at [80, 214] on div "Digital Asset Link" at bounding box center [109, 205] width 146 height 21
click at [82, 209] on label "Digital Asset Link" at bounding box center [107, 205] width 91 height 9
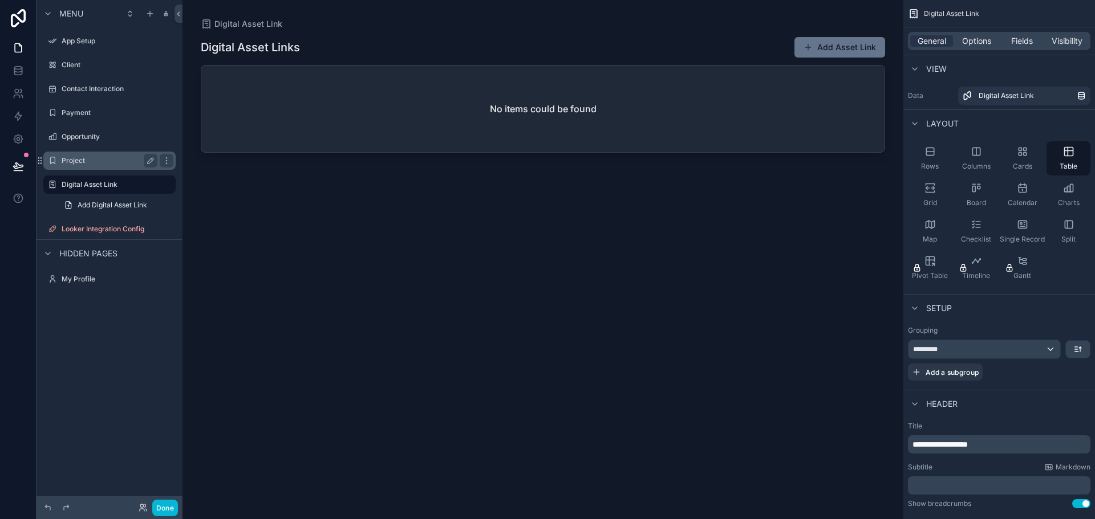
click at [94, 163] on label "Project" at bounding box center [107, 160] width 91 height 9
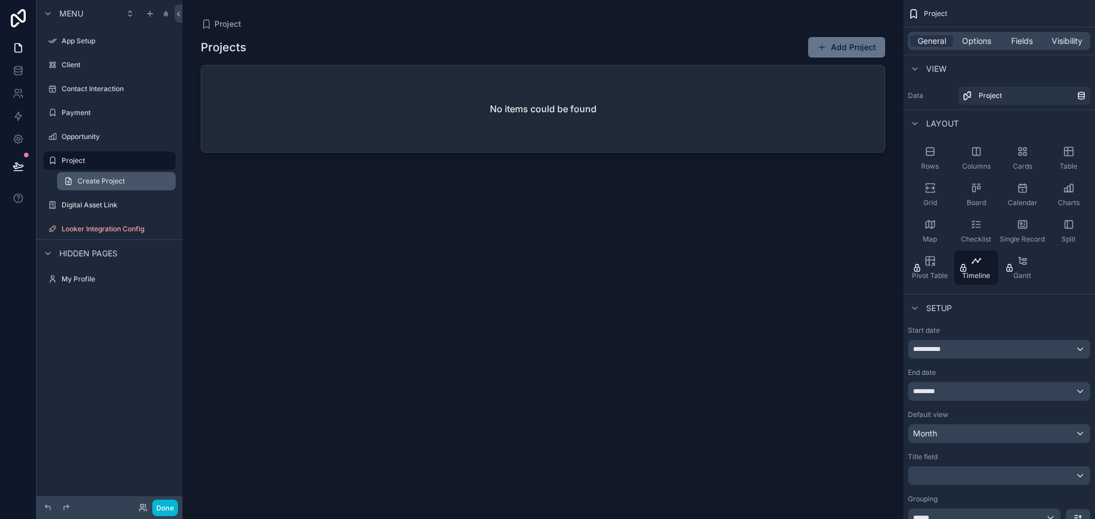
click at [101, 178] on span "Create Project" at bounding box center [101, 181] width 47 height 9
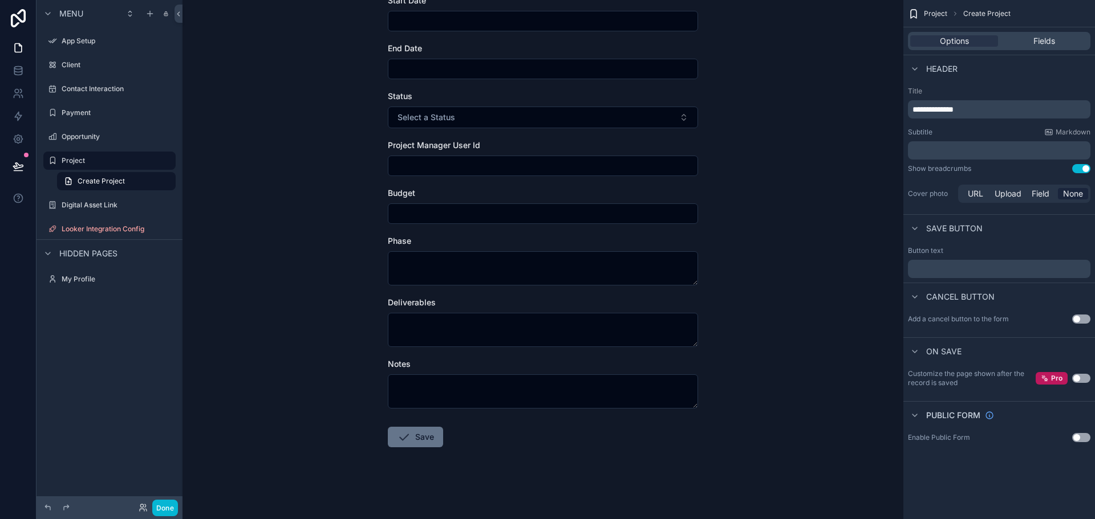
scroll to position [198, 0]
click at [154, 167] on button "scrollable content" at bounding box center [151, 161] width 14 height 14
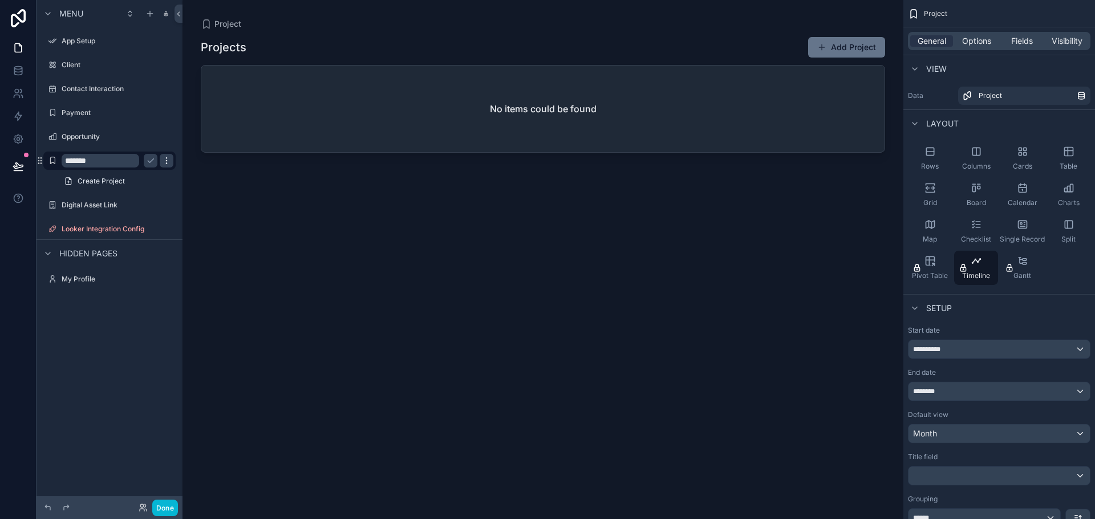
click at [168, 164] on icon "scrollable content" at bounding box center [166, 160] width 9 height 9
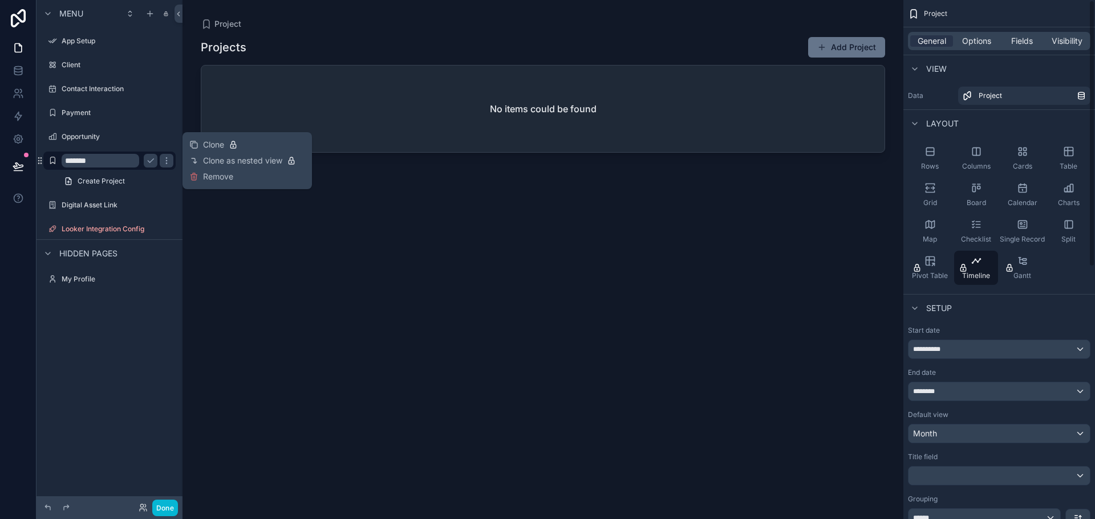
click at [1047, 47] on div "General Options Fields Visibility" at bounding box center [999, 41] width 182 height 18
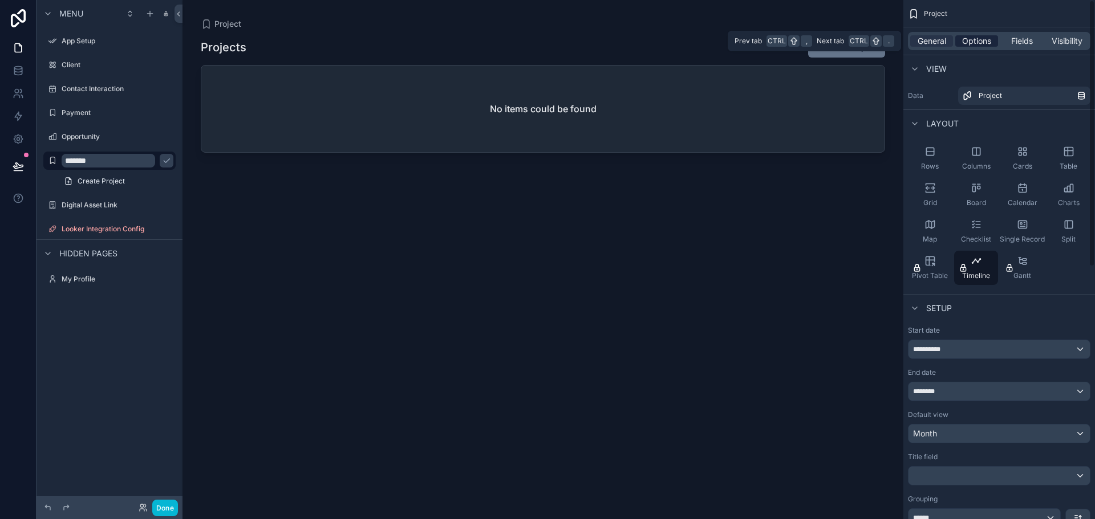
click at [990, 46] on span "Options" at bounding box center [976, 40] width 29 height 11
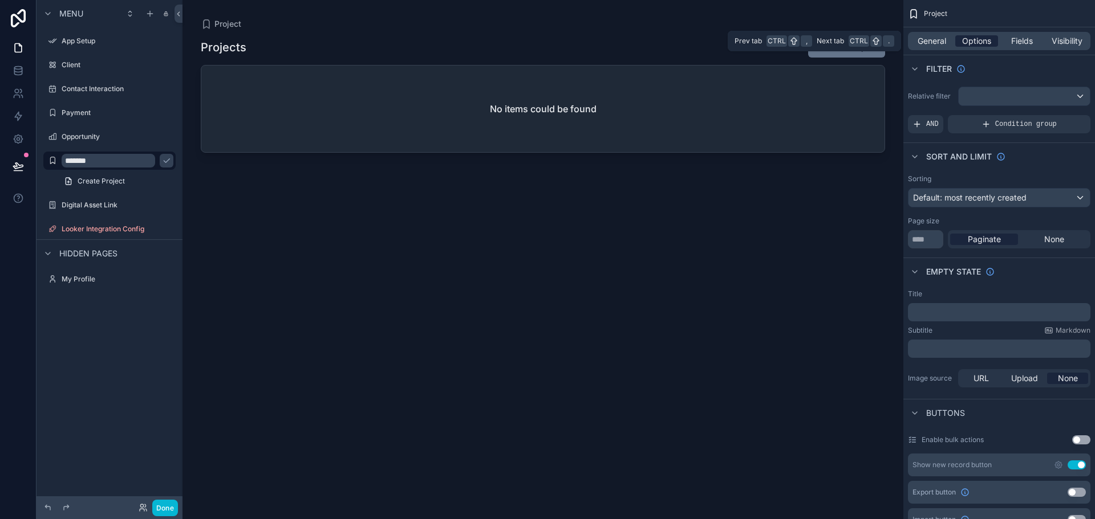
click at [972, 40] on span "Options" at bounding box center [976, 40] width 29 height 11
click at [1032, 41] on span "Fields" at bounding box center [1022, 40] width 22 height 11
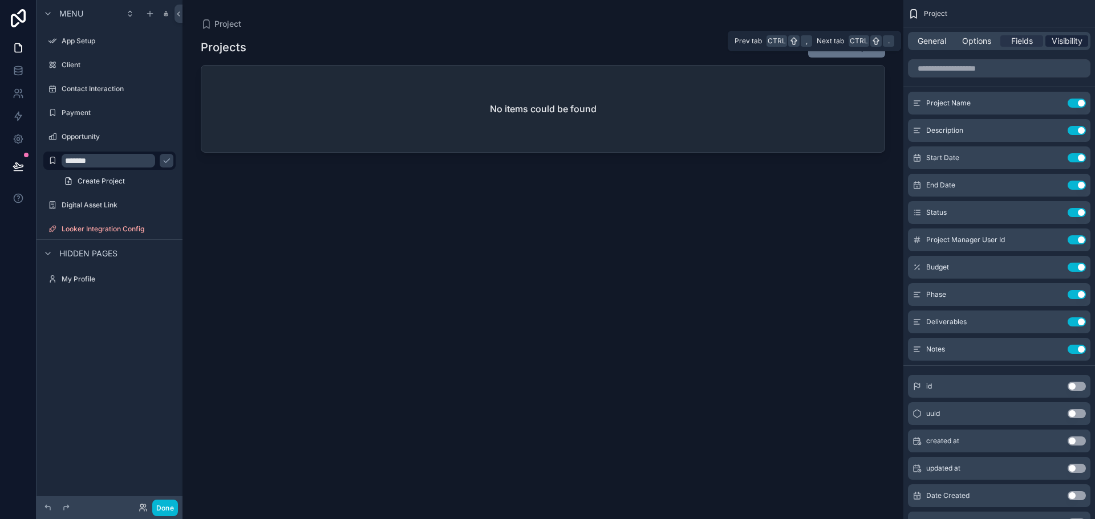
click at [1063, 39] on span "Visibility" at bounding box center [1066, 40] width 31 height 11
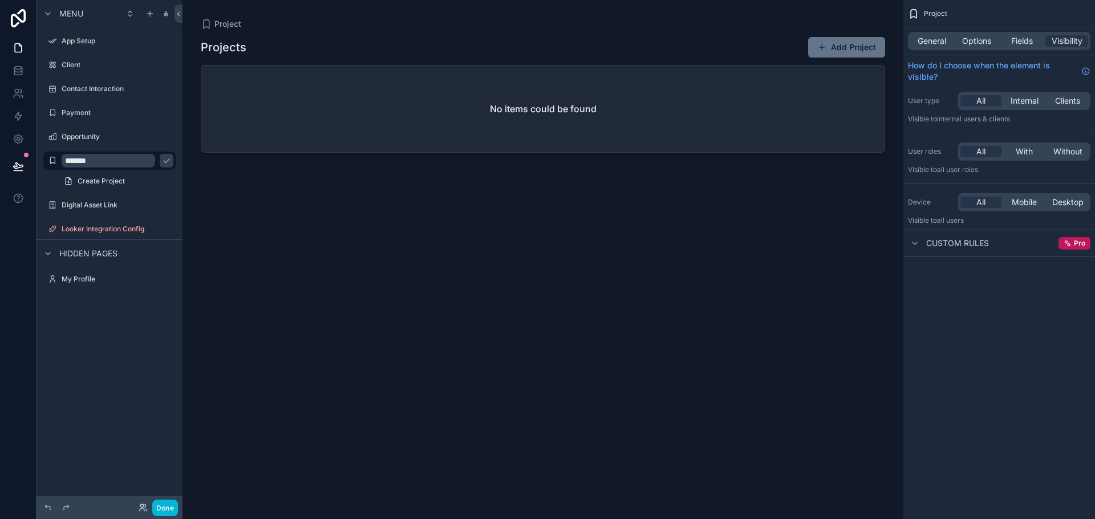
click at [633, 190] on div "scrollable content" at bounding box center [542, 253] width 721 height 506
click at [90, 281] on label "My Profile" at bounding box center [107, 279] width 91 height 9
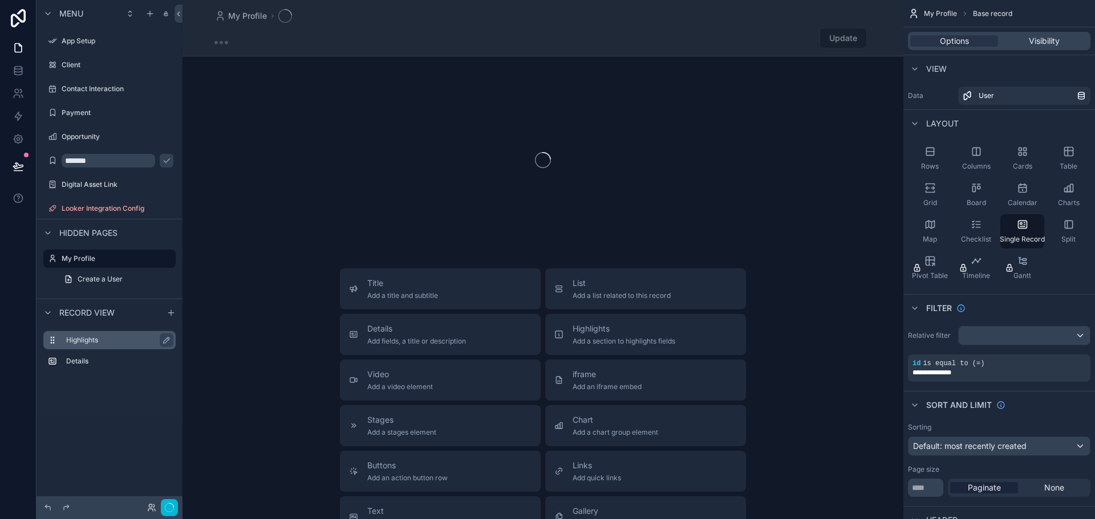
click at [130, 334] on div "Highlights" at bounding box center [118, 341] width 105 height 14
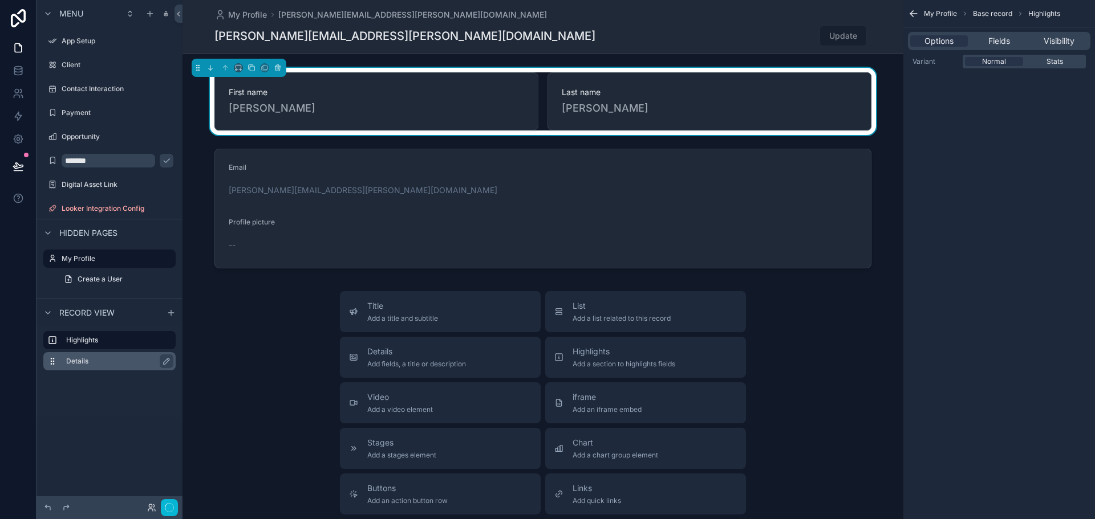
click at [108, 361] on label "Details" at bounding box center [116, 361] width 100 height 9
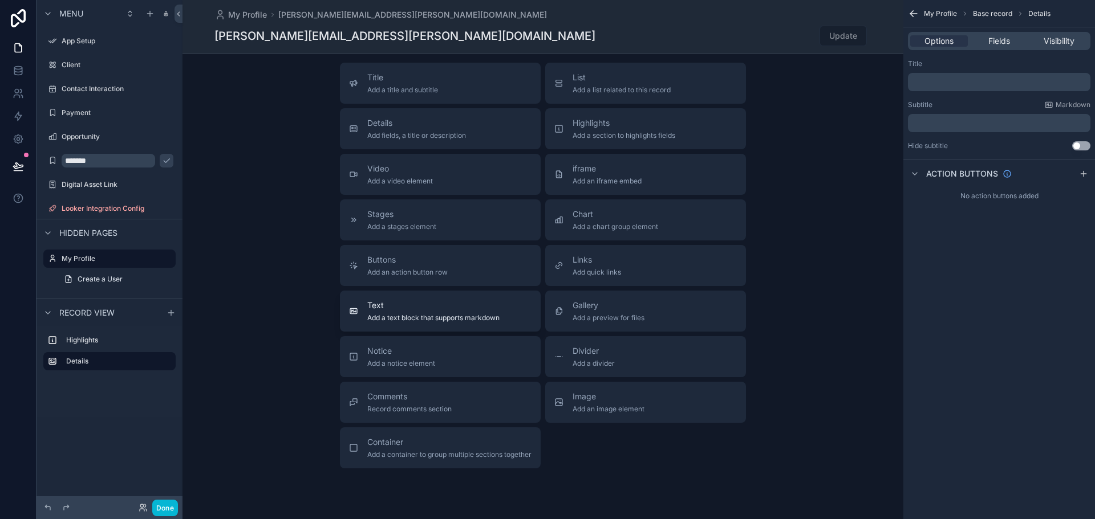
scroll to position [212, 0]
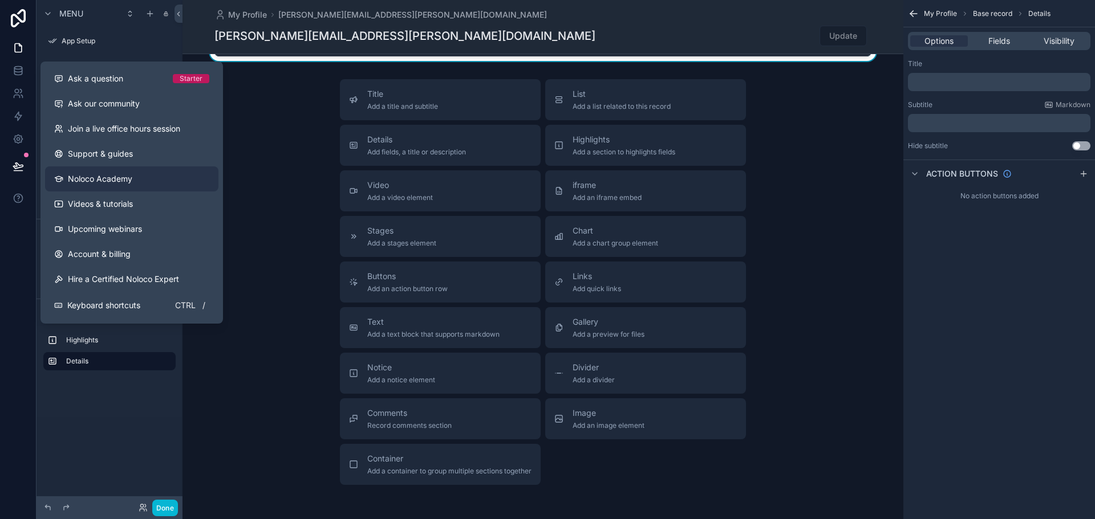
click at [91, 186] on link "Noloco Academy" at bounding box center [131, 178] width 173 height 25
click at [104, 206] on span "Videos & tutorials" at bounding box center [100, 203] width 65 height 11
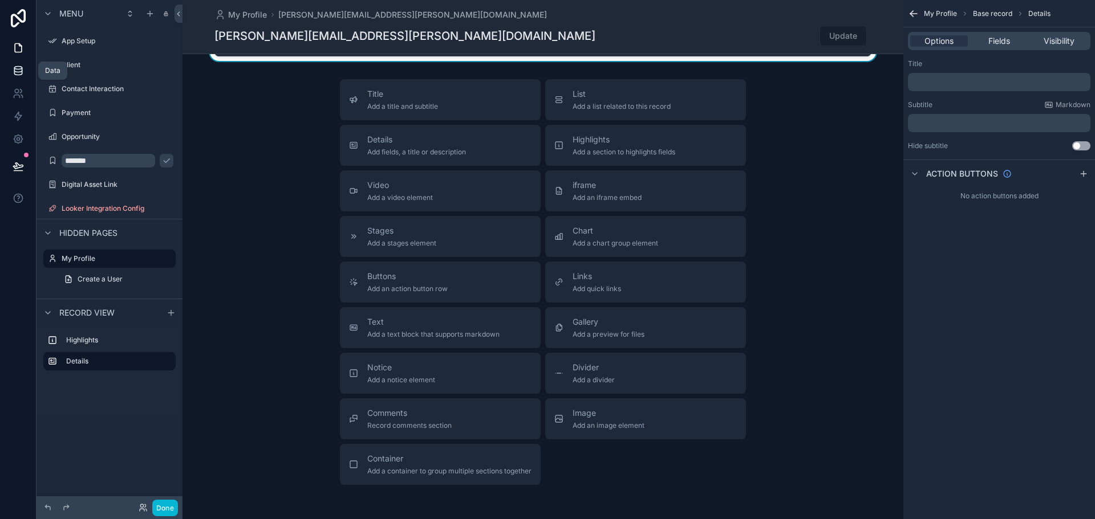
click at [19, 74] on icon at bounding box center [18, 70] width 11 height 11
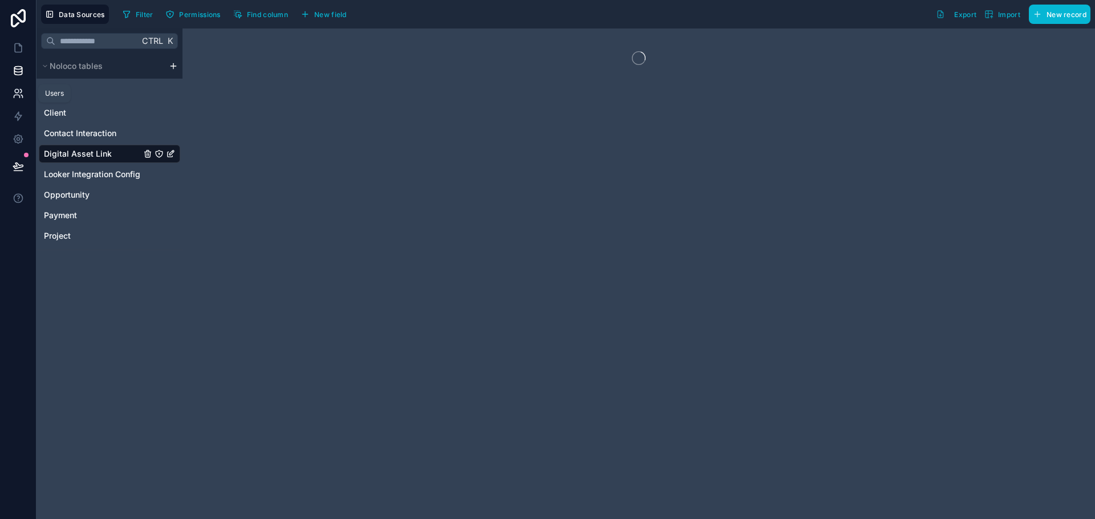
click at [15, 88] on icon at bounding box center [18, 93] width 11 height 11
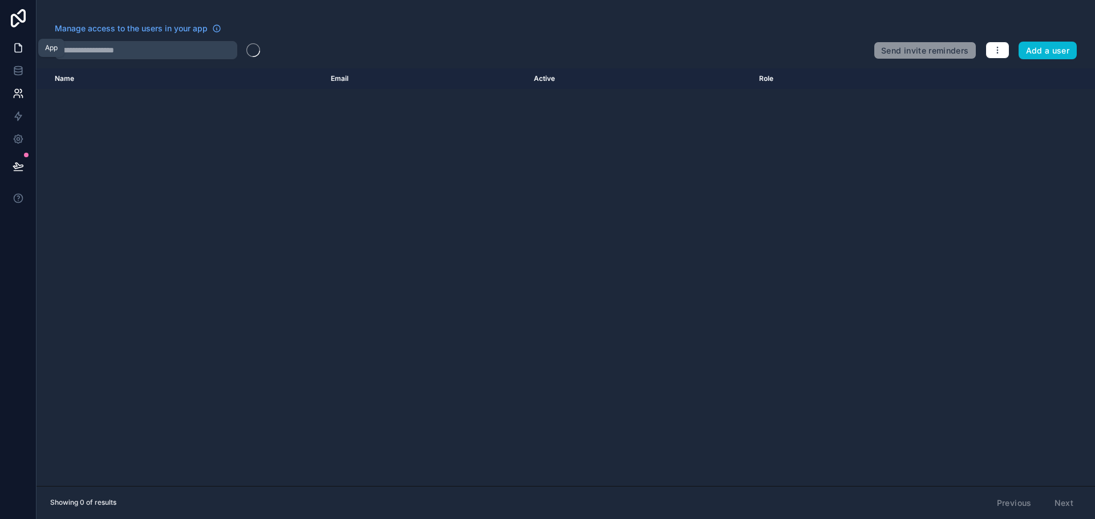
click at [15, 43] on icon at bounding box center [18, 47] width 11 height 11
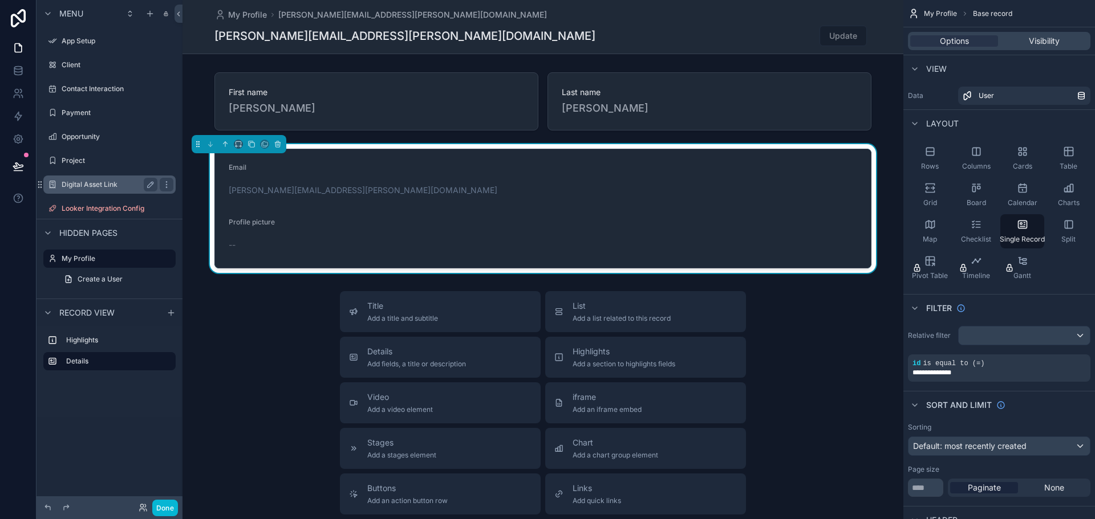
click at [125, 176] on div "Digital Asset Link" at bounding box center [110, 185] width 128 height 18
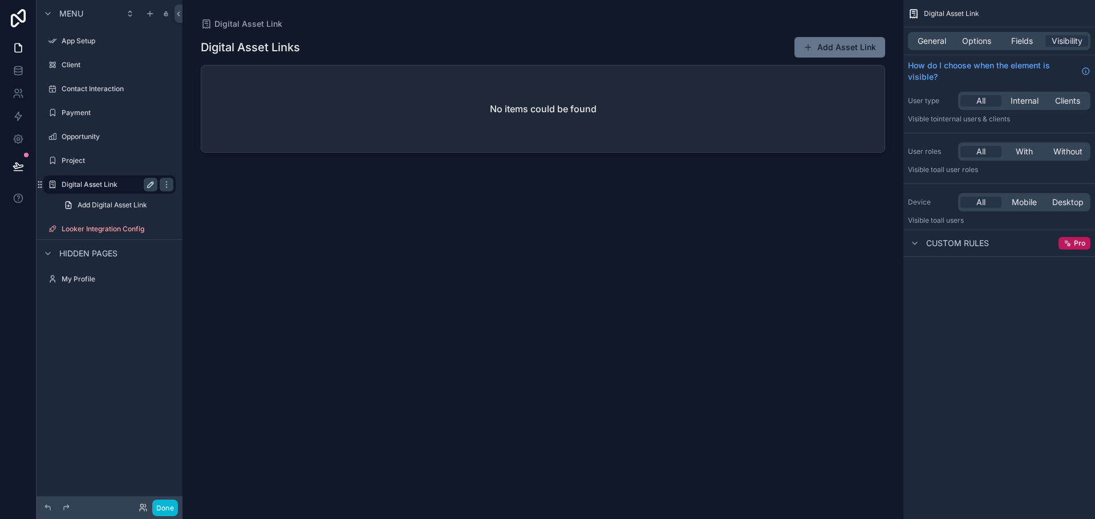
click at [155, 189] on button "scrollable content" at bounding box center [151, 185] width 14 height 14
click at [163, 186] on icon "scrollable content" at bounding box center [166, 184] width 9 height 9
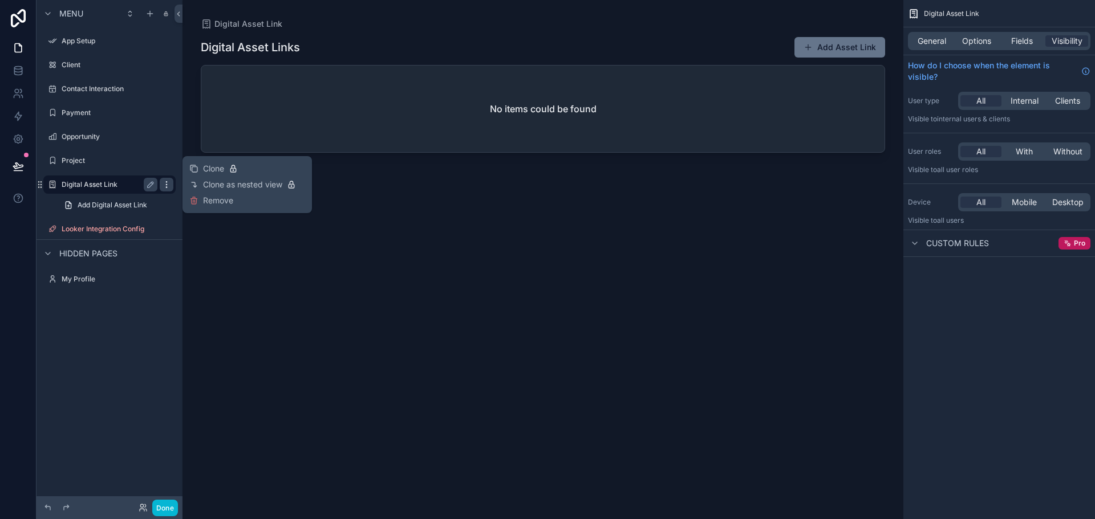
click at [163, 186] on icon "scrollable content" at bounding box center [166, 184] width 9 height 9
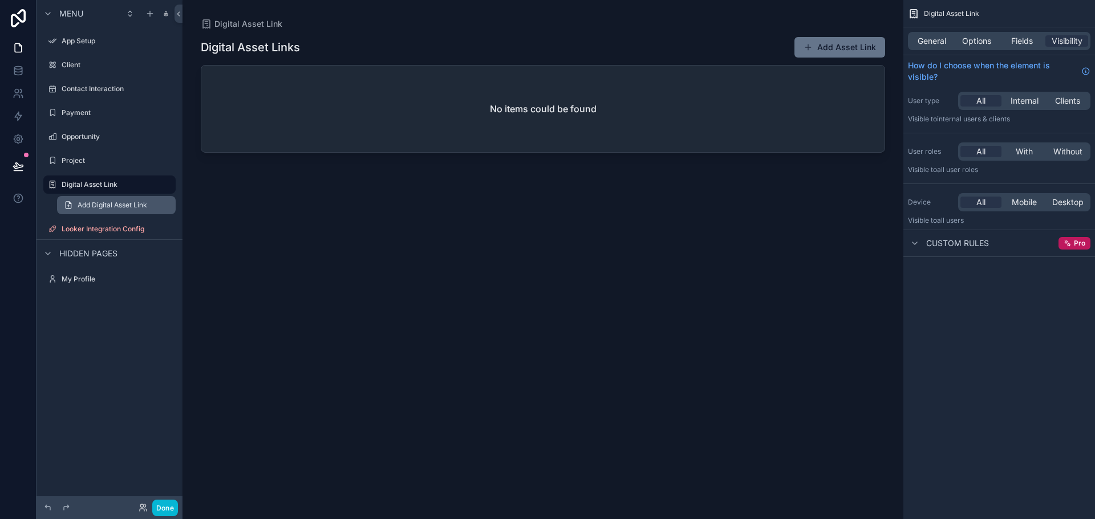
click at [157, 199] on link "Add Digital Asset Link" at bounding box center [116, 205] width 119 height 18
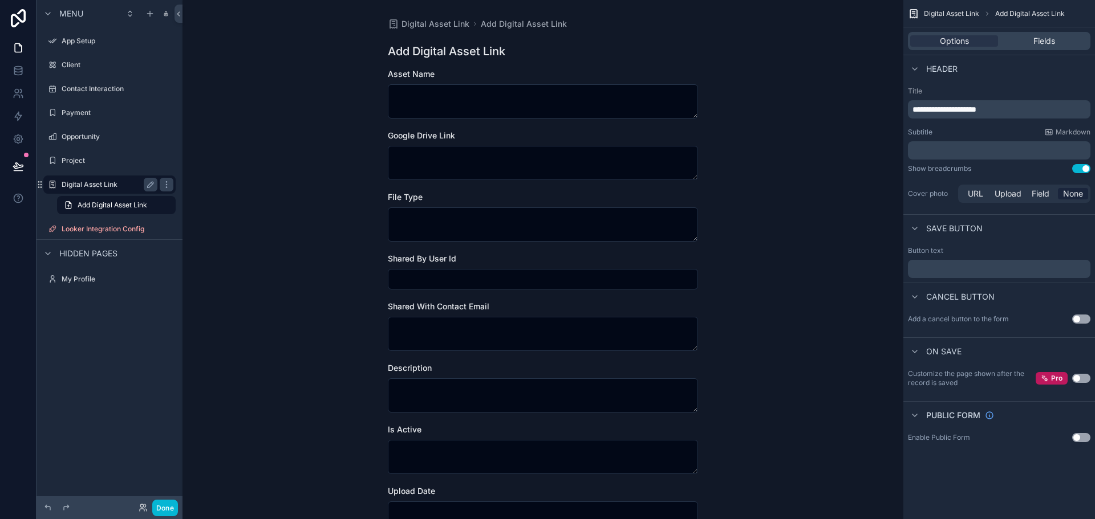
click at [120, 193] on div "Digital Asset Link" at bounding box center [110, 185] width 128 height 18
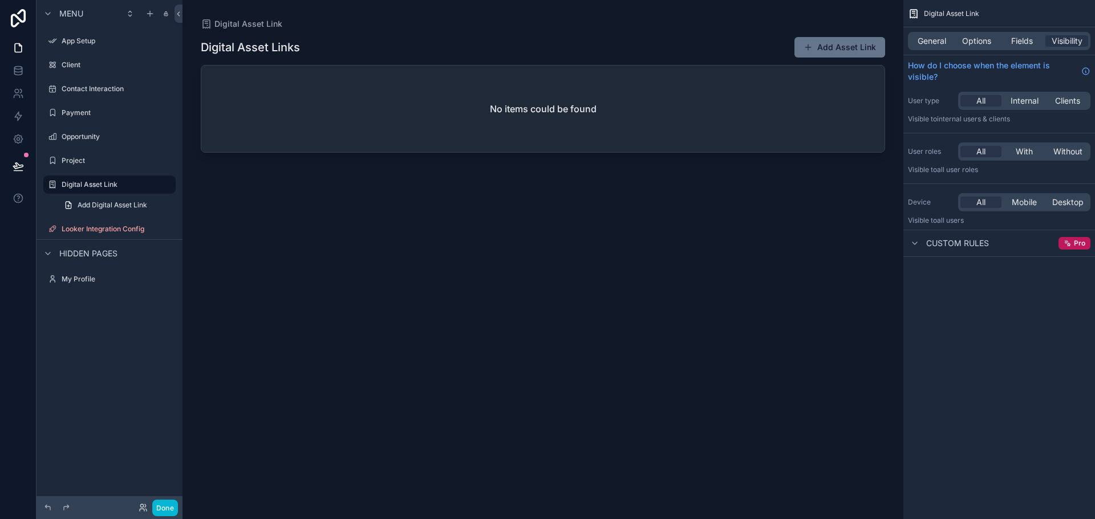
click at [837, 44] on div "scrollable content" at bounding box center [542, 253] width 721 height 506
click at [811, 58] on div "Digital Asset Links Add Asset Link No items could be found" at bounding box center [543, 268] width 684 height 476
click at [812, 46] on span "scrollable content" at bounding box center [807, 47] width 9 height 9
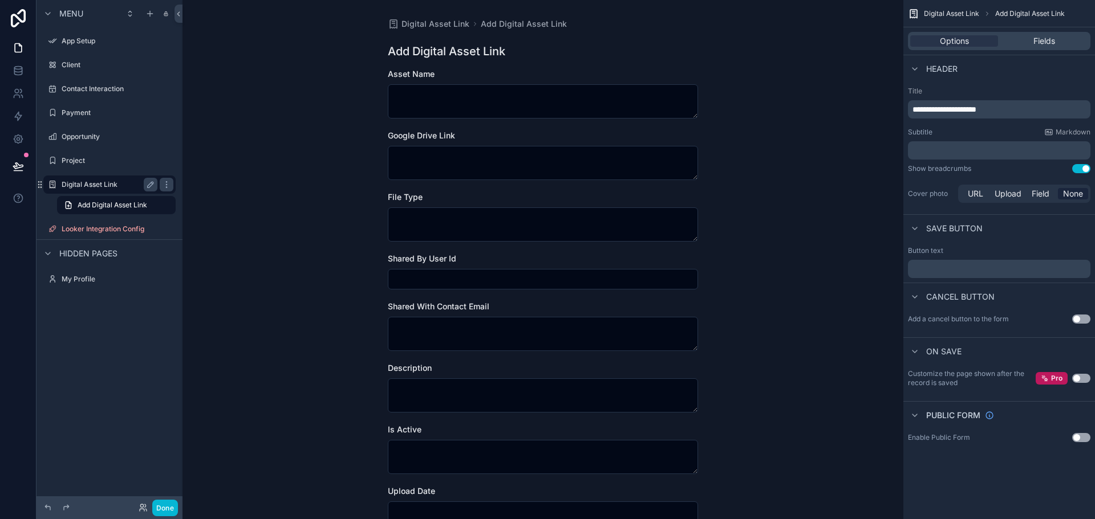
click at [120, 186] on label "Digital Asset Link" at bounding box center [107, 184] width 91 height 9
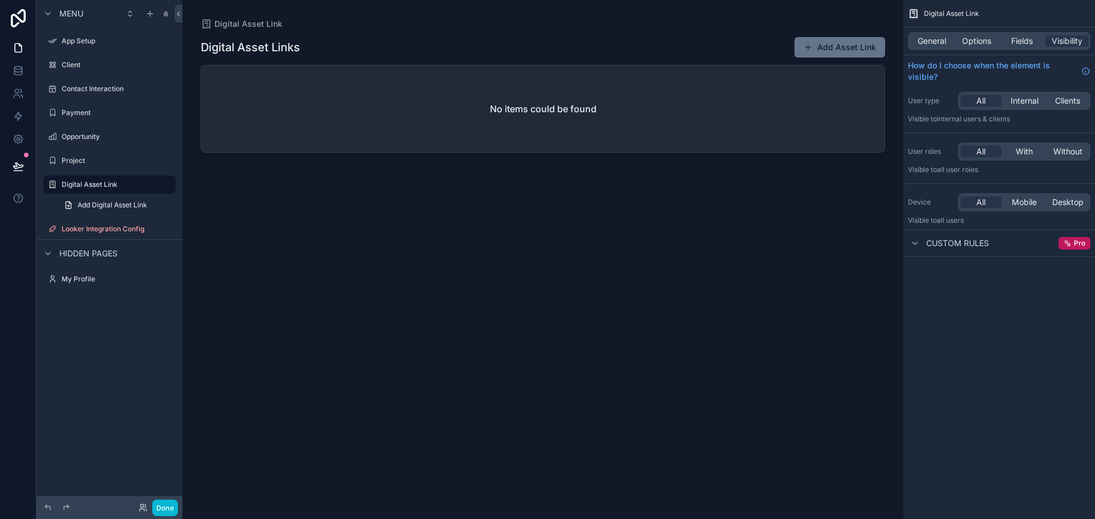
click at [943, 34] on div "General Options Fields Visibility" at bounding box center [999, 41] width 182 height 18
click at [938, 38] on span "General" at bounding box center [931, 40] width 29 height 11
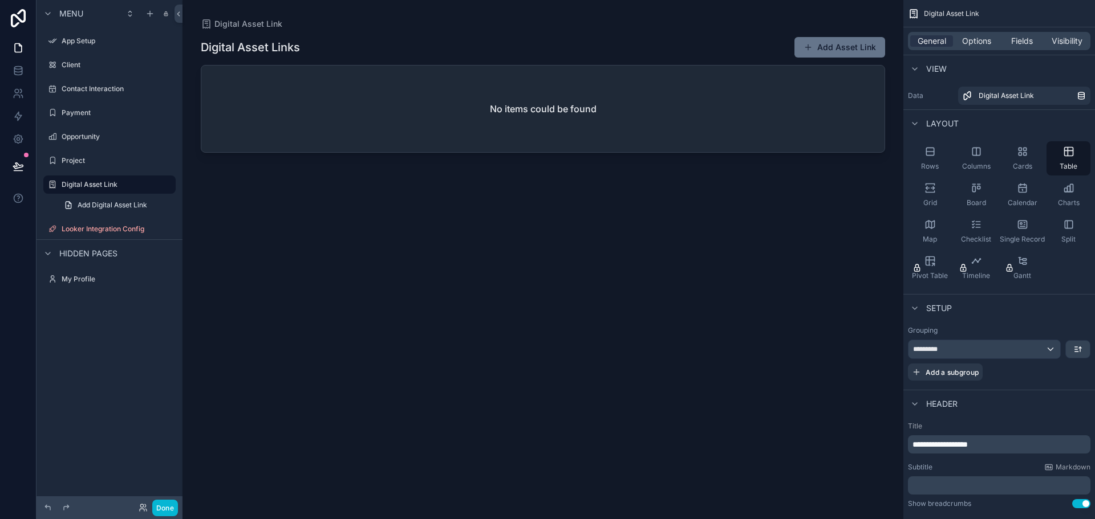
drag, startPoint x: 987, startPoint y: 153, endPoint x: 719, endPoint y: 231, distance: 279.1
click at [668, 231] on div "**********" at bounding box center [638, 259] width 912 height 519
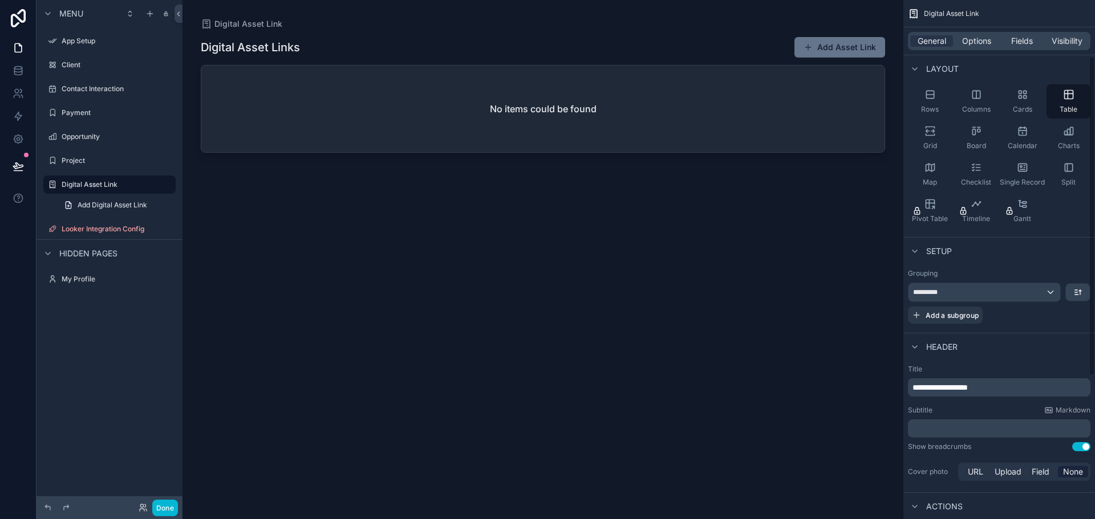
scroll to position [324, 0]
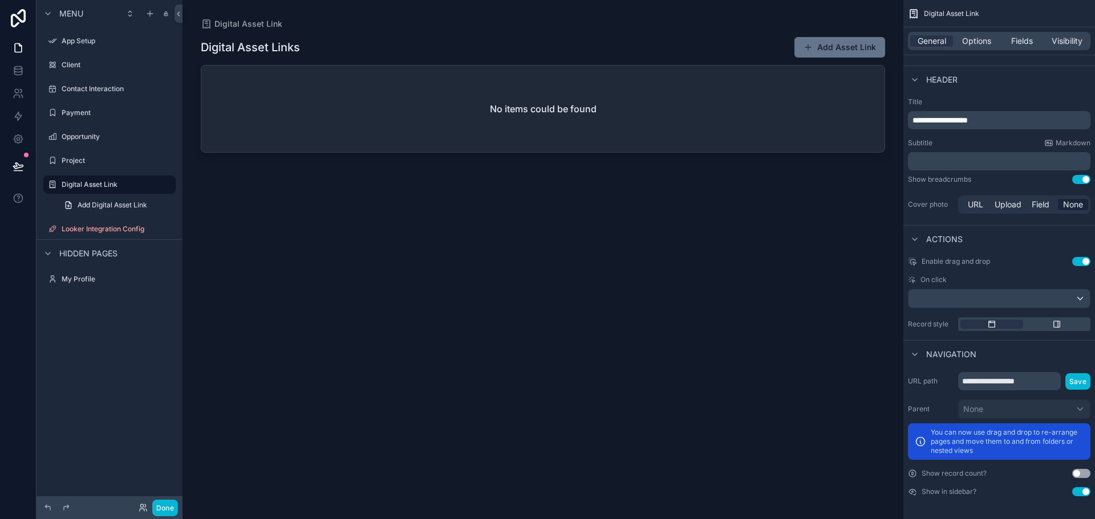
click at [360, 249] on div "Digital Asset Links Add Asset Link No items could be found" at bounding box center [543, 268] width 684 height 476
drag, startPoint x: 360, startPoint y: 249, endPoint x: 323, endPoint y: 171, distance: 85.9
click at [323, 171] on div "Digital Asset Links Add Asset Link No items could be found" at bounding box center [543, 268] width 684 height 476
click at [523, 98] on div "No items could be found" at bounding box center [542, 109] width 683 height 87
click at [524, 98] on div "No items could be found" at bounding box center [542, 109] width 683 height 87
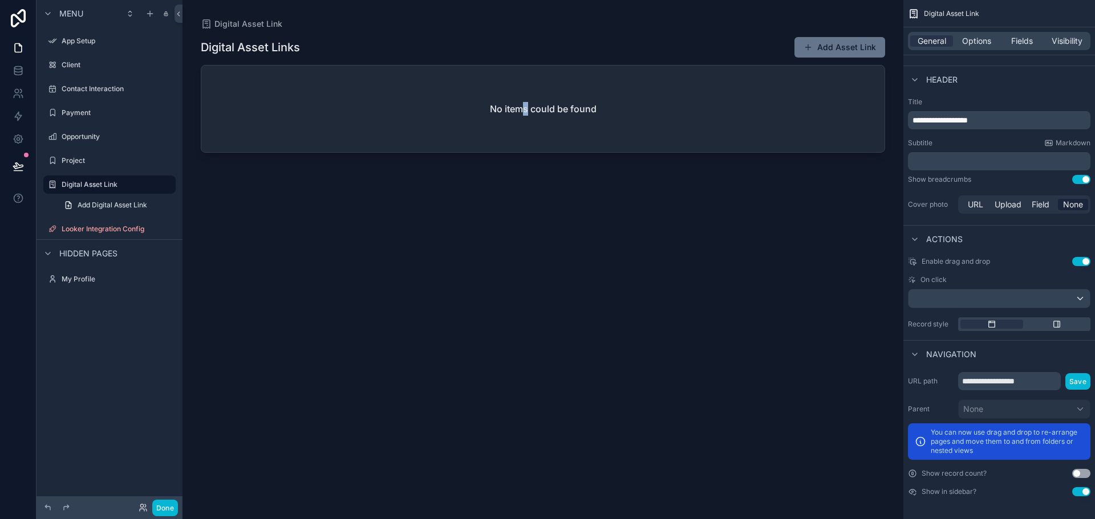
click at [526, 98] on div "No items could be found" at bounding box center [542, 109] width 683 height 87
click at [121, 230] on label "Looker Integration Config" at bounding box center [107, 229] width 91 height 9
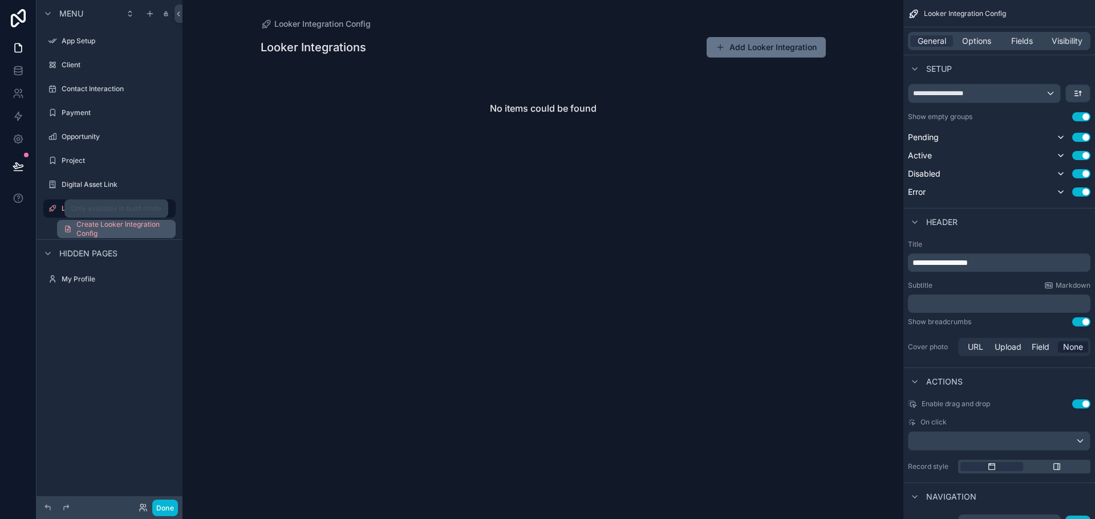
click at [94, 228] on span "Create Looker Integration Config" at bounding box center [122, 229] width 92 height 18
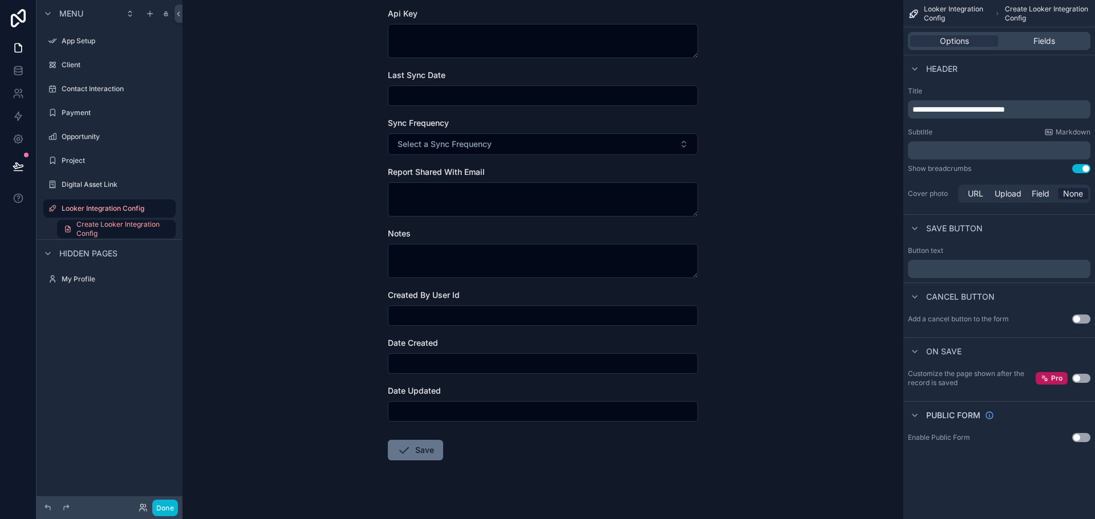
scroll to position [185, 0]
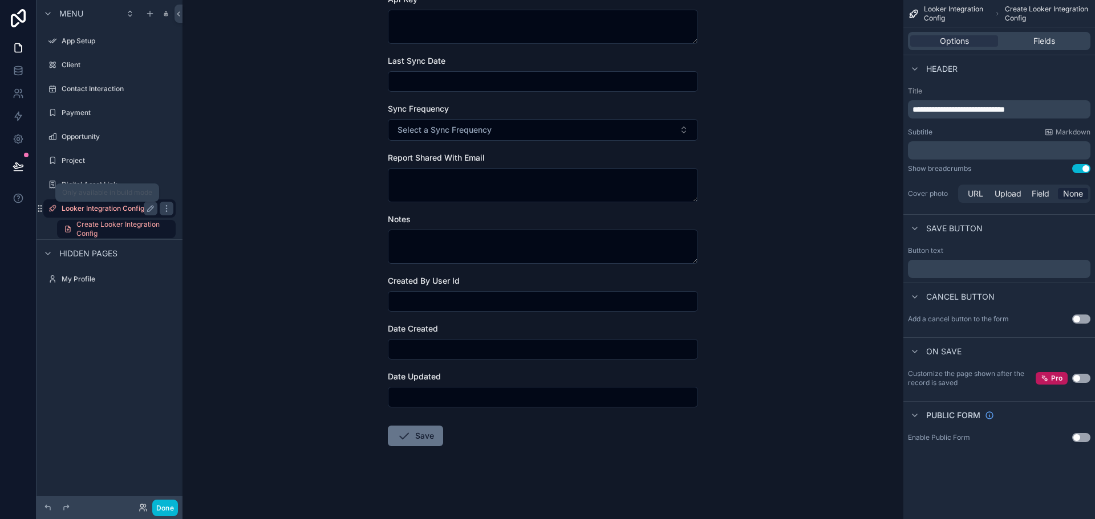
click at [122, 205] on label "Looker Integration Config" at bounding box center [107, 208] width 91 height 9
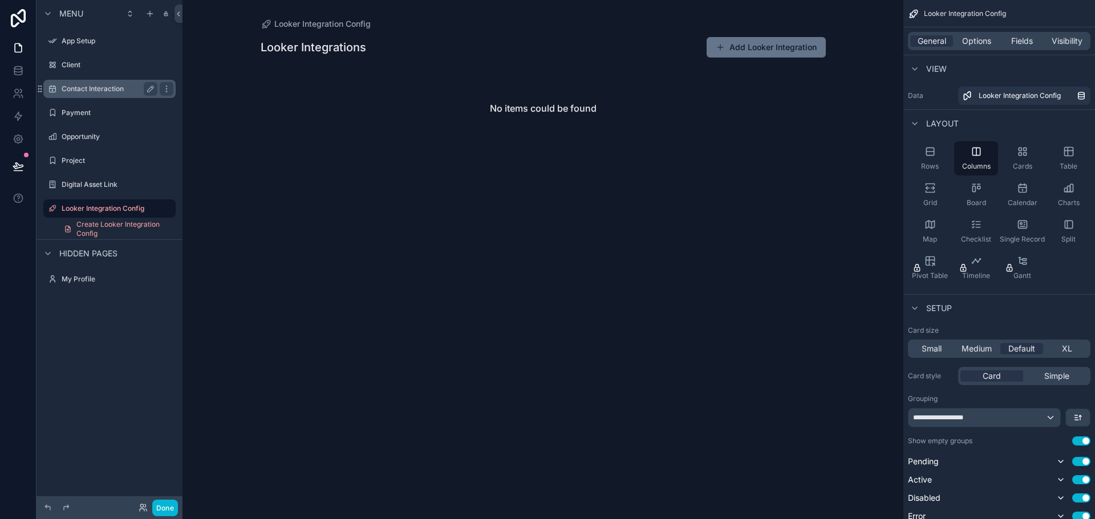
click at [100, 90] on label "Contact Interaction" at bounding box center [107, 88] width 91 height 9
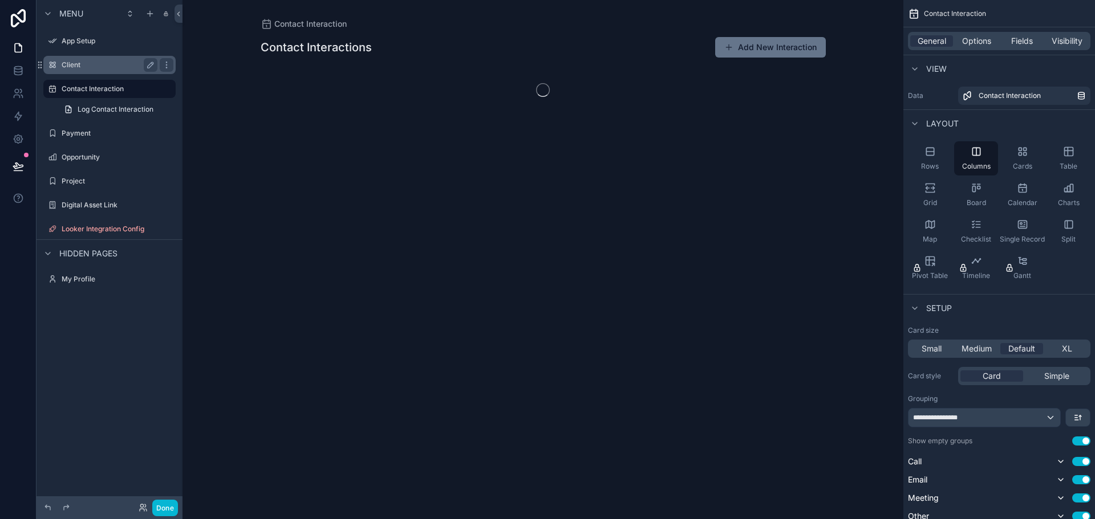
click at [76, 68] on label "Client" at bounding box center [107, 64] width 91 height 9
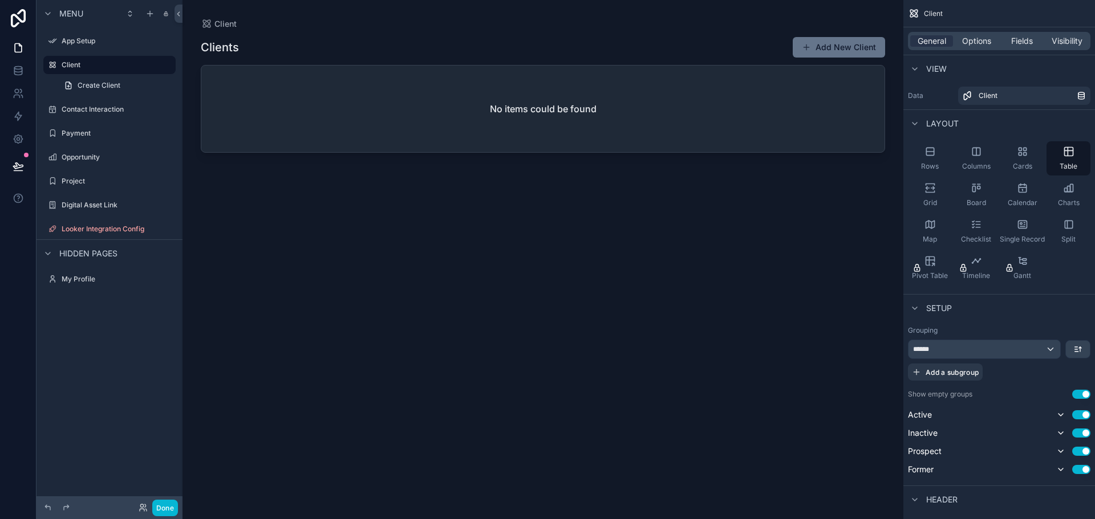
click at [824, 46] on div "scrollable content" at bounding box center [542, 253] width 721 height 506
click at [824, 46] on button "Add New Client" at bounding box center [839, 47] width 92 height 21
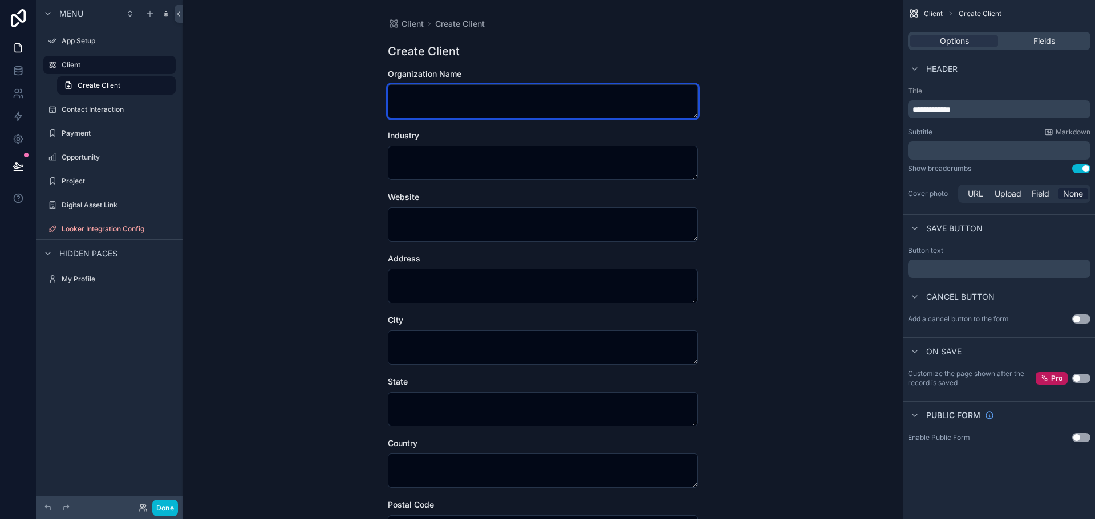
click at [458, 99] on textarea "scrollable content" at bounding box center [543, 101] width 310 height 34
type textarea "*"
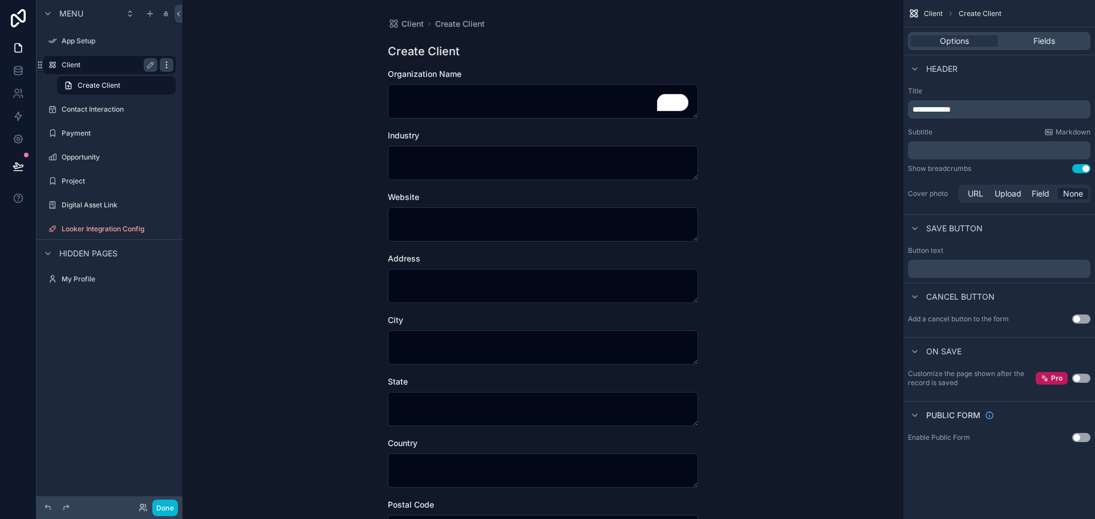
click at [169, 66] on icon "scrollable content" at bounding box center [166, 64] width 9 height 9
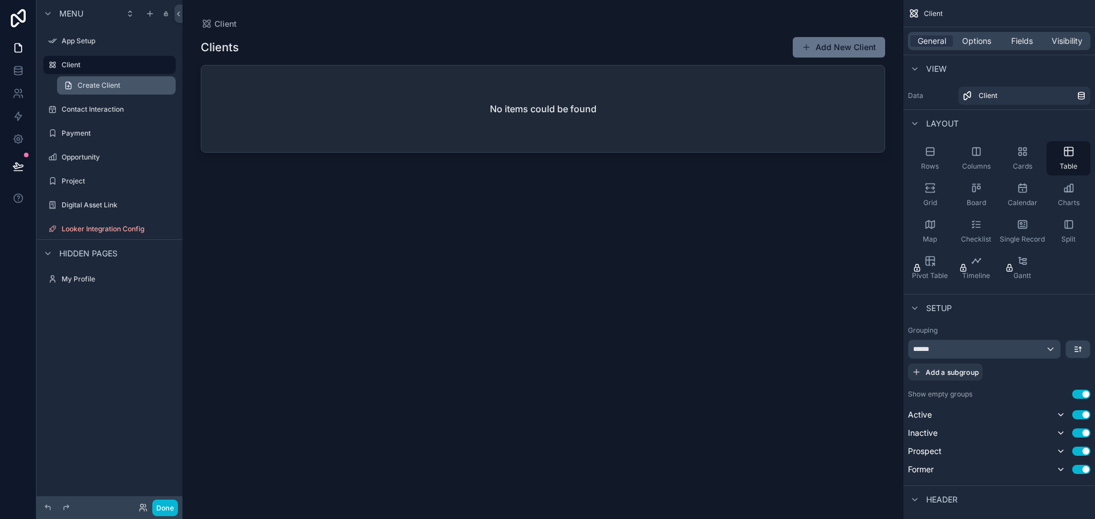
click at [163, 84] on link "Create Client" at bounding box center [116, 85] width 119 height 18
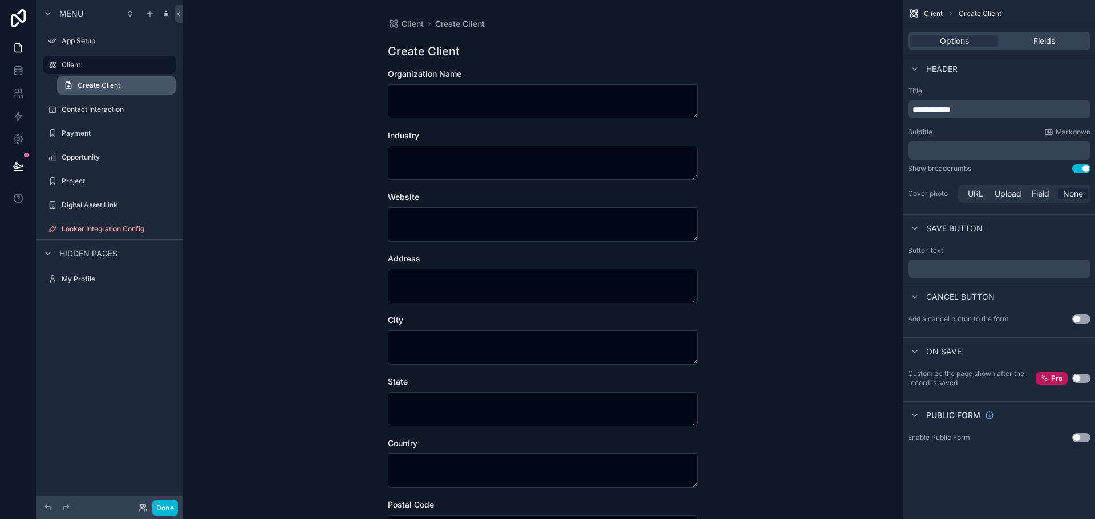
drag, startPoint x: 163, startPoint y: 84, endPoint x: 143, endPoint y: 84, distance: 20.0
click at [156, 84] on link "Create Client" at bounding box center [116, 85] width 119 height 18
click at [127, 71] on div "Client" at bounding box center [110, 65] width 96 height 14
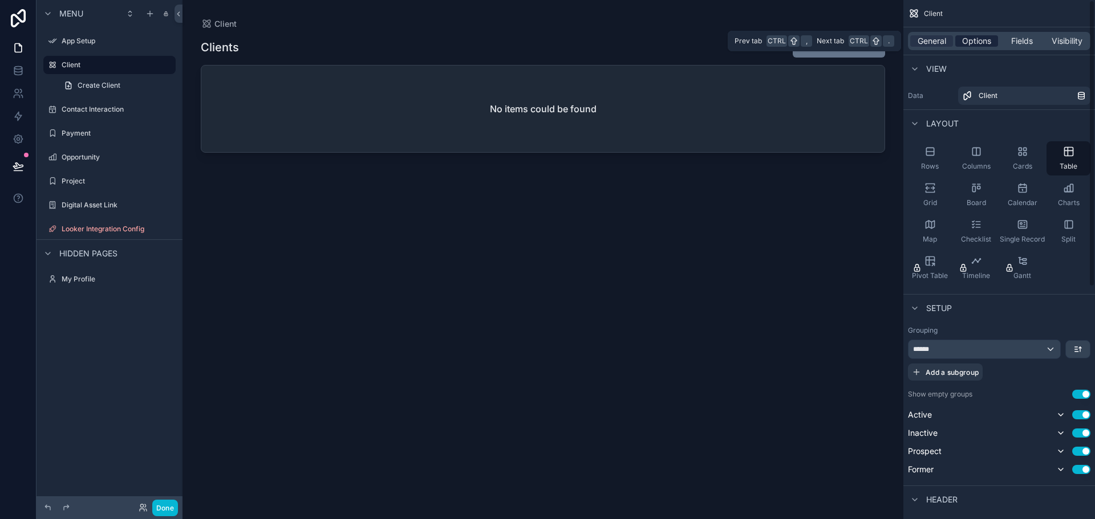
click at [970, 41] on span "Options" at bounding box center [976, 40] width 29 height 11
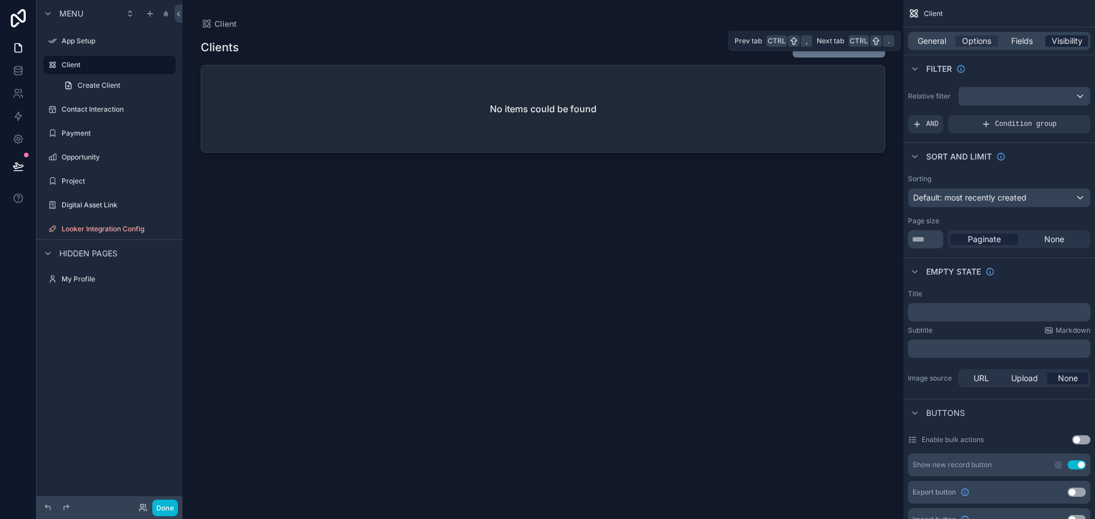
click at [1063, 44] on span "Visibility" at bounding box center [1066, 40] width 31 height 11
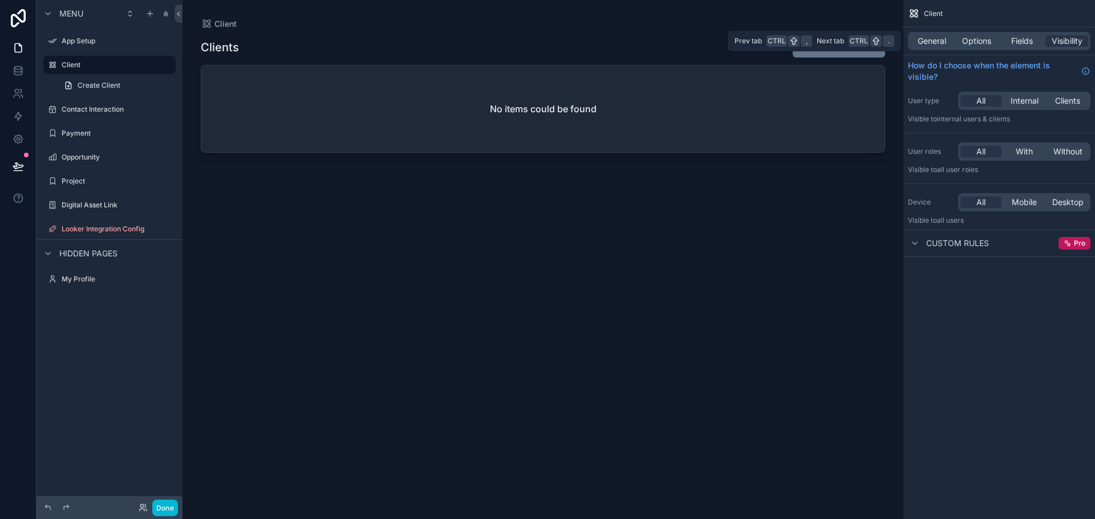
drag, startPoint x: 1035, startPoint y: 46, endPoint x: 960, endPoint y: 50, distance: 75.3
click at [1027, 46] on div "Fields" at bounding box center [1021, 40] width 43 height 11
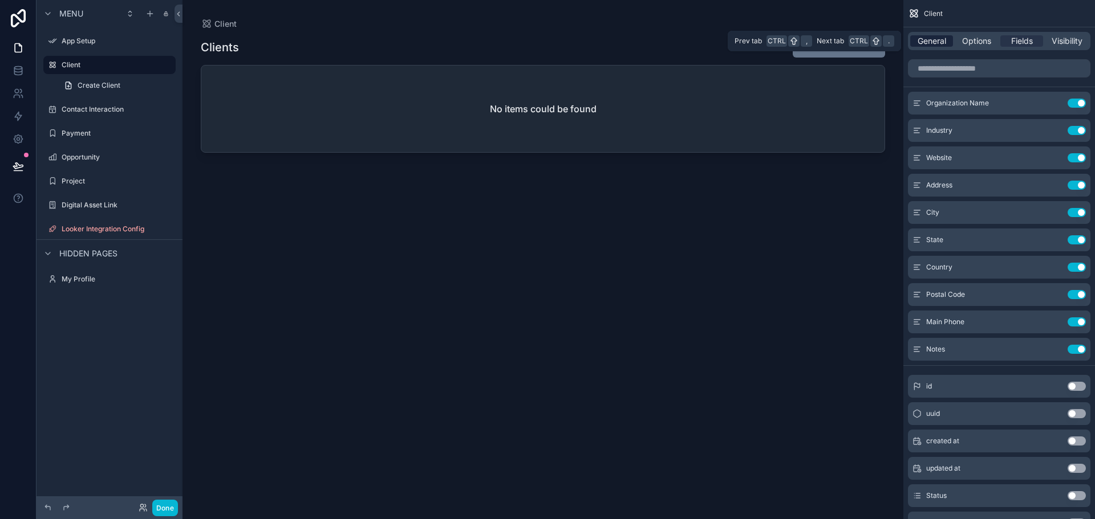
click at [940, 43] on span "General" at bounding box center [931, 40] width 29 height 11
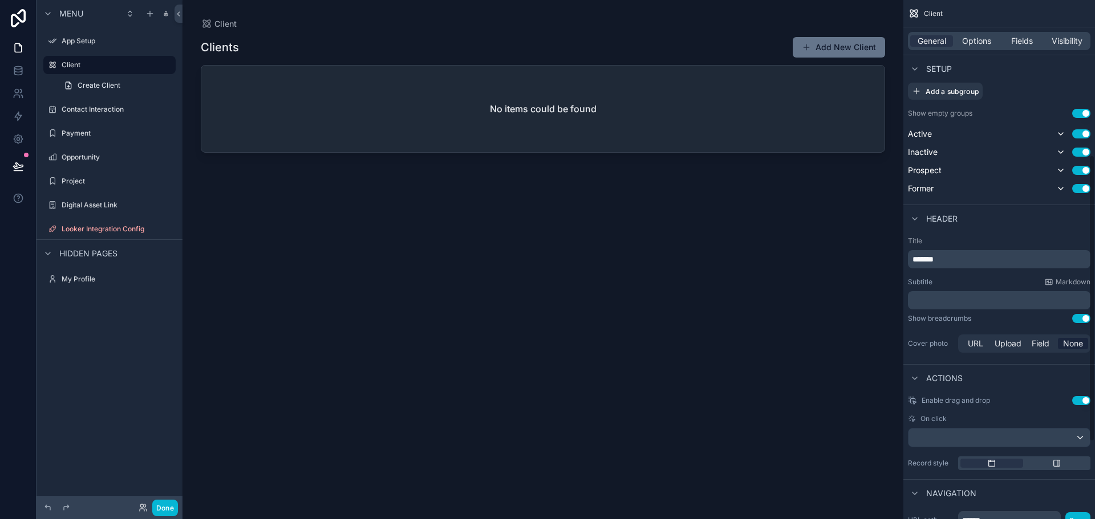
scroll to position [420, 0]
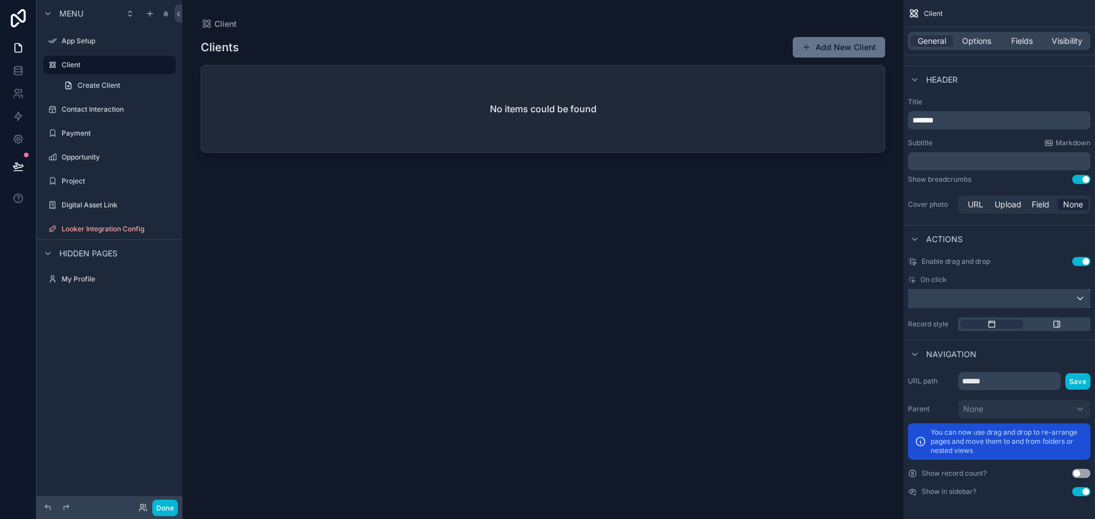
click at [1000, 300] on div "scrollable content" at bounding box center [998, 299] width 181 height 18
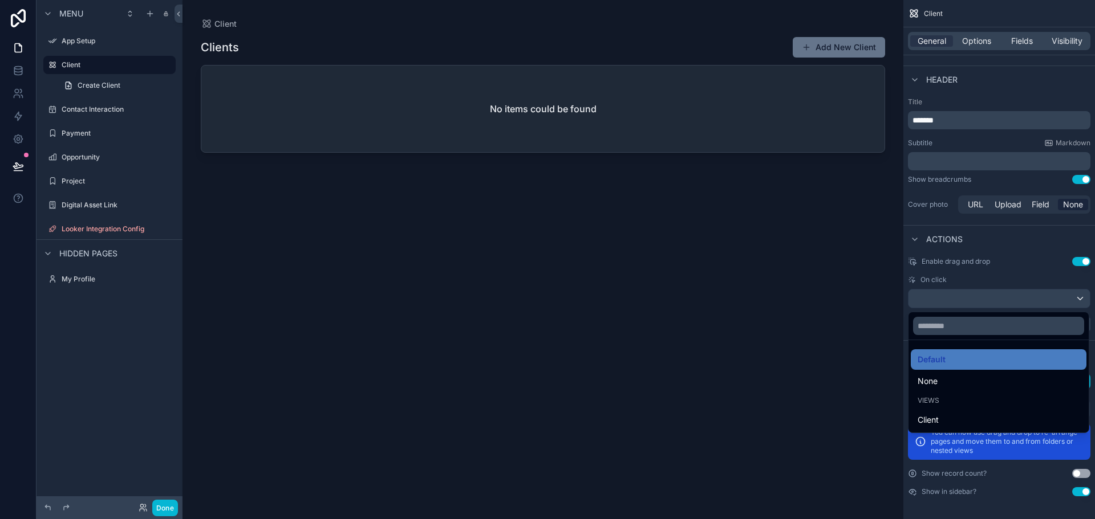
drag, startPoint x: 1001, startPoint y: 280, endPoint x: 979, endPoint y: 274, distance: 23.1
click at [1001, 279] on div "scrollable content" at bounding box center [547, 259] width 1095 height 519
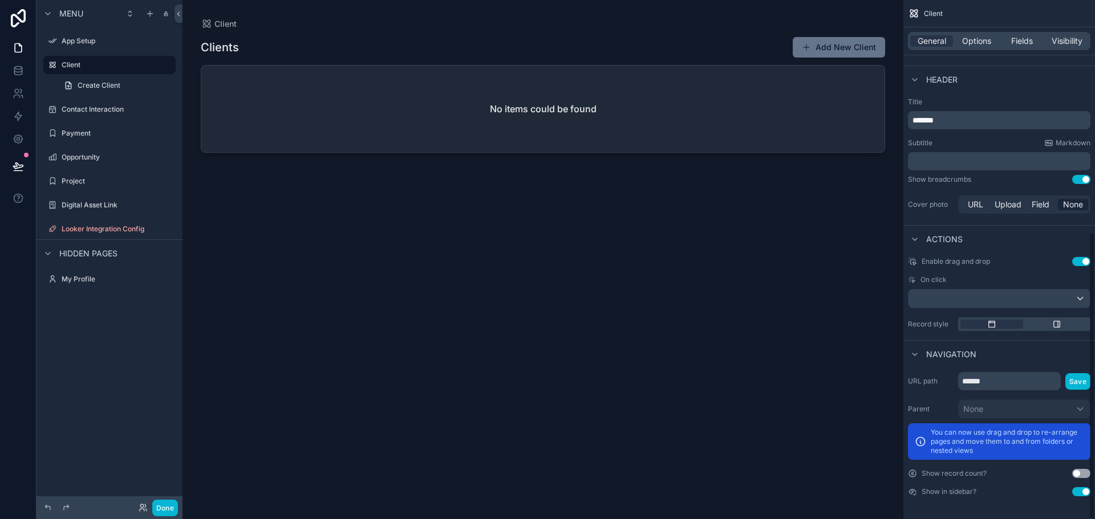
click at [964, 261] on span "Enable drag and drop" at bounding box center [955, 261] width 68 height 9
click at [946, 239] on span "Actions" at bounding box center [944, 239] width 36 height 11
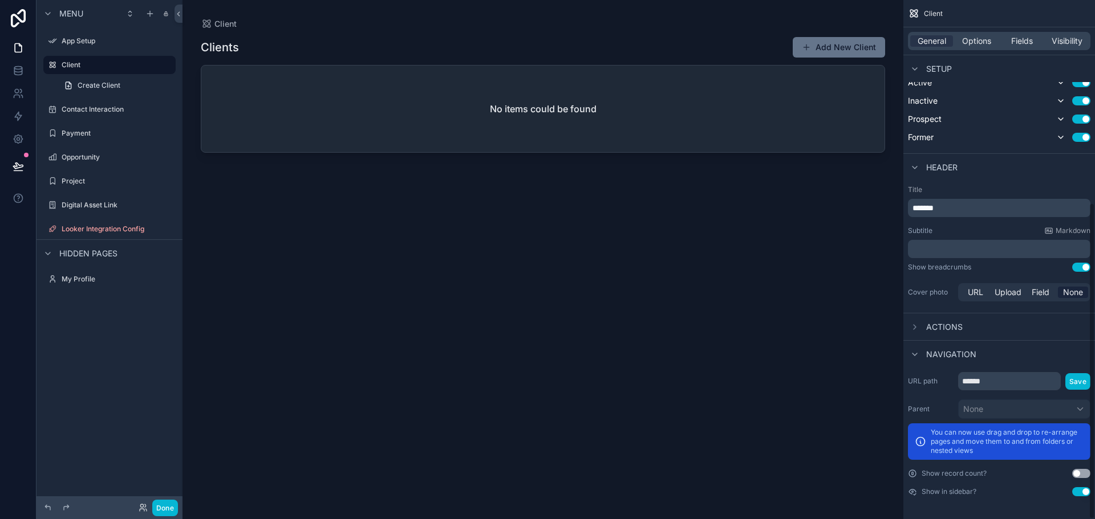
scroll to position [332, 0]
click at [939, 335] on div "Actions" at bounding box center [999, 326] width 192 height 27
click at [943, 324] on span "Actions" at bounding box center [944, 327] width 36 height 11
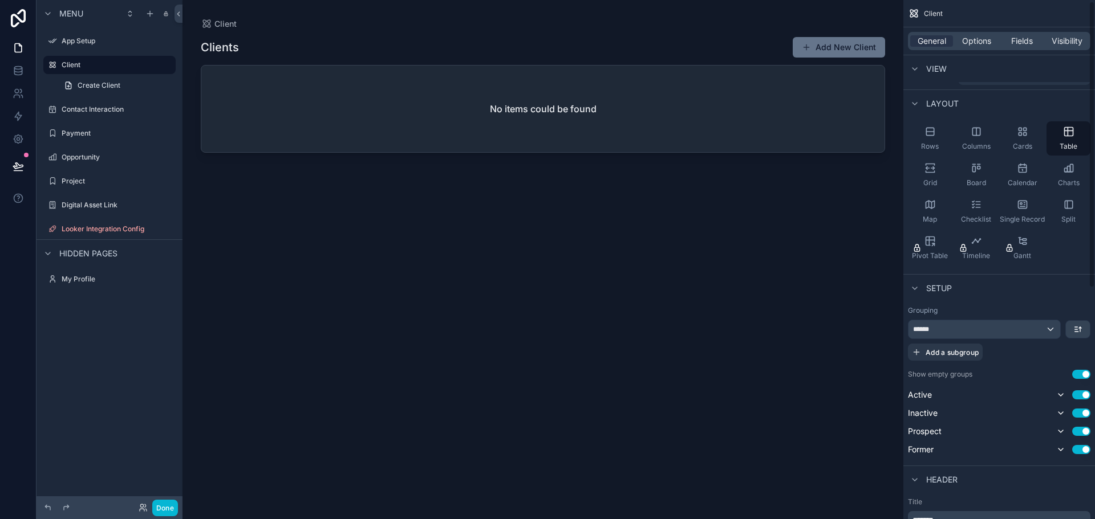
scroll to position [0, 0]
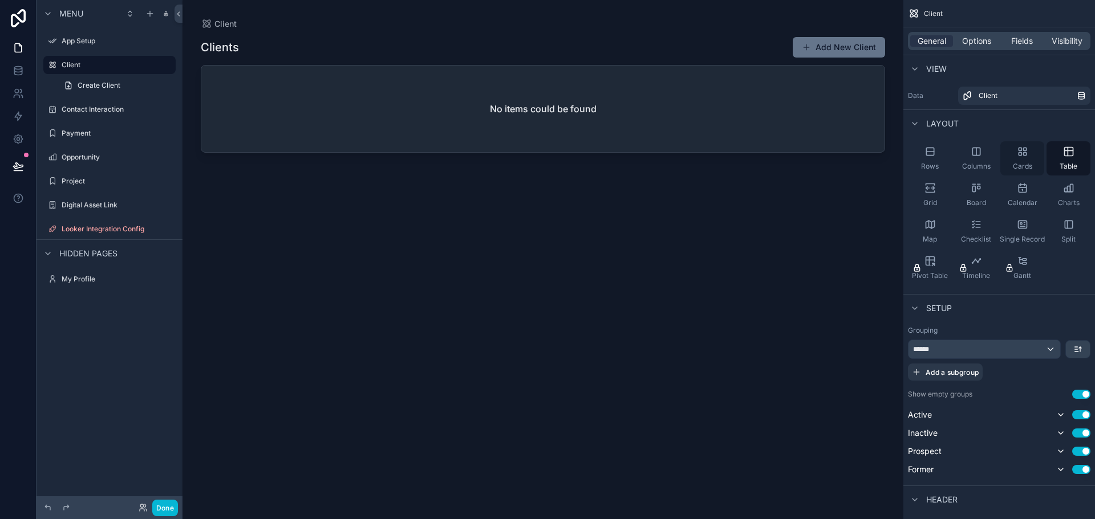
click at [1026, 154] on icon "scrollable content" at bounding box center [1024, 154] width 3 height 3
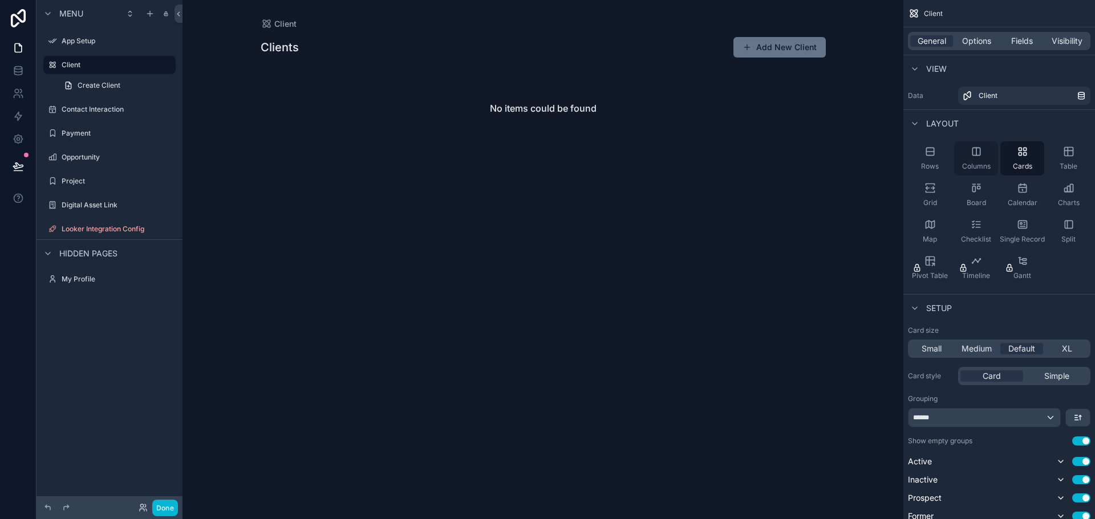
click at [982, 159] on div "Columns" at bounding box center [976, 158] width 44 height 34
click at [931, 159] on div "Rows" at bounding box center [930, 158] width 44 height 34
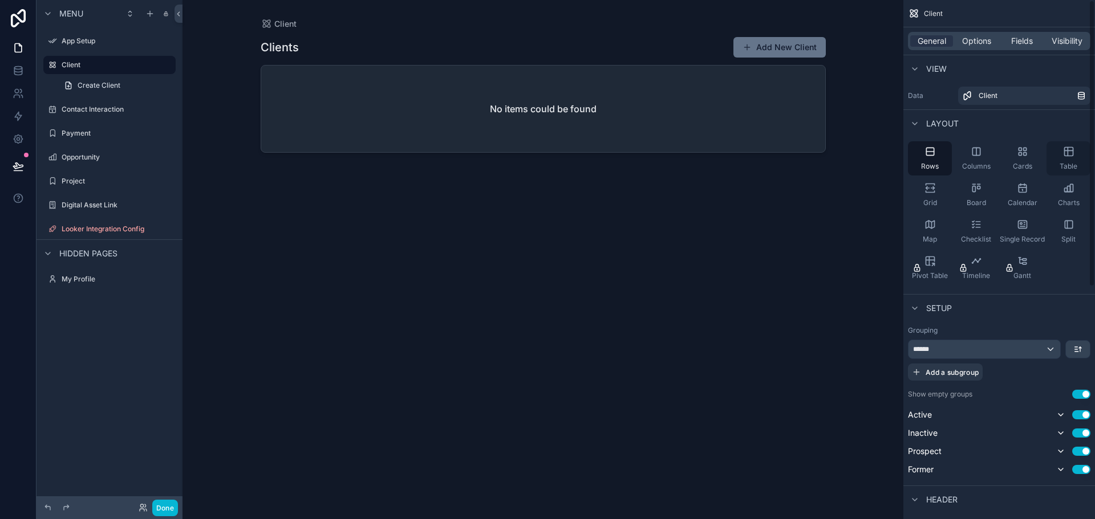
click at [1073, 158] on div "Table" at bounding box center [1068, 158] width 44 height 34
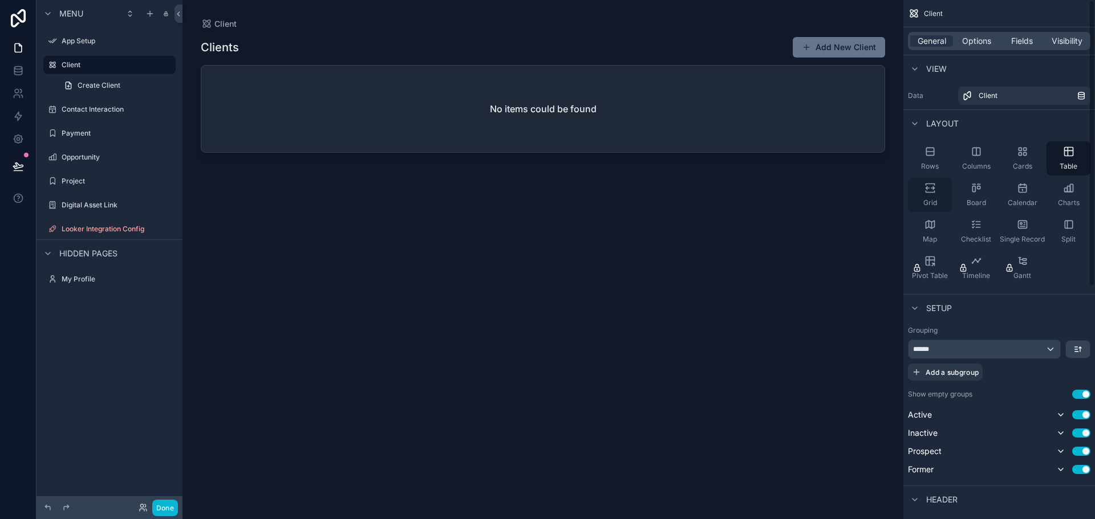
click at [933, 179] on div "Grid" at bounding box center [930, 195] width 44 height 34
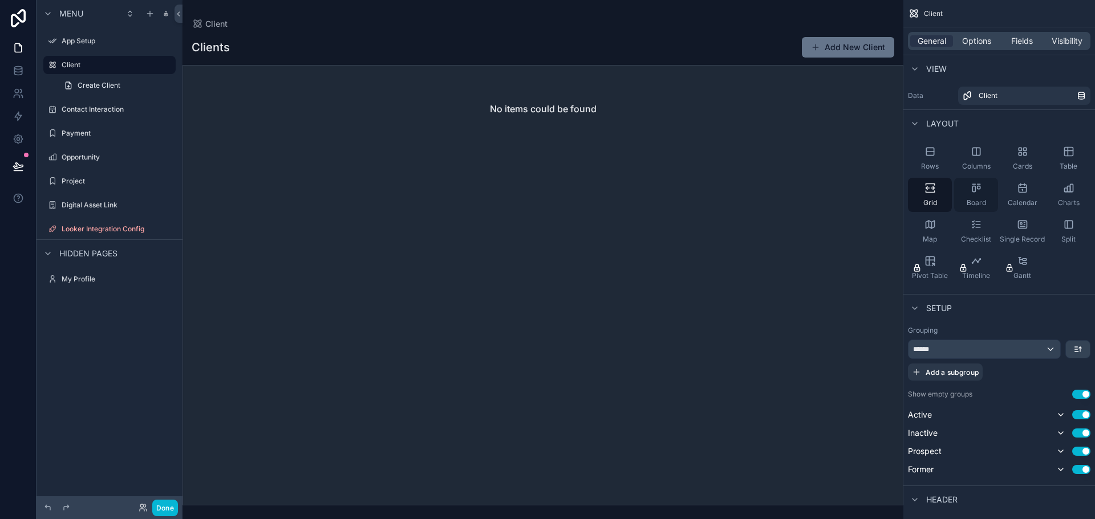
drag, startPoint x: 965, startPoint y: 181, endPoint x: 989, endPoint y: 182, distance: 23.4
click at [967, 181] on div "Board" at bounding box center [976, 195] width 44 height 34
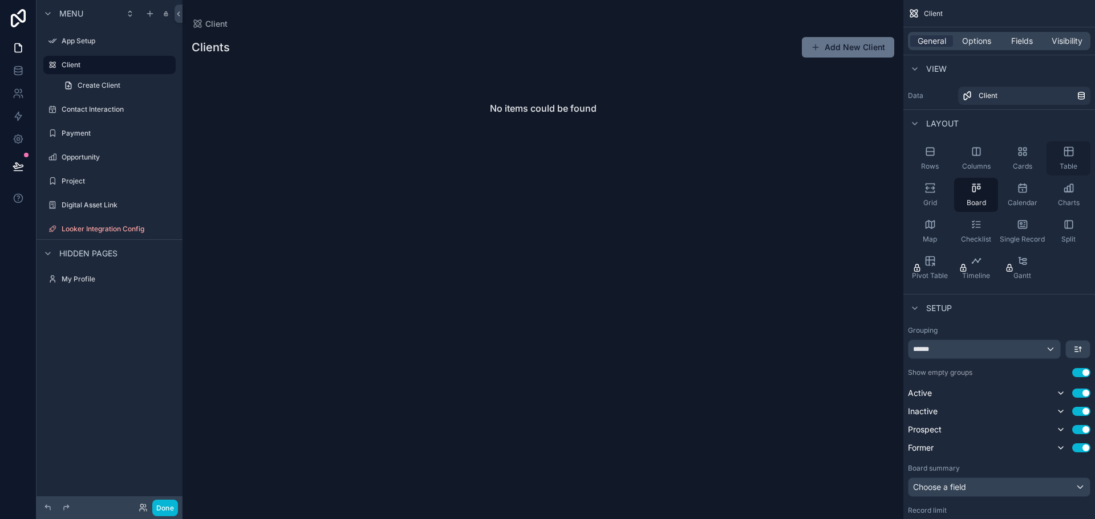
click at [1082, 158] on div "Table" at bounding box center [1068, 158] width 44 height 34
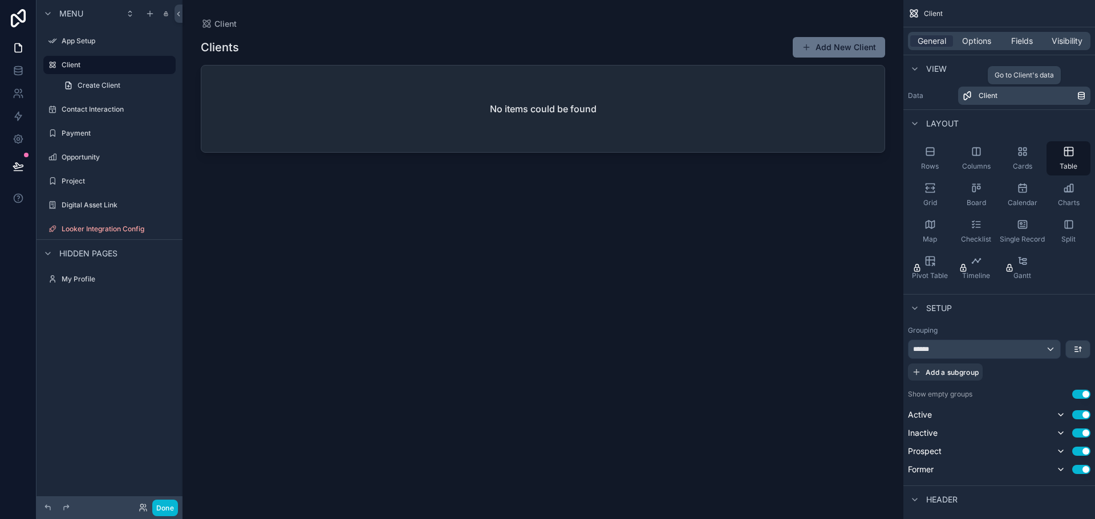
click at [1010, 95] on div "Client" at bounding box center [1027, 95] width 98 height 9
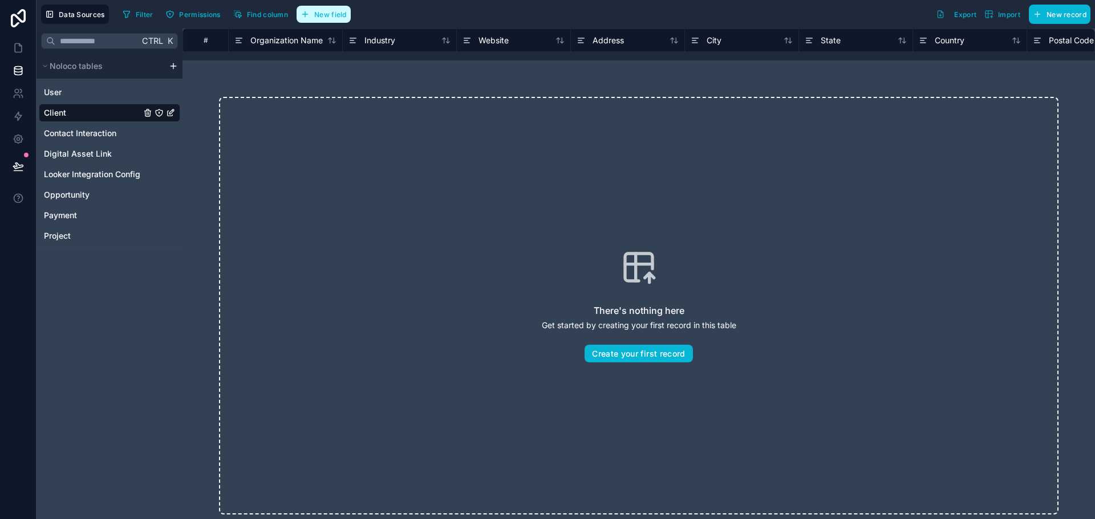
click at [328, 14] on span "New field" at bounding box center [330, 14] width 33 height 9
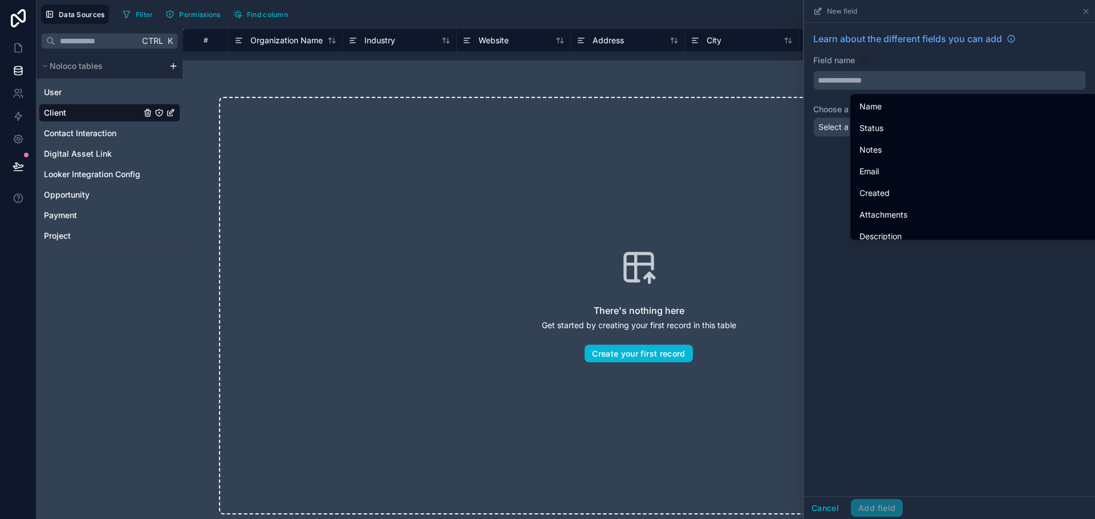
click at [923, 81] on input "text" at bounding box center [949, 80] width 271 height 18
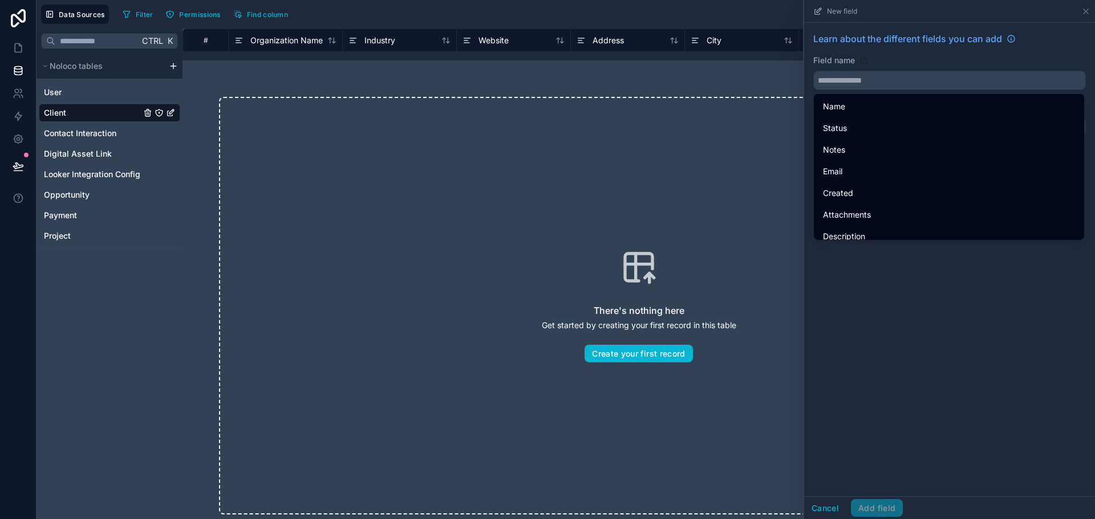
click at [933, 62] on div "Field name" at bounding box center [949, 60] width 273 height 11
click at [559, 88] on div "There's nothing here Get started by creating your first record in this table Cr…" at bounding box center [638, 305] width 912 height 491
click at [1084, 7] on icon at bounding box center [1085, 11] width 9 height 9
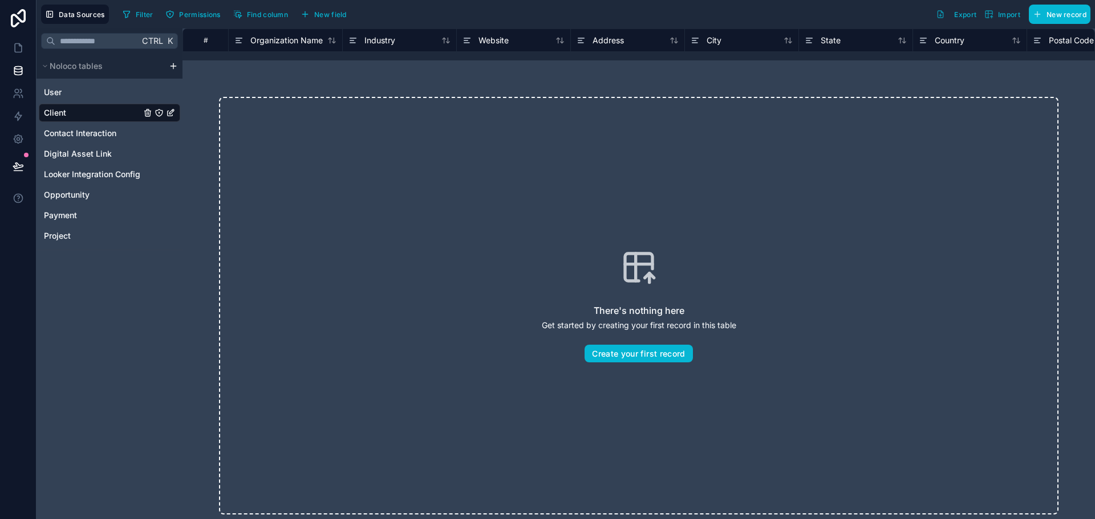
click at [173, 67] on html "Data Sources Filter Permissions Find column New field Export Import New record …" at bounding box center [547, 259] width 1095 height 519
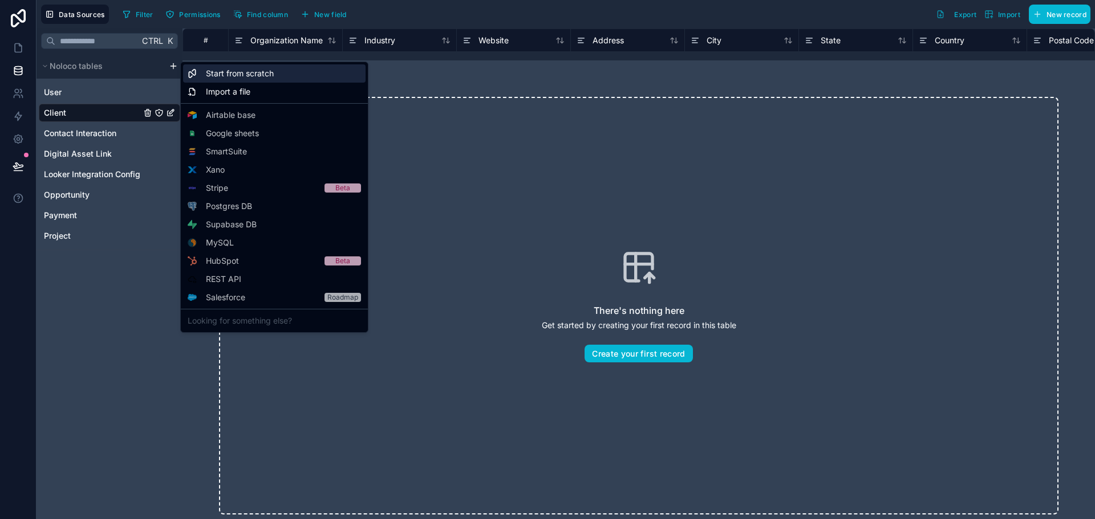
click at [244, 79] on span "Start from scratch" at bounding box center [240, 73] width 68 height 11
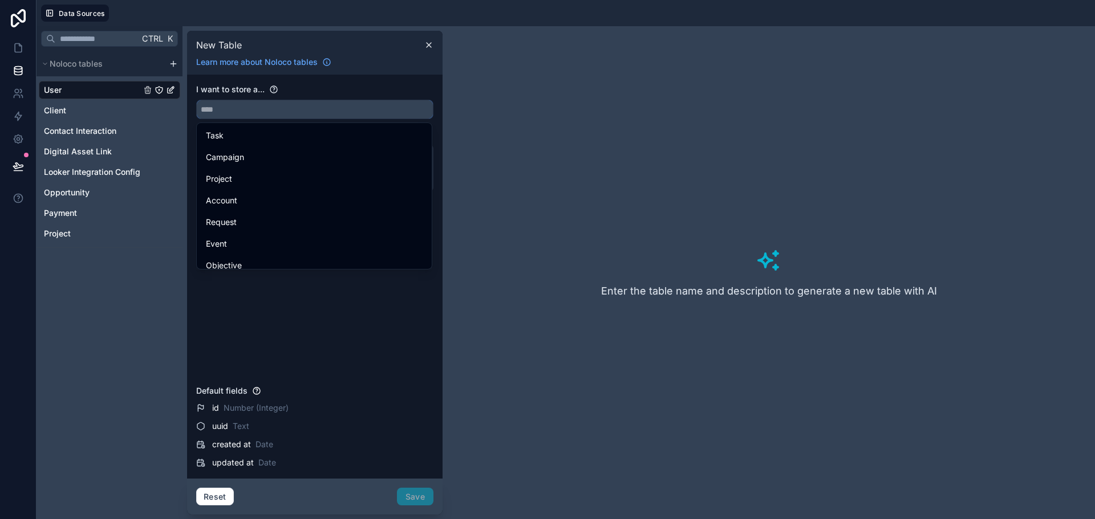
click at [231, 108] on input "text" at bounding box center [315, 109] width 236 height 18
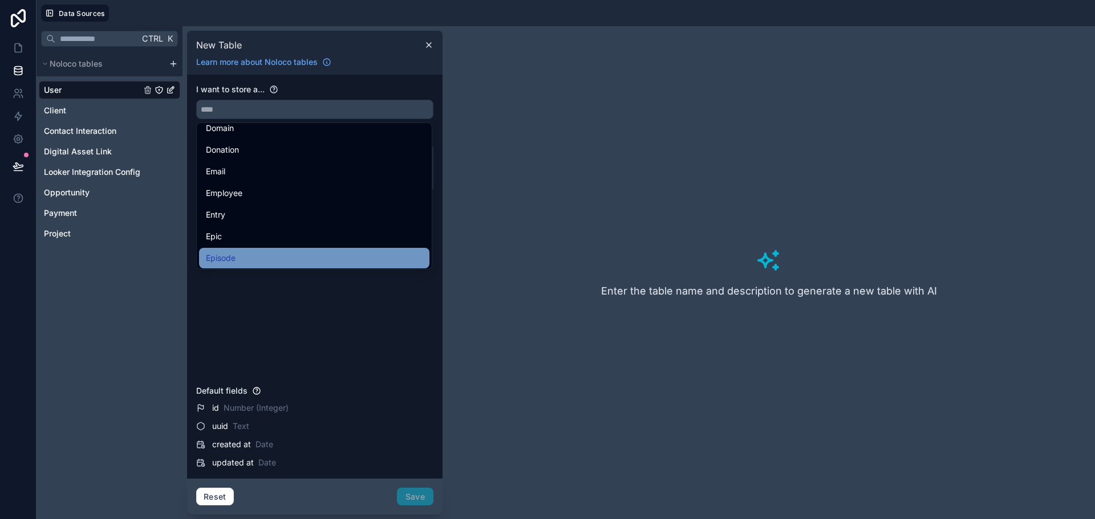
scroll to position [969, 0]
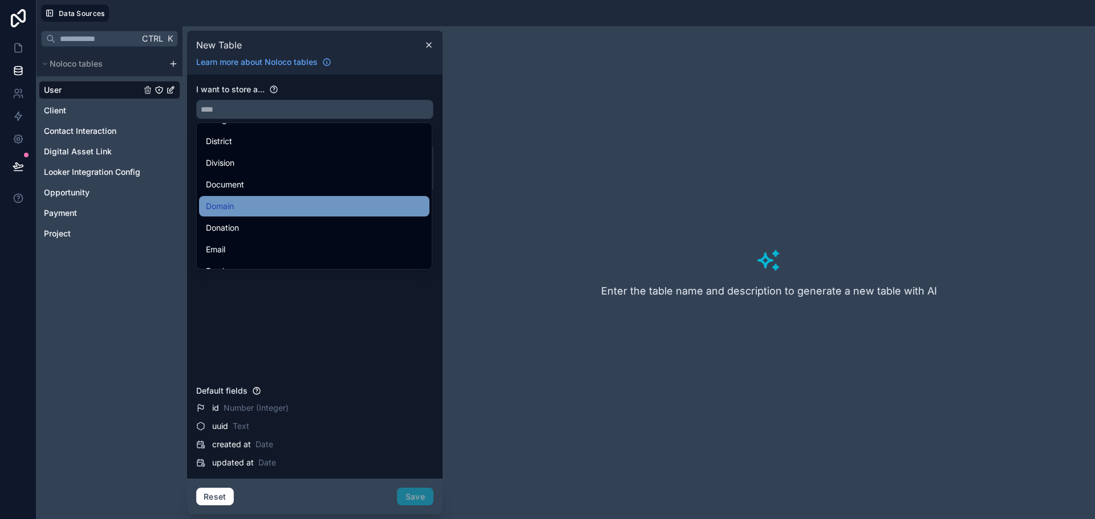
click at [273, 200] on div "Domain" at bounding box center [314, 207] width 217 height 14
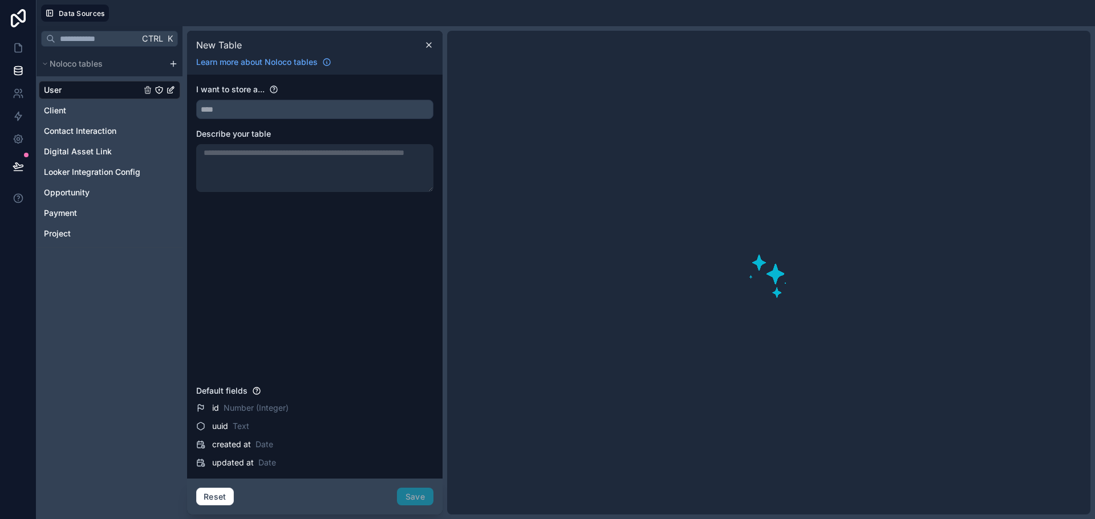
type input "******"
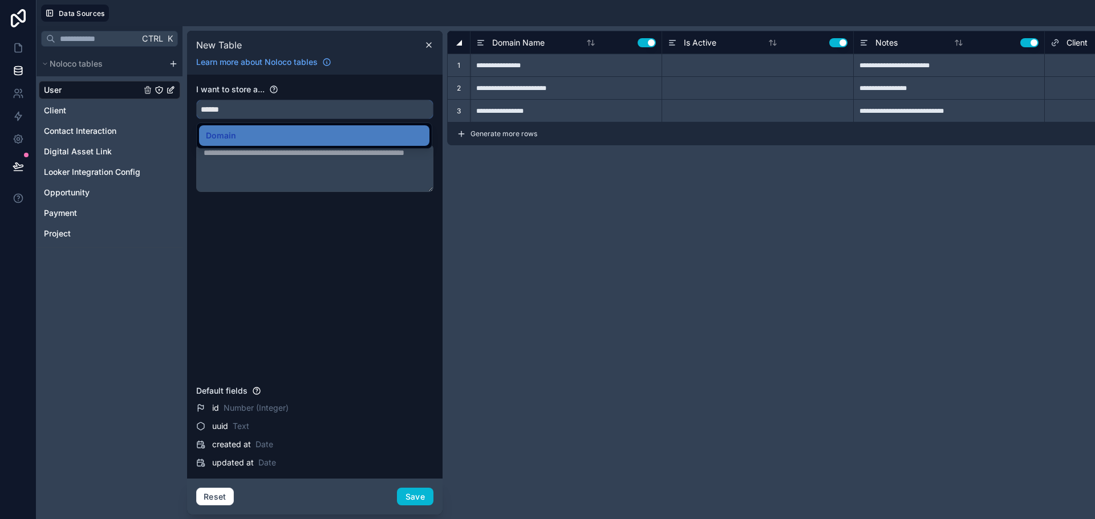
click at [258, 111] on input "******" at bounding box center [315, 109] width 236 height 18
click at [260, 159] on textarea "To enrich screen reader interactions, please activate Accessibility in Grammarl…" at bounding box center [314, 168] width 237 height 48
click at [299, 263] on div "I want to store a... ****** Describe your table" at bounding box center [314, 232] width 237 height 297
click at [415, 494] on button "Save" at bounding box center [415, 497] width 36 height 18
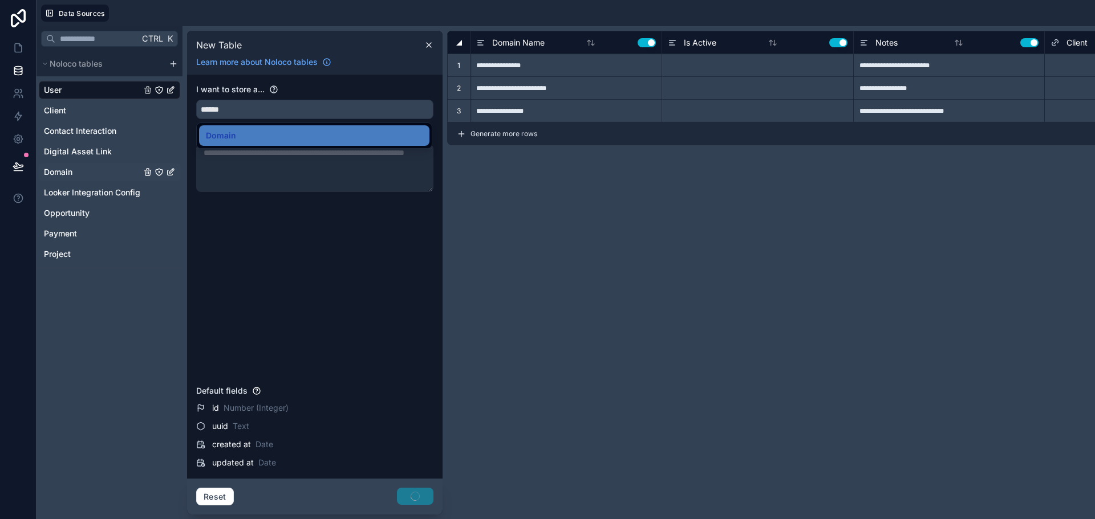
click at [97, 173] on link "Domain" at bounding box center [92, 171] width 97 height 11
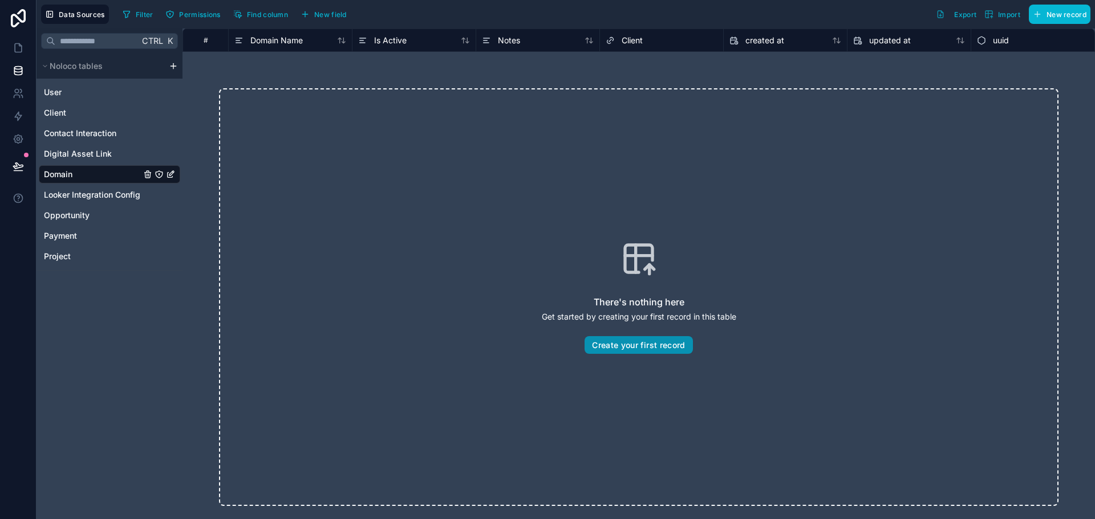
click at [643, 343] on button "Create your first record" at bounding box center [638, 345] width 108 height 18
click at [518, 183] on div "There's nothing here Get started by creating your first record in this table Cr…" at bounding box center [638, 297] width 839 height 418
click at [629, 336] on button "Create your first record" at bounding box center [638, 345] width 108 height 18
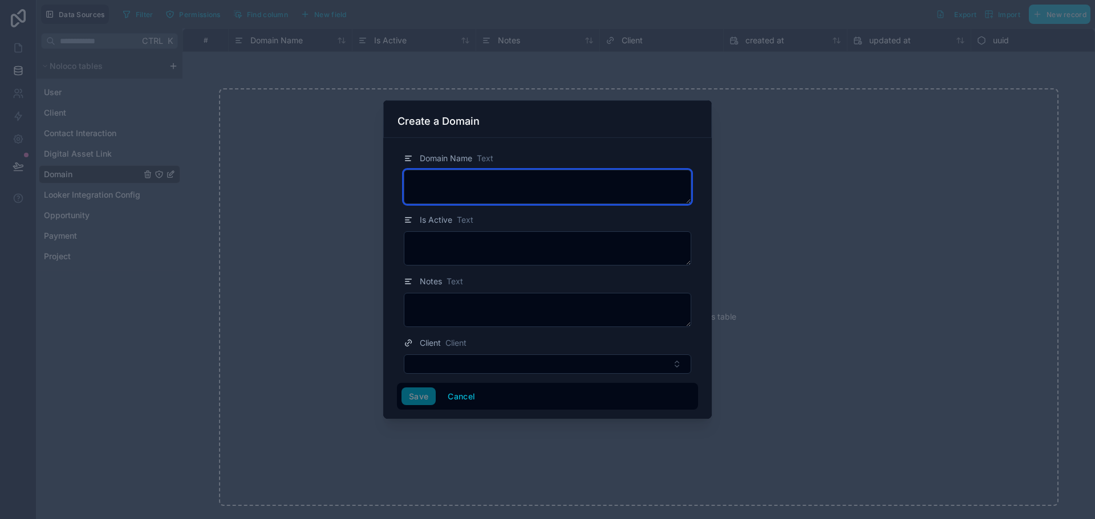
click at [498, 194] on textarea at bounding box center [547, 187] width 287 height 34
type textarea "**********"
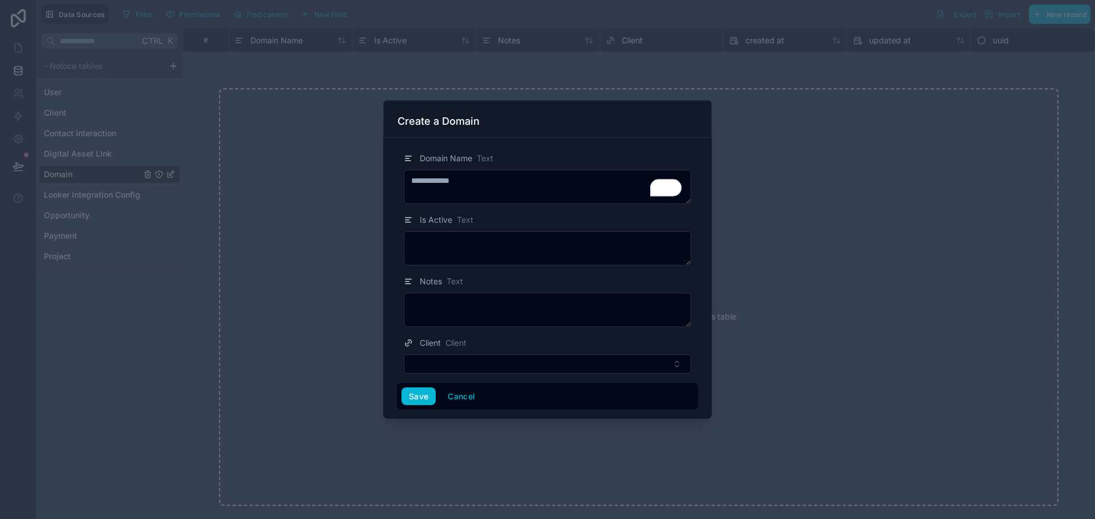
click at [513, 228] on div "Is Active Text" at bounding box center [547, 239] width 301 height 52
click at [481, 357] on button "Select Button" at bounding box center [547, 364] width 287 height 19
click at [470, 385] on input "text" at bounding box center [554, 387] width 259 height 21
click at [489, 332] on form "**********" at bounding box center [547, 277] width 301 height 268
click at [405, 348] on icon at bounding box center [408, 343] width 9 height 14
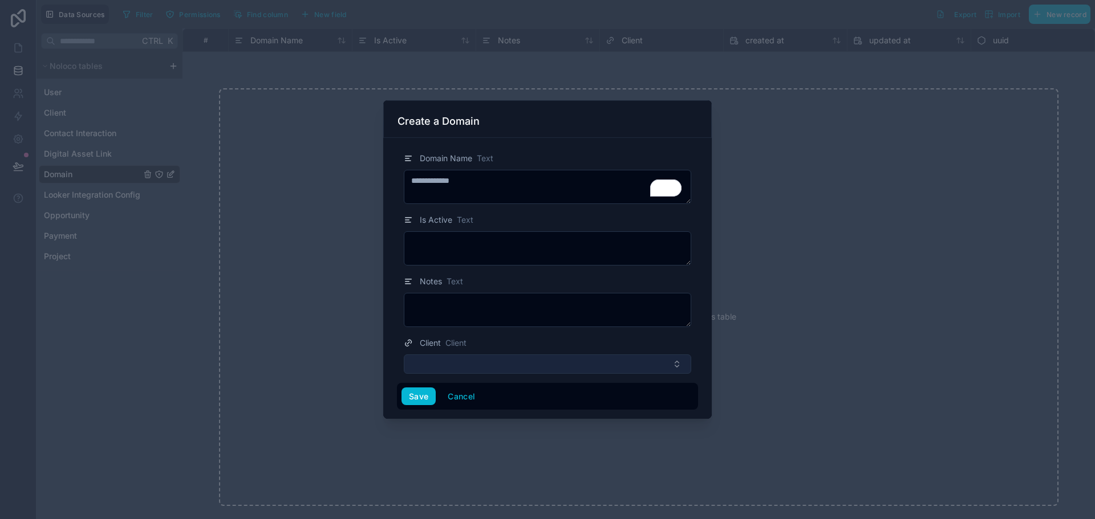
click at [447, 362] on button "Select Button" at bounding box center [547, 364] width 287 height 19
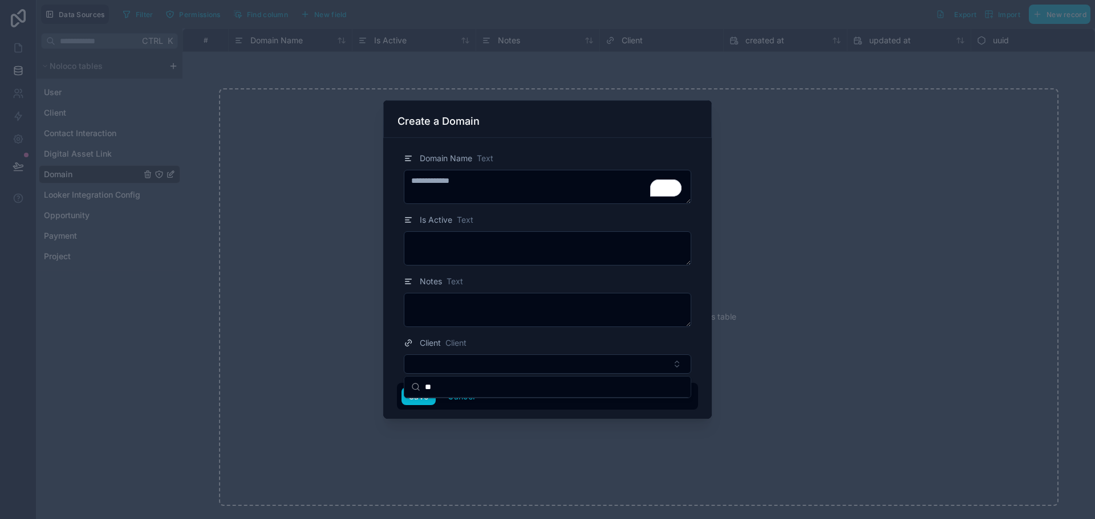
type input "*"
type input "**********"
click at [562, 337] on div "Client Client" at bounding box center [547, 343] width 287 height 14
drag, startPoint x: 433, startPoint y: 401, endPoint x: 383, endPoint y: 376, distance: 56.1
click at [434, 401] on button "Save" at bounding box center [418, 397] width 34 height 18
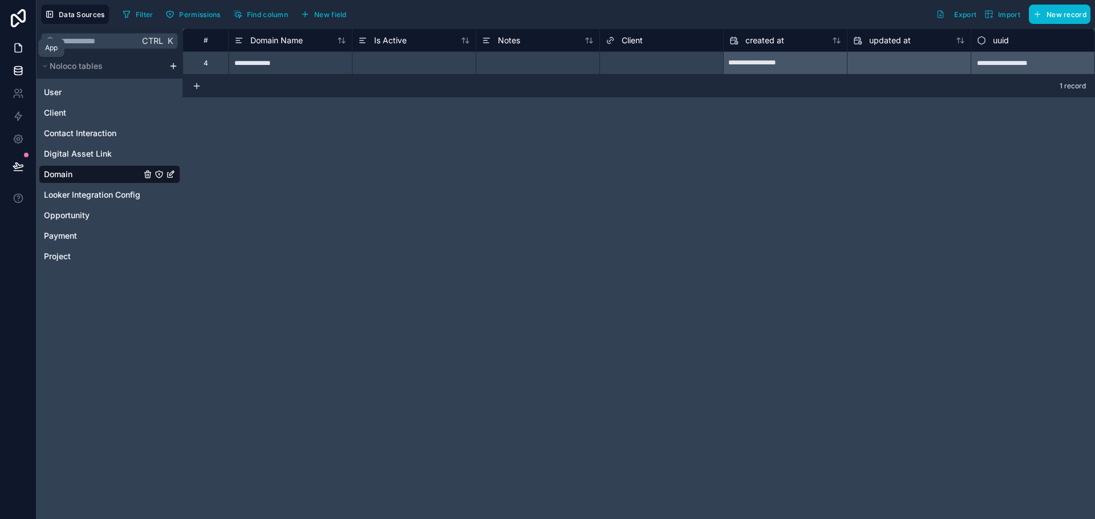
click at [16, 52] on icon at bounding box center [18, 48] width 7 height 9
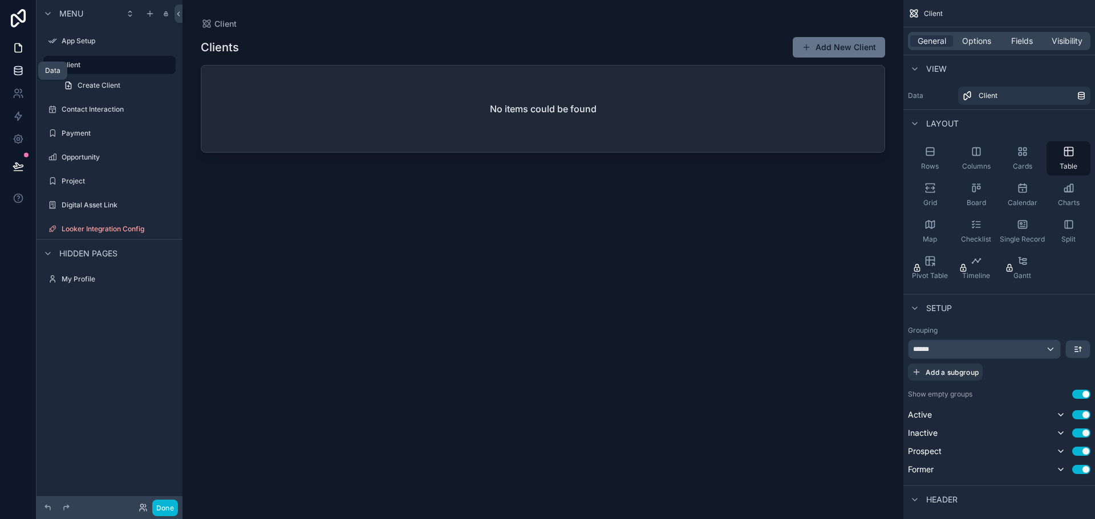
click at [18, 72] on icon at bounding box center [17, 70] width 7 height 5
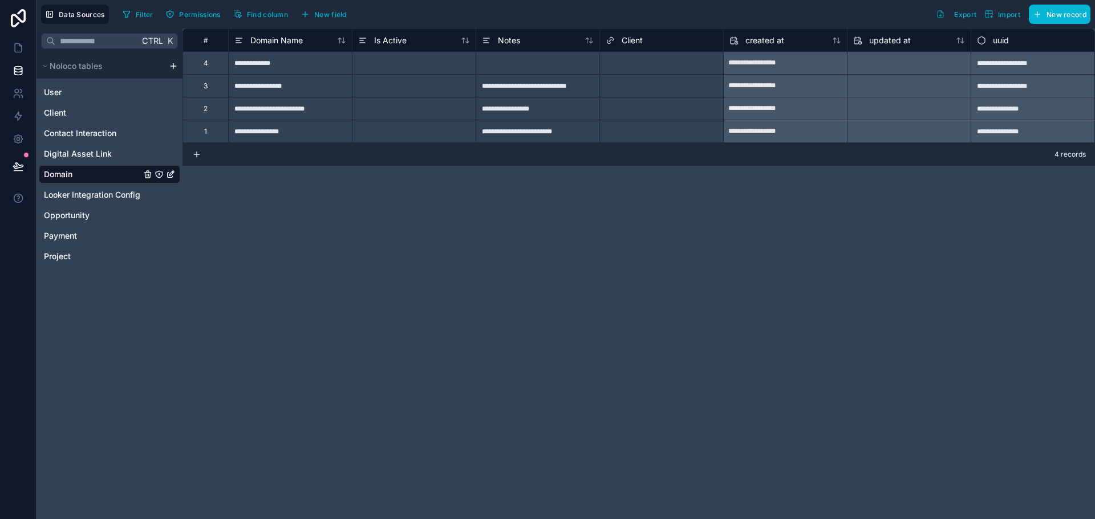
click at [173, 174] on icon "Domain" at bounding box center [170, 174] width 9 height 9
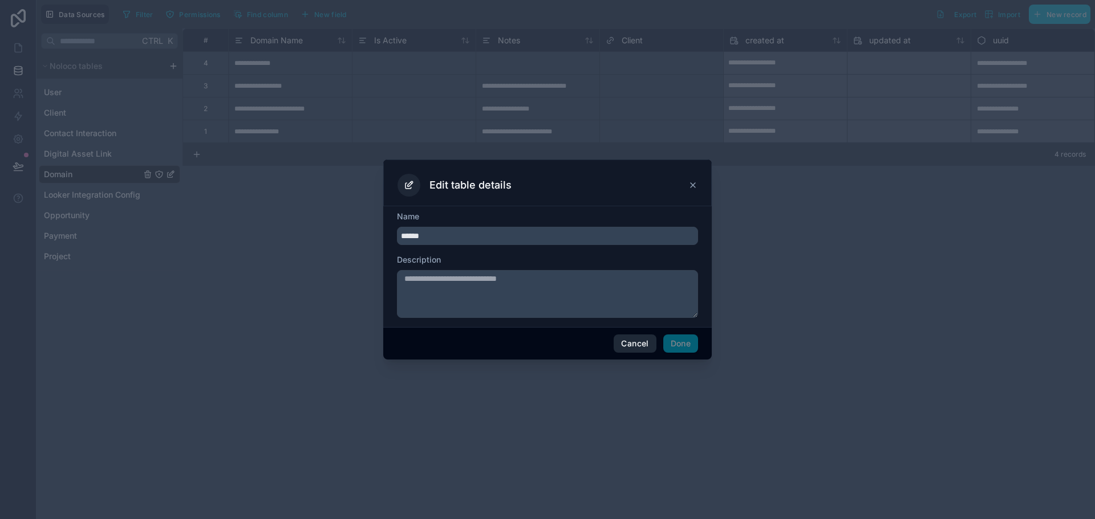
click at [639, 337] on button "Cancel" at bounding box center [635, 344] width 42 height 18
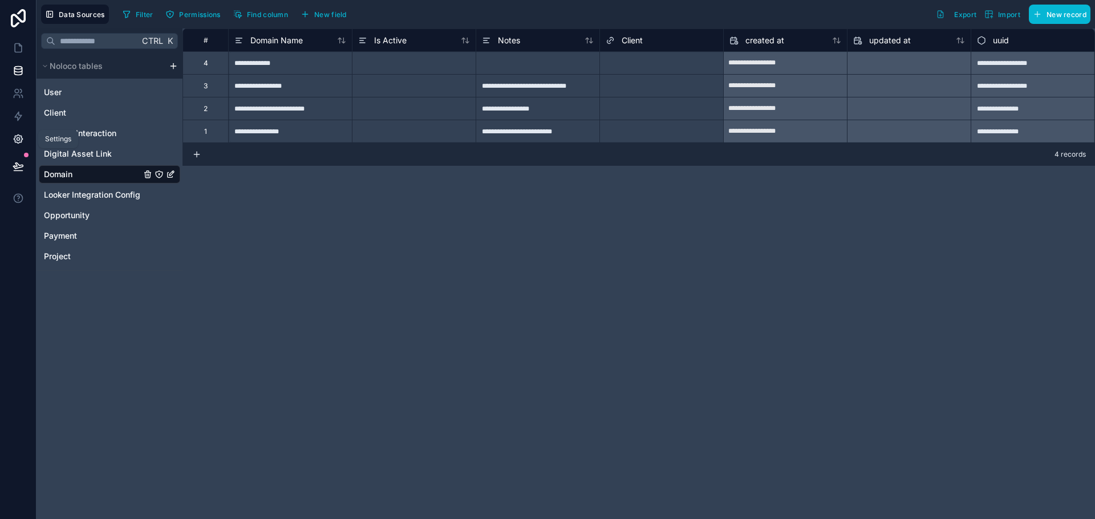
click at [14, 144] on icon at bounding box center [18, 138] width 11 height 11
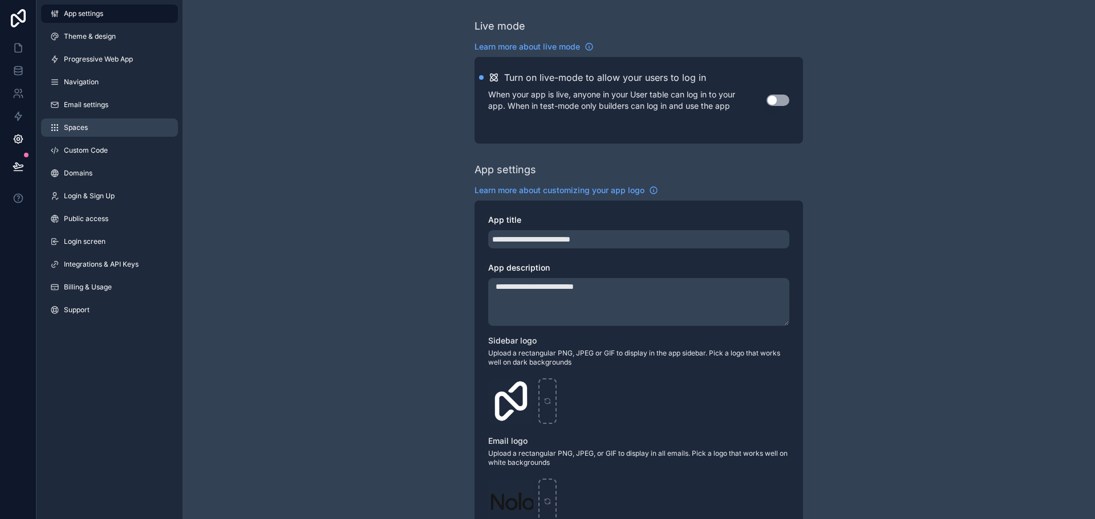
click at [97, 128] on link "Spaces" at bounding box center [109, 128] width 137 height 18
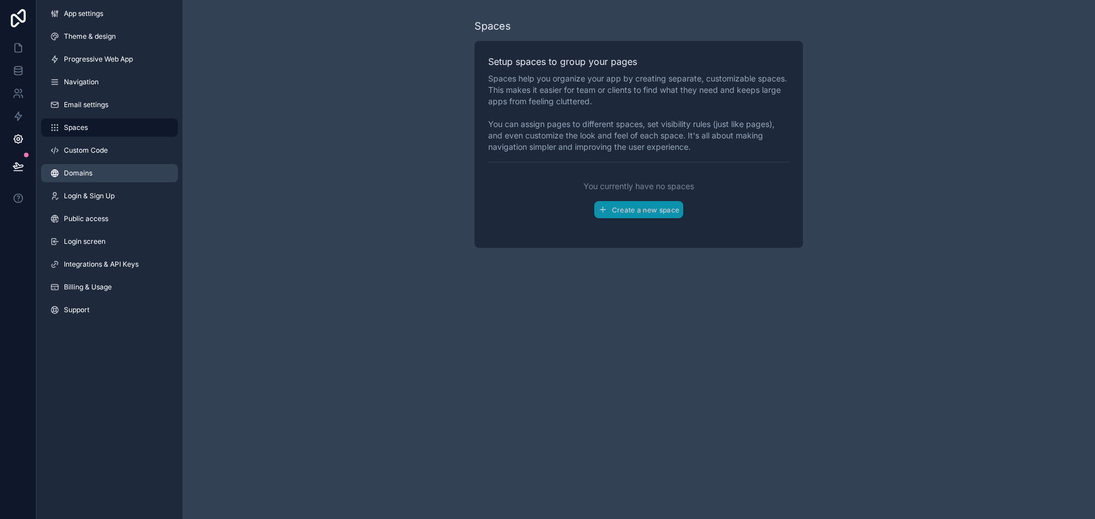
click at [120, 177] on link "Domains" at bounding box center [109, 173] width 137 height 18
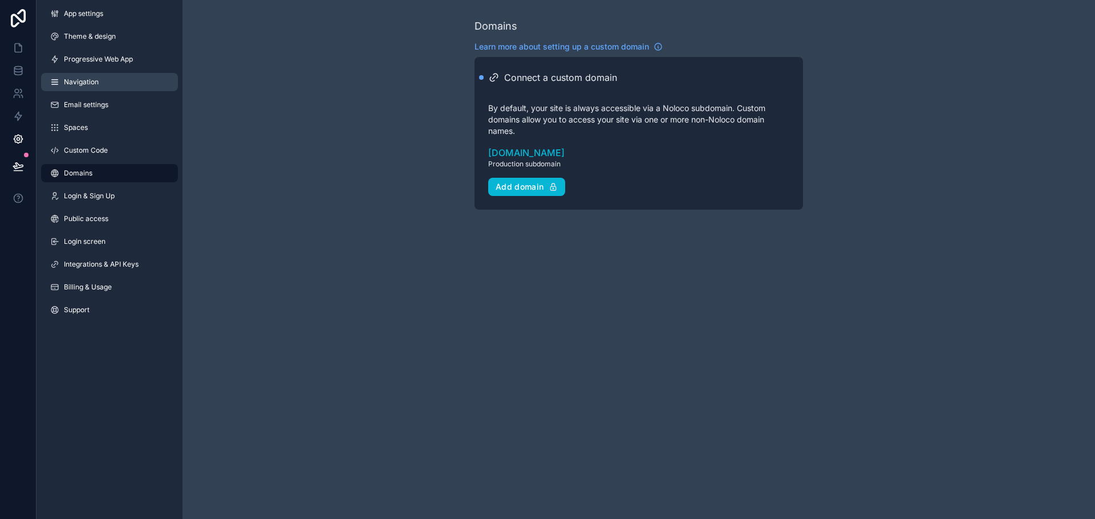
click at [111, 85] on link "Navigation" at bounding box center [109, 82] width 137 height 18
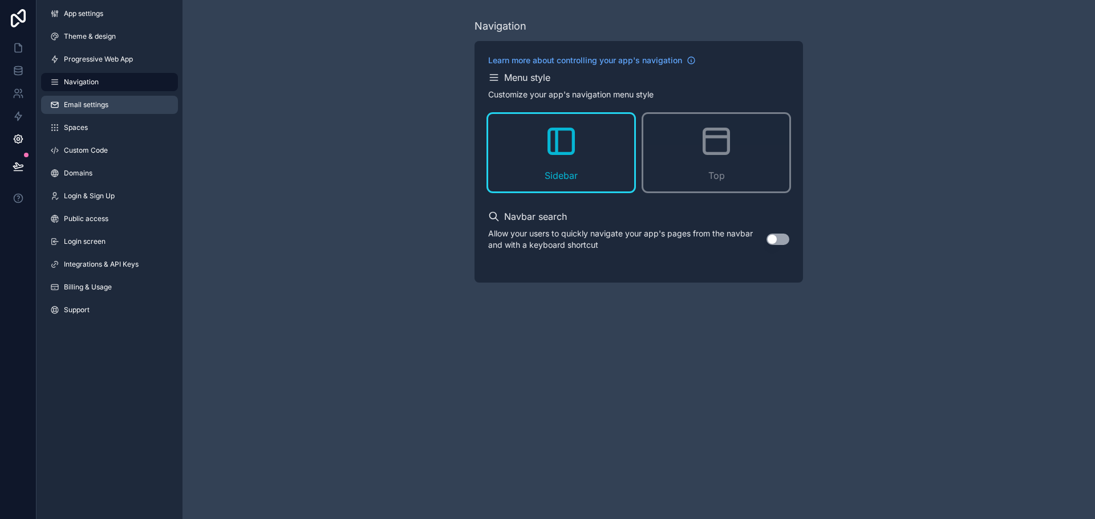
click at [108, 104] on span "Email settings" at bounding box center [86, 104] width 44 height 9
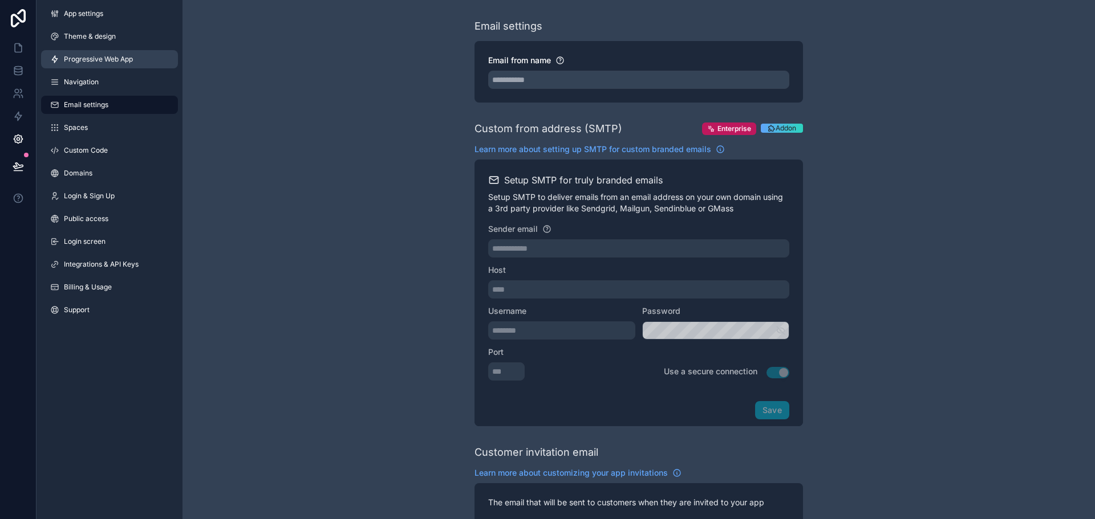
click at [121, 53] on link "Progressive Web App" at bounding box center [109, 59] width 137 height 18
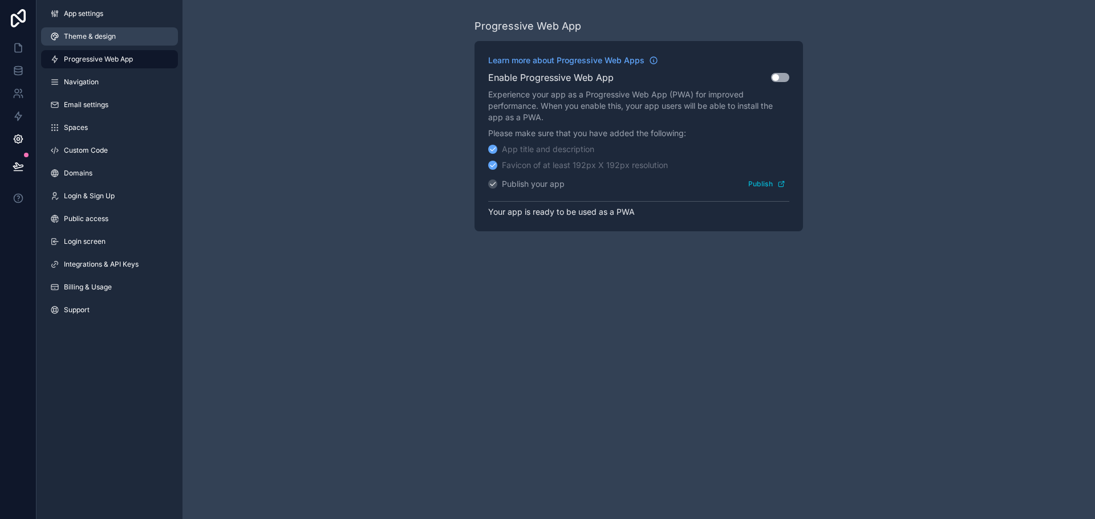
click at [126, 42] on link "Theme & design" at bounding box center [109, 36] width 137 height 18
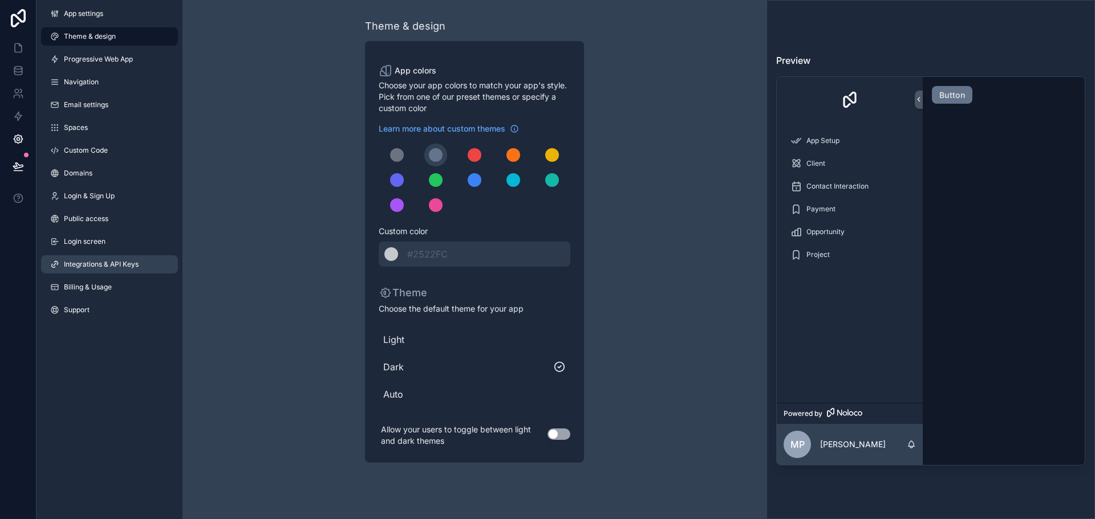
click at [109, 261] on span "Integrations & API Keys" at bounding box center [101, 264] width 75 height 9
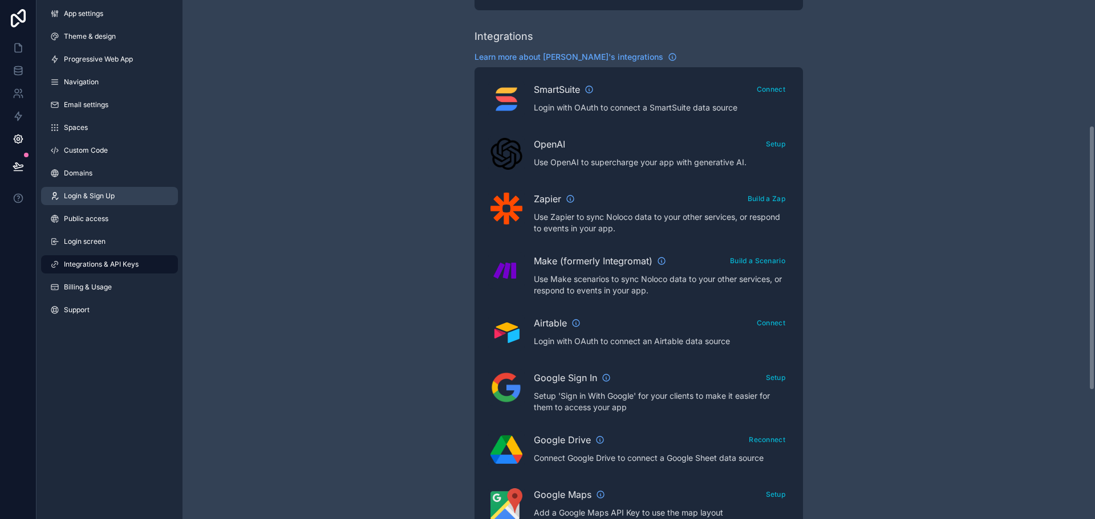
scroll to position [212, 0]
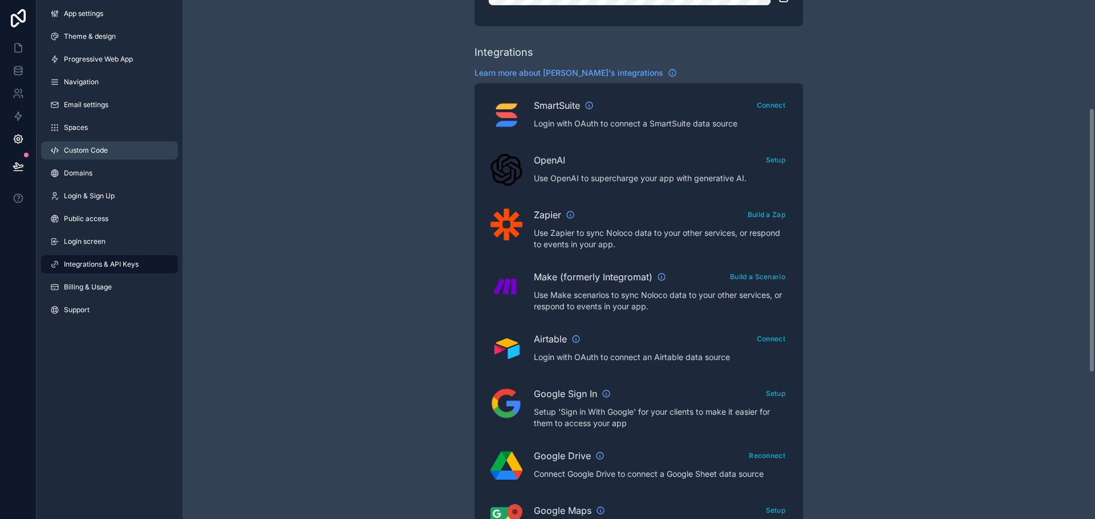
click at [76, 157] on link "Custom Code" at bounding box center [109, 150] width 137 height 18
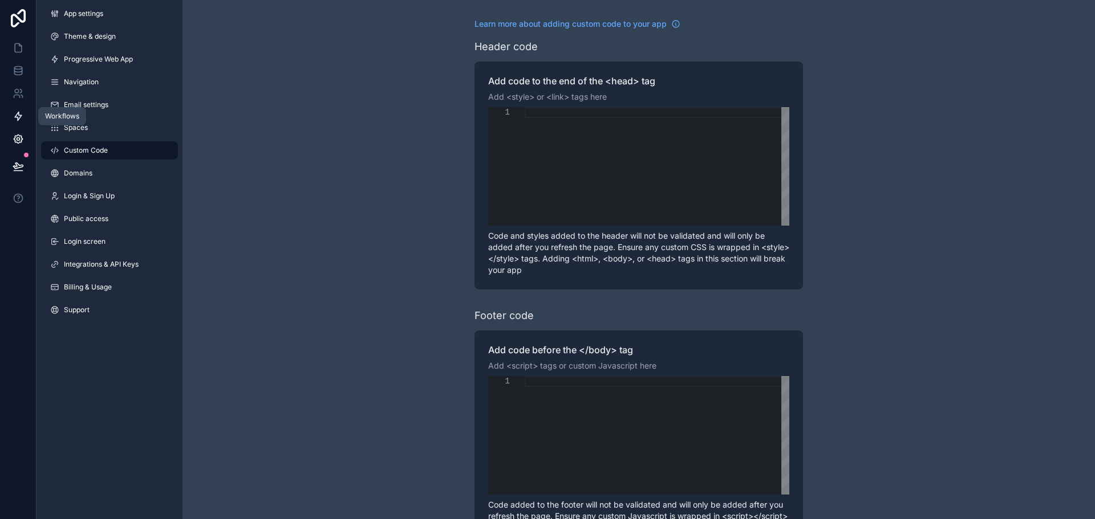
click at [13, 119] on icon at bounding box center [18, 116] width 11 height 11
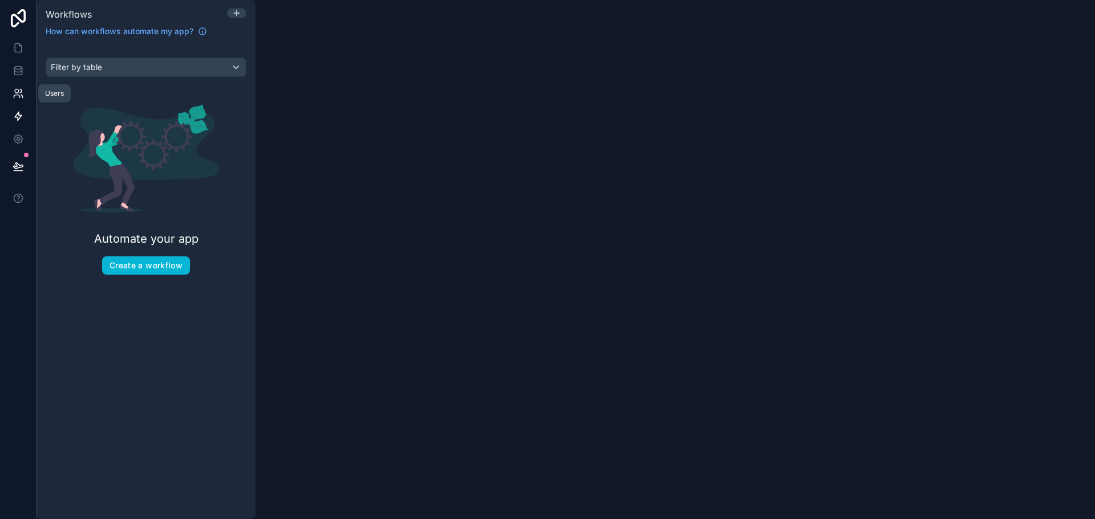
click at [17, 101] on link at bounding box center [18, 93] width 36 height 23
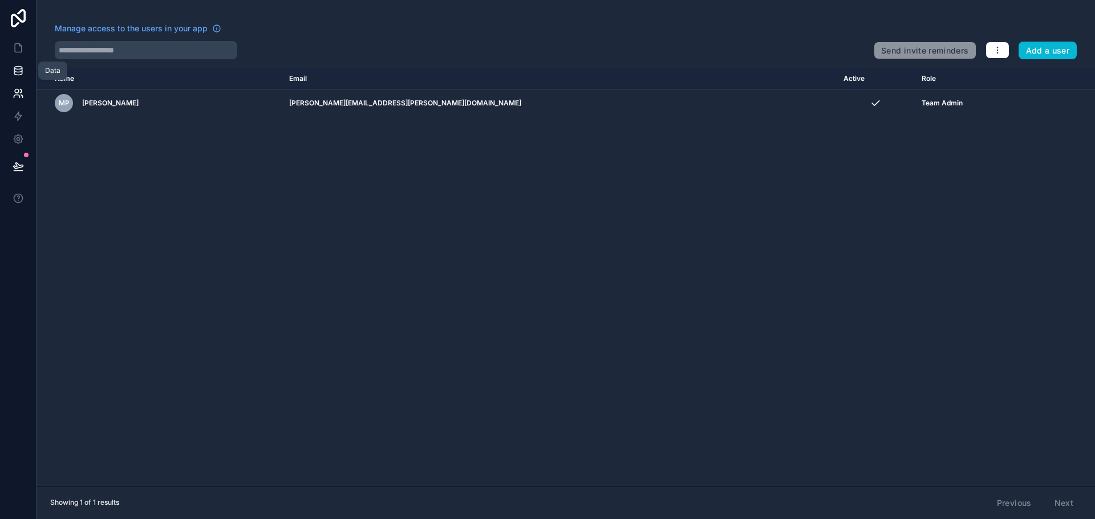
click at [21, 66] on icon at bounding box center [18, 70] width 11 height 11
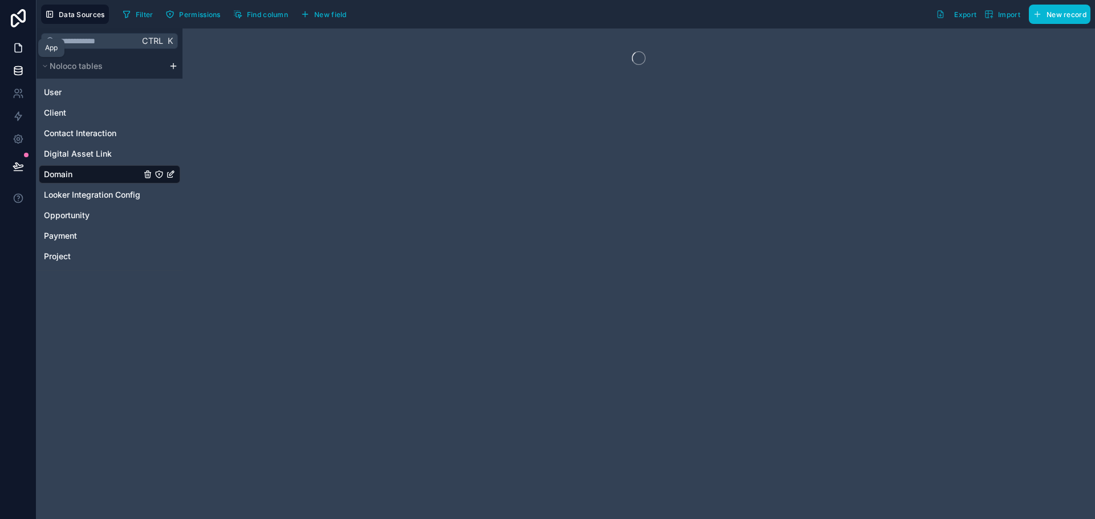
click at [18, 50] on icon at bounding box center [18, 47] width 11 height 11
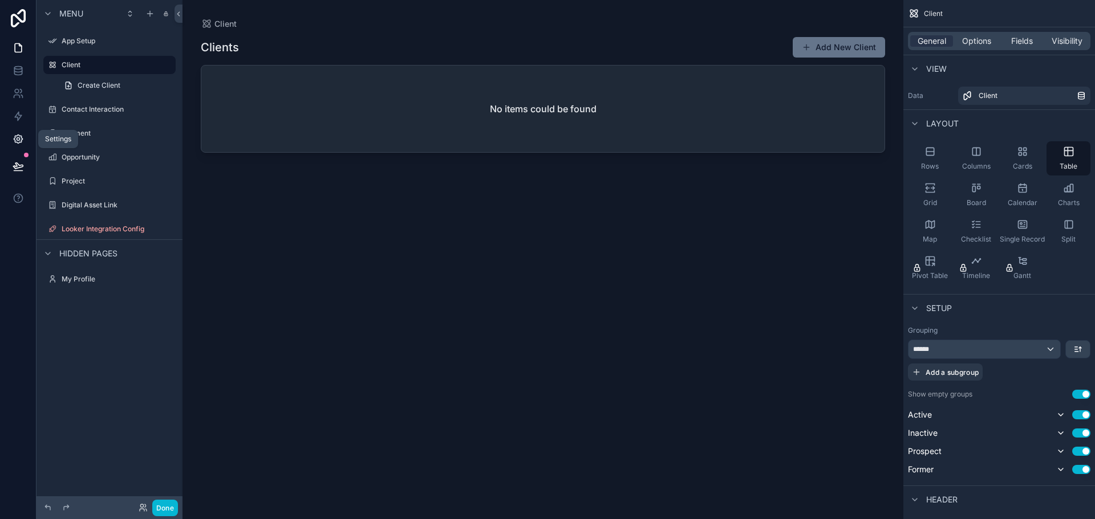
click at [17, 141] on icon at bounding box center [18, 138] width 11 height 11
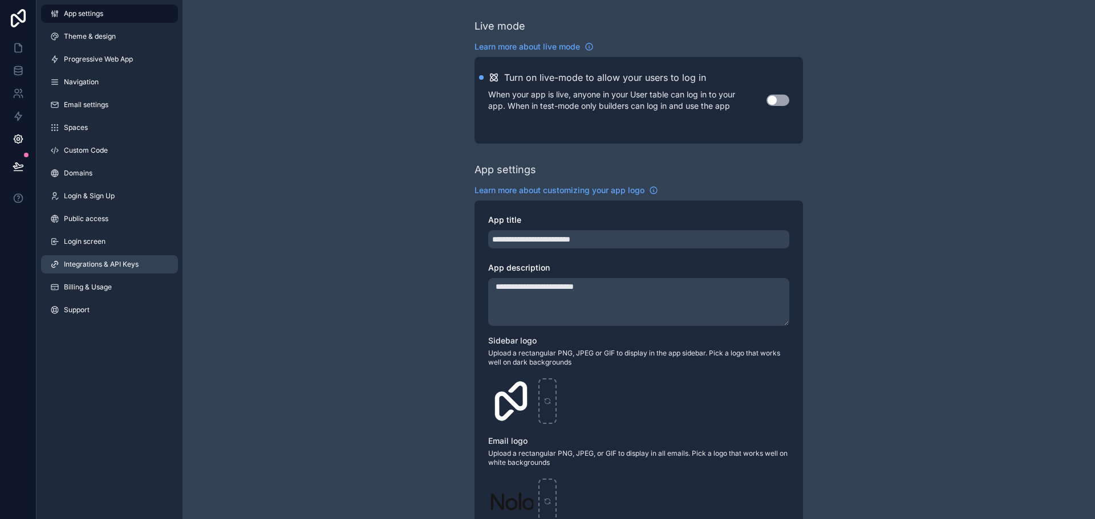
click at [111, 270] on link "Integrations & API Keys" at bounding box center [109, 264] width 137 height 18
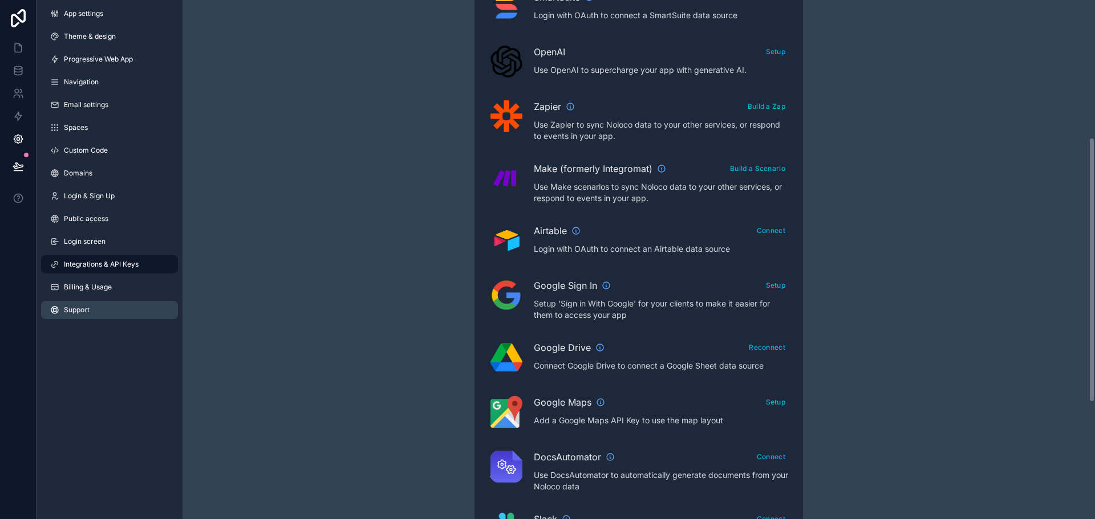
scroll to position [269, 0]
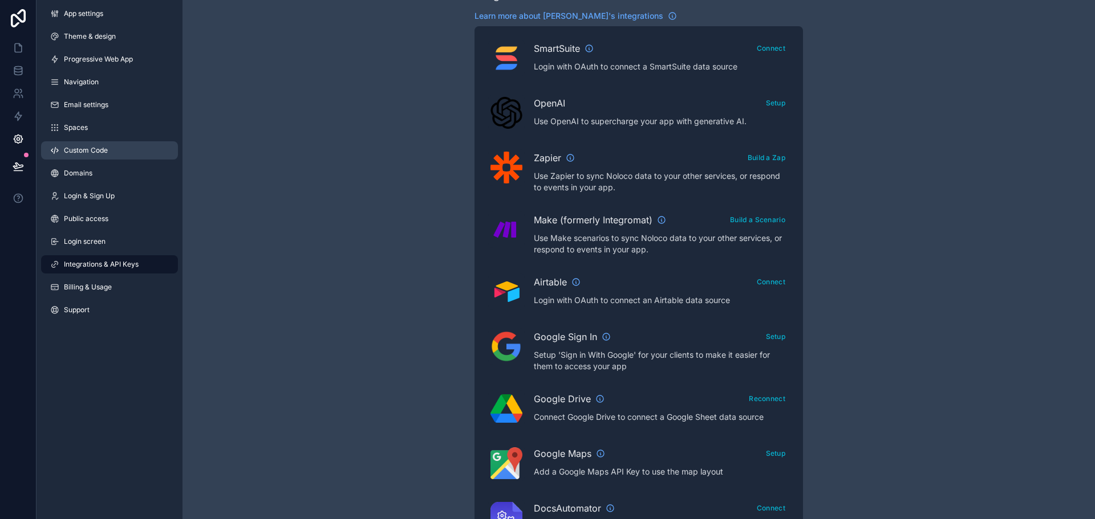
click at [92, 151] on span "Custom Code" at bounding box center [86, 150] width 44 height 9
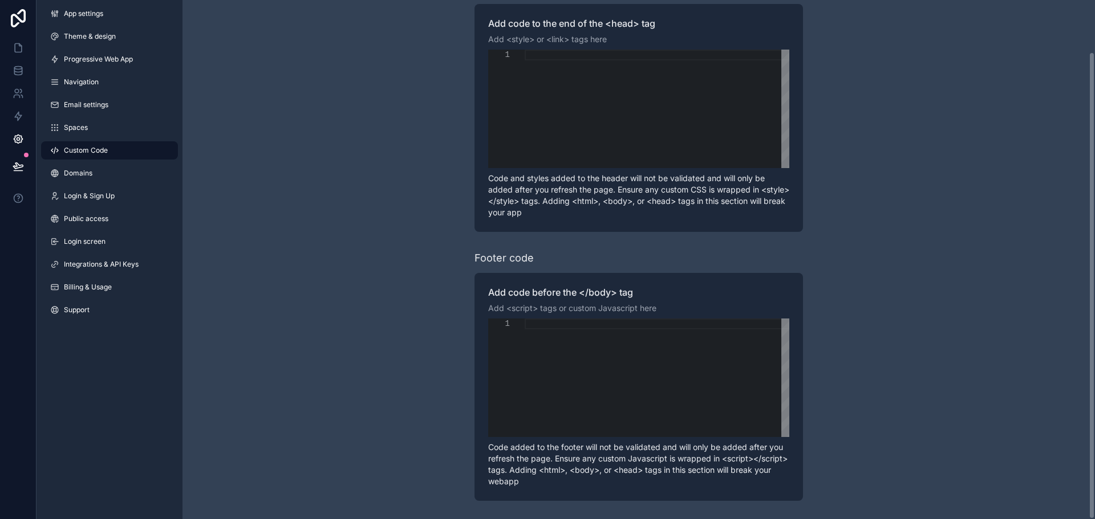
scroll to position [58, 0]
click at [107, 135] on link "Spaces" at bounding box center [109, 128] width 137 height 18
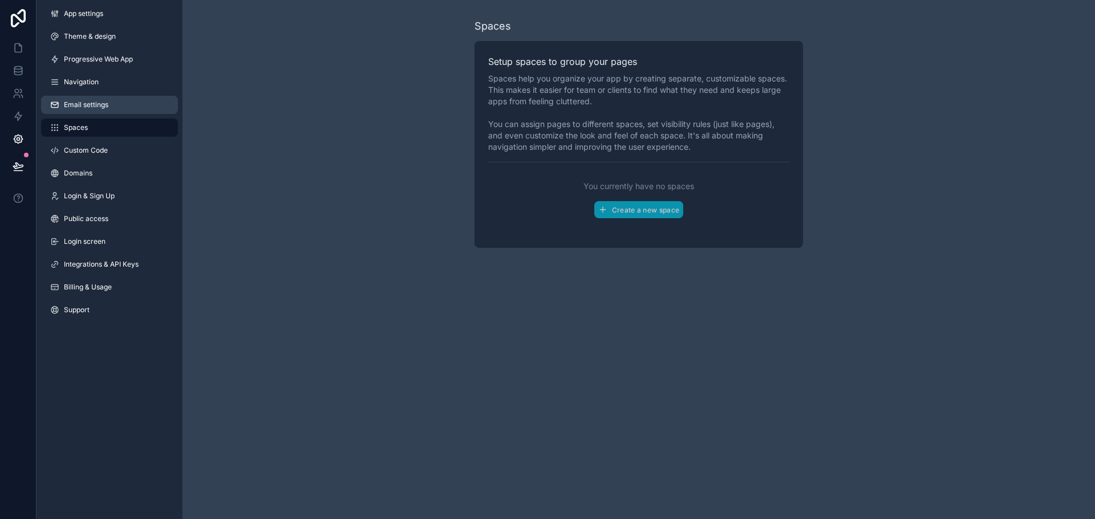
click at [94, 108] on span "Email settings" at bounding box center [86, 104] width 44 height 9
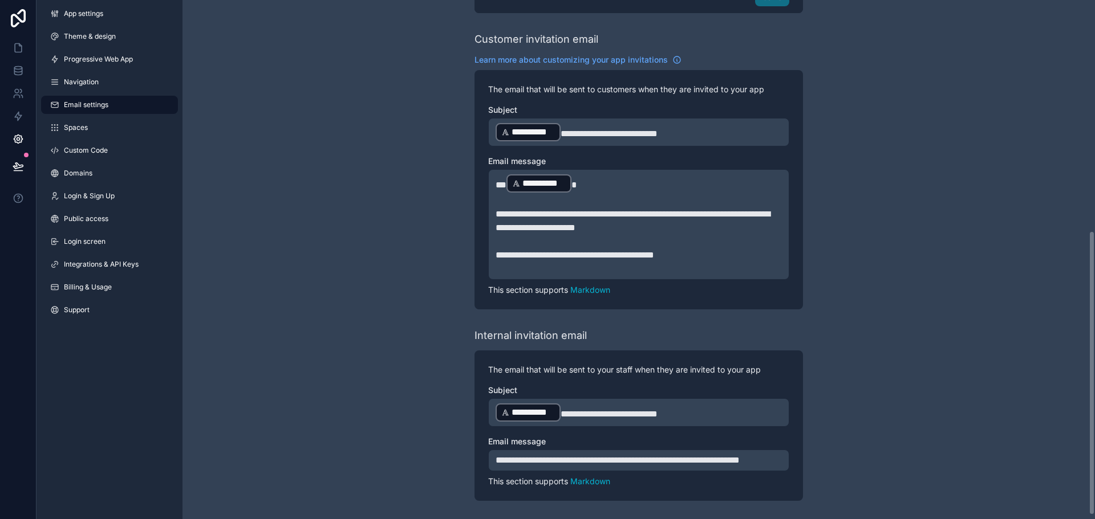
scroll to position [427, 0]
click at [69, 76] on link "Navigation" at bounding box center [109, 82] width 137 height 18
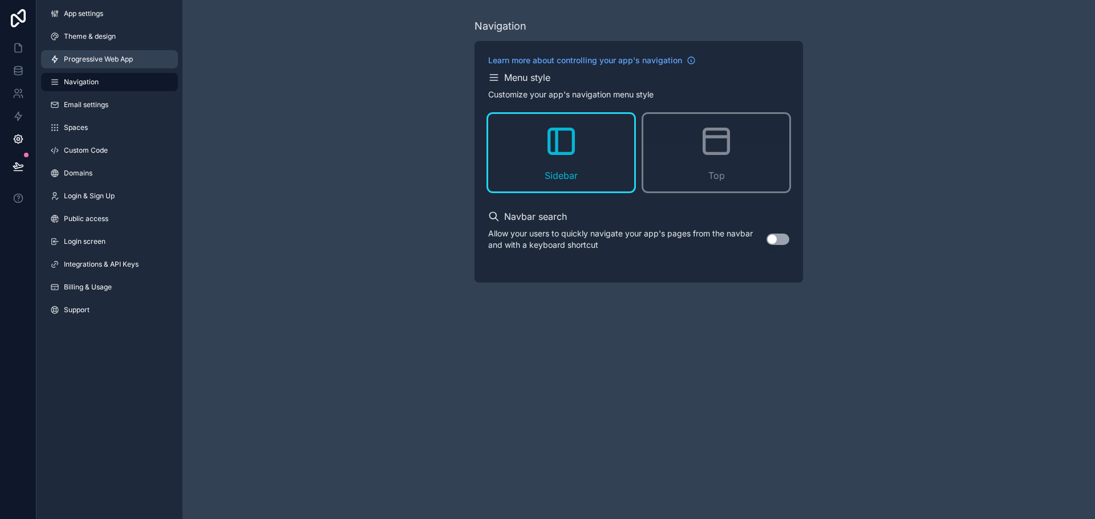
click at [101, 58] on span "Progressive Web App" at bounding box center [98, 59] width 69 height 9
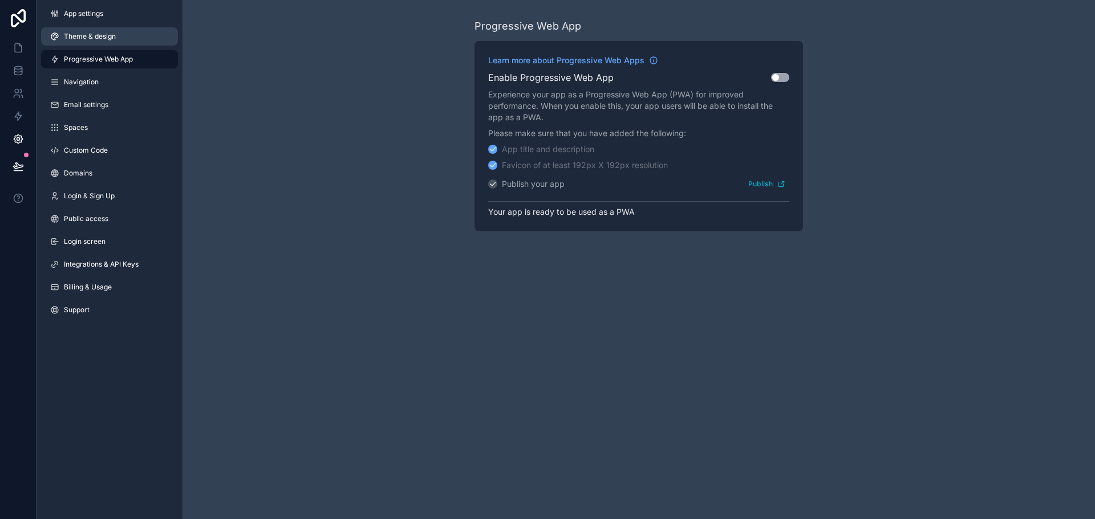
click at [105, 42] on link "Theme & design" at bounding box center [109, 36] width 137 height 18
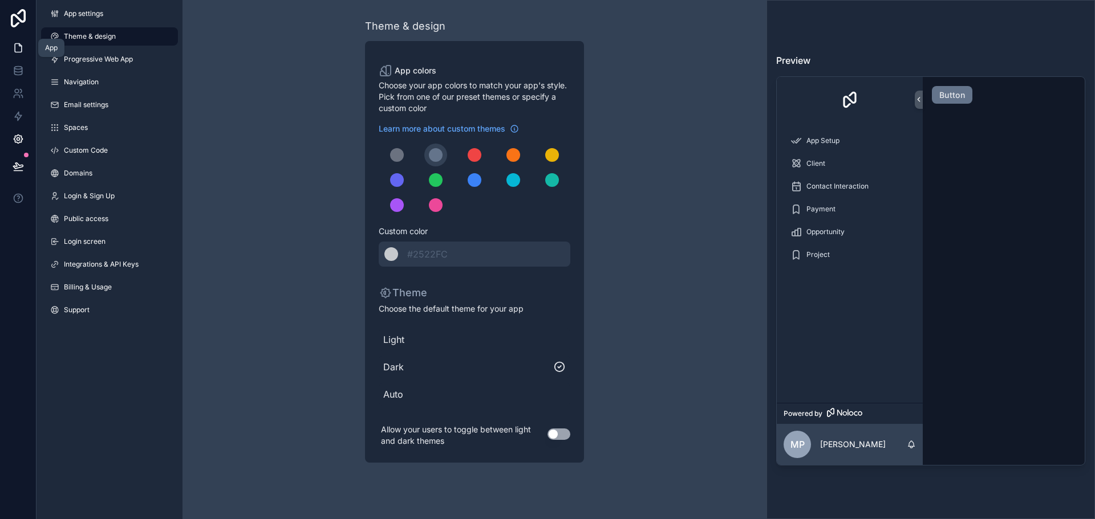
click at [16, 47] on icon at bounding box center [18, 47] width 11 height 11
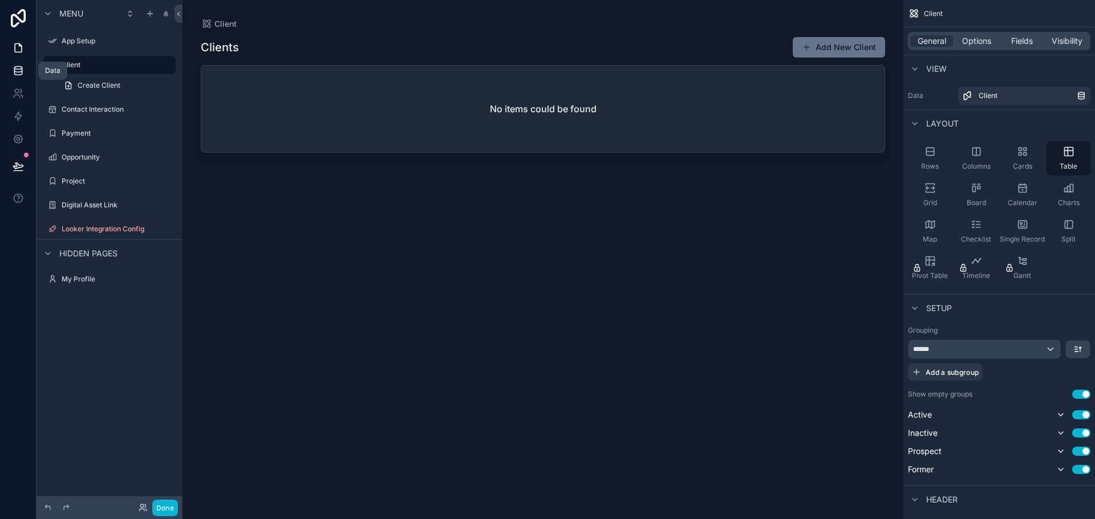
click at [21, 72] on icon at bounding box center [17, 70] width 7 height 5
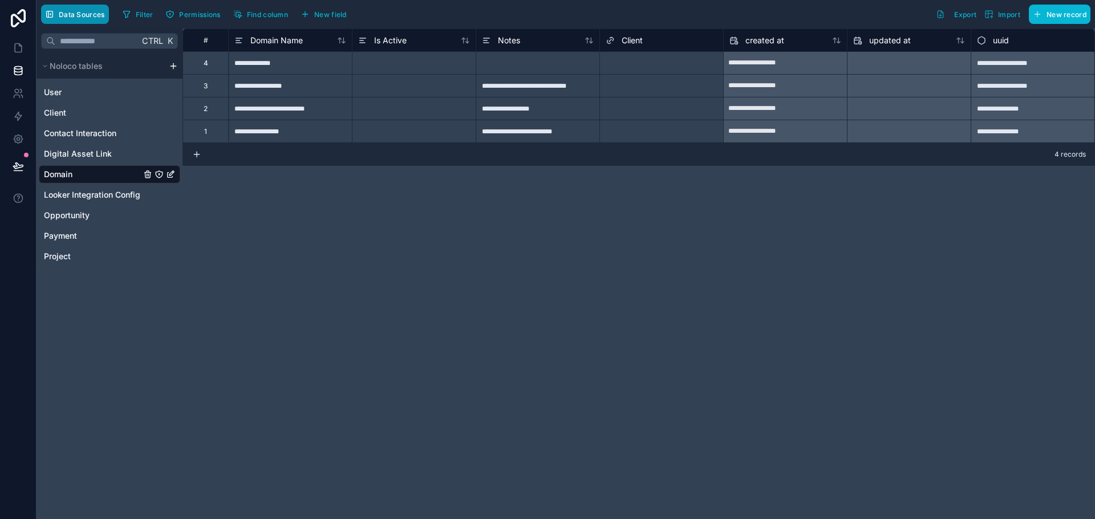
click at [75, 14] on span "Data Sources" at bounding box center [82, 14] width 46 height 9
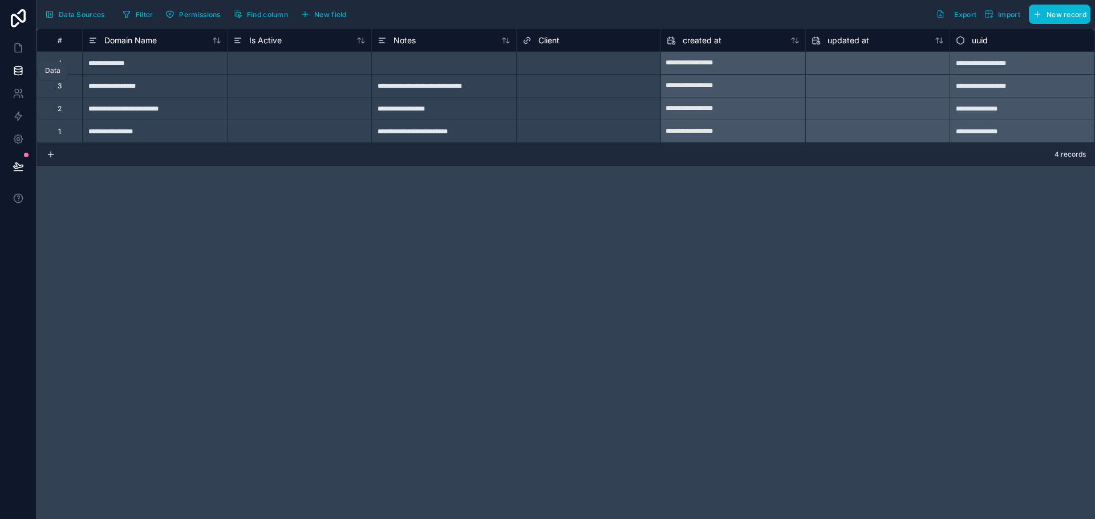
click at [23, 76] on link at bounding box center [18, 70] width 36 height 23
click at [21, 76] on icon at bounding box center [18, 70] width 11 height 11
click at [101, 19] on button "Data Sources" at bounding box center [75, 14] width 68 height 19
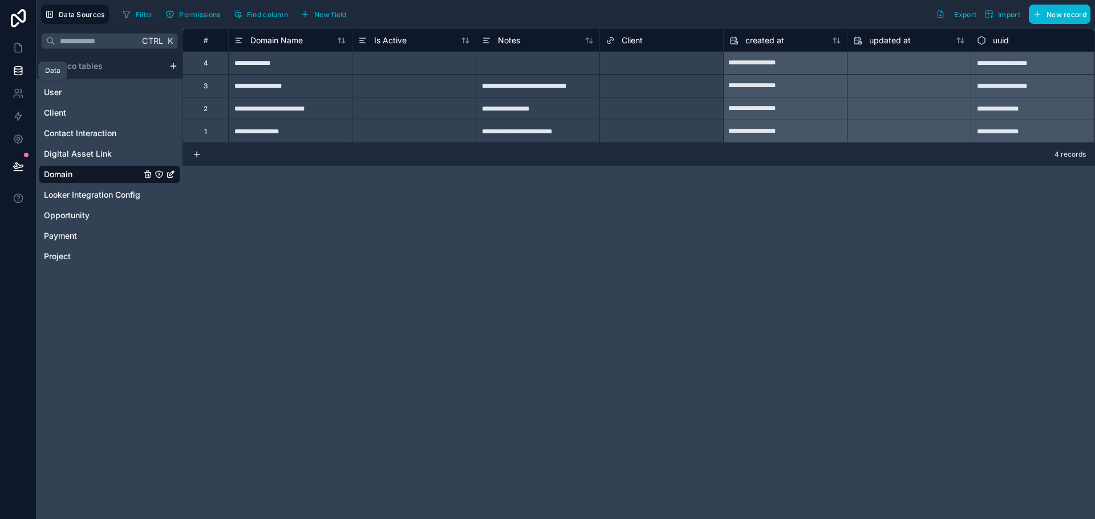
click at [16, 67] on icon at bounding box center [17, 68] width 7 height 3
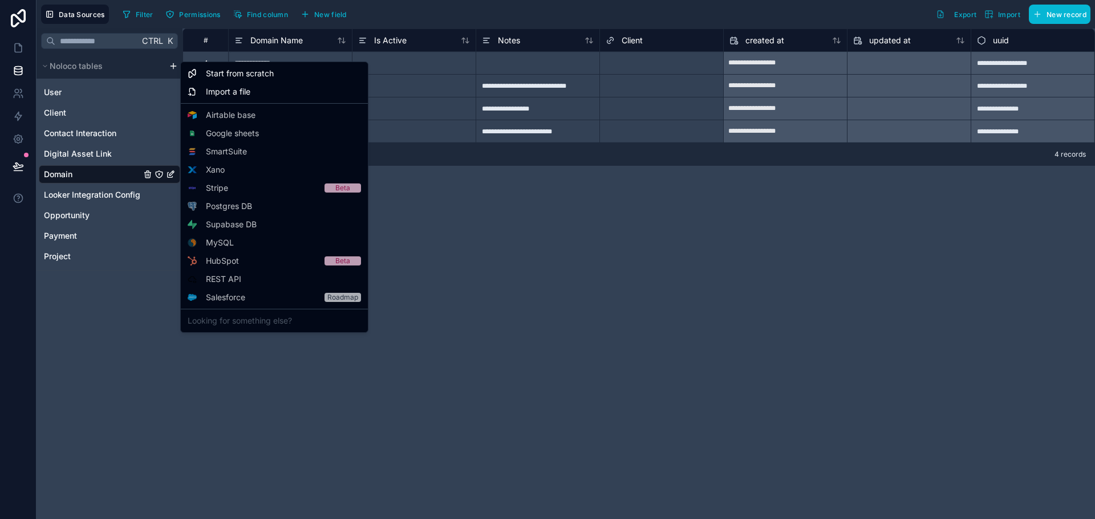
click at [174, 66] on html "**********" at bounding box center [547, 259] width 1095 height 519
click at [425, 330] on html "**********" at bounding box center [547, 259] width 1095 height 519
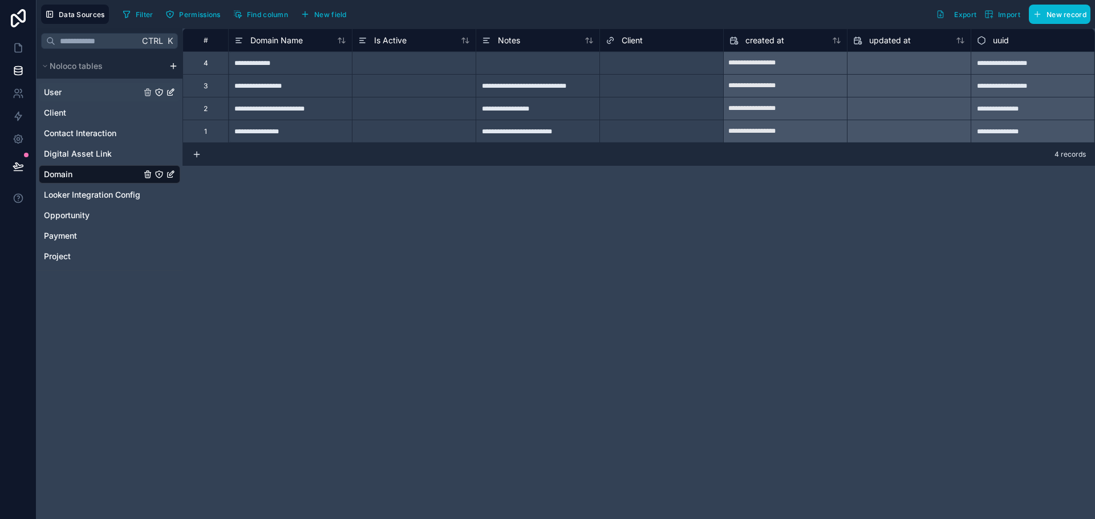
click at [82, 90] on link "User" at bounding box center [92, 92] width 97 height 11
